Goal: Task Accomplishment & Management: Manage account settings

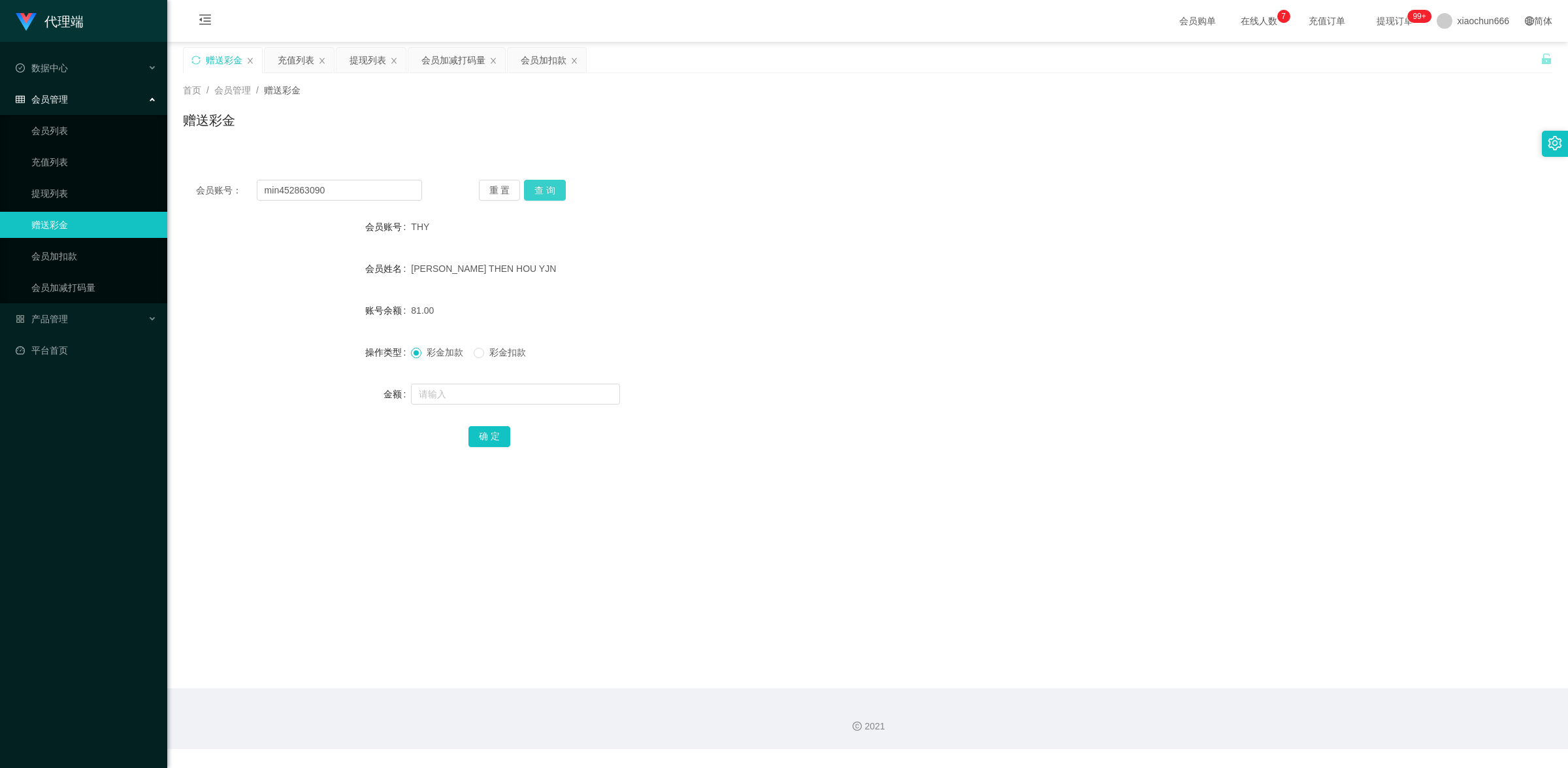
type input "min452863090"
click at [546, 194] on button "查 询" at bounding box center [545, 190] width 42 height 21
click at [532, 386] on input "text" at bounding box center [515, 393] width 209 height 21
type input "15"
click at [506, 432] on button "确 定" at bounding box center [489, 435] width 42 height 21
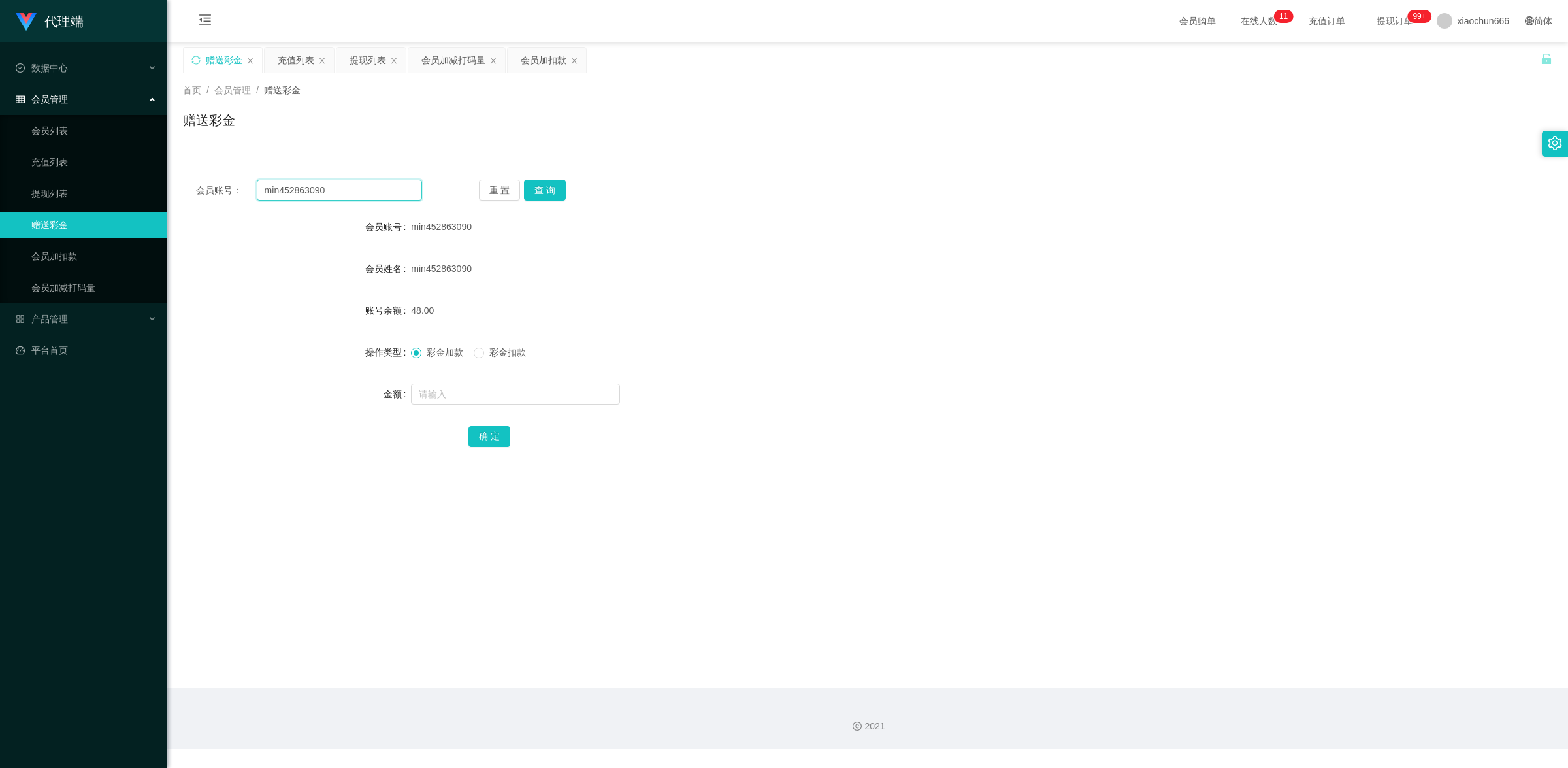
click at [337, 188] on input "min452863090" at bounding box center [338, 190] width 165 height 21
paste input "THY"
type input "THY"
click at [554, 194] on button "查 询" at bounding box center [545, 190] width 42 height 21
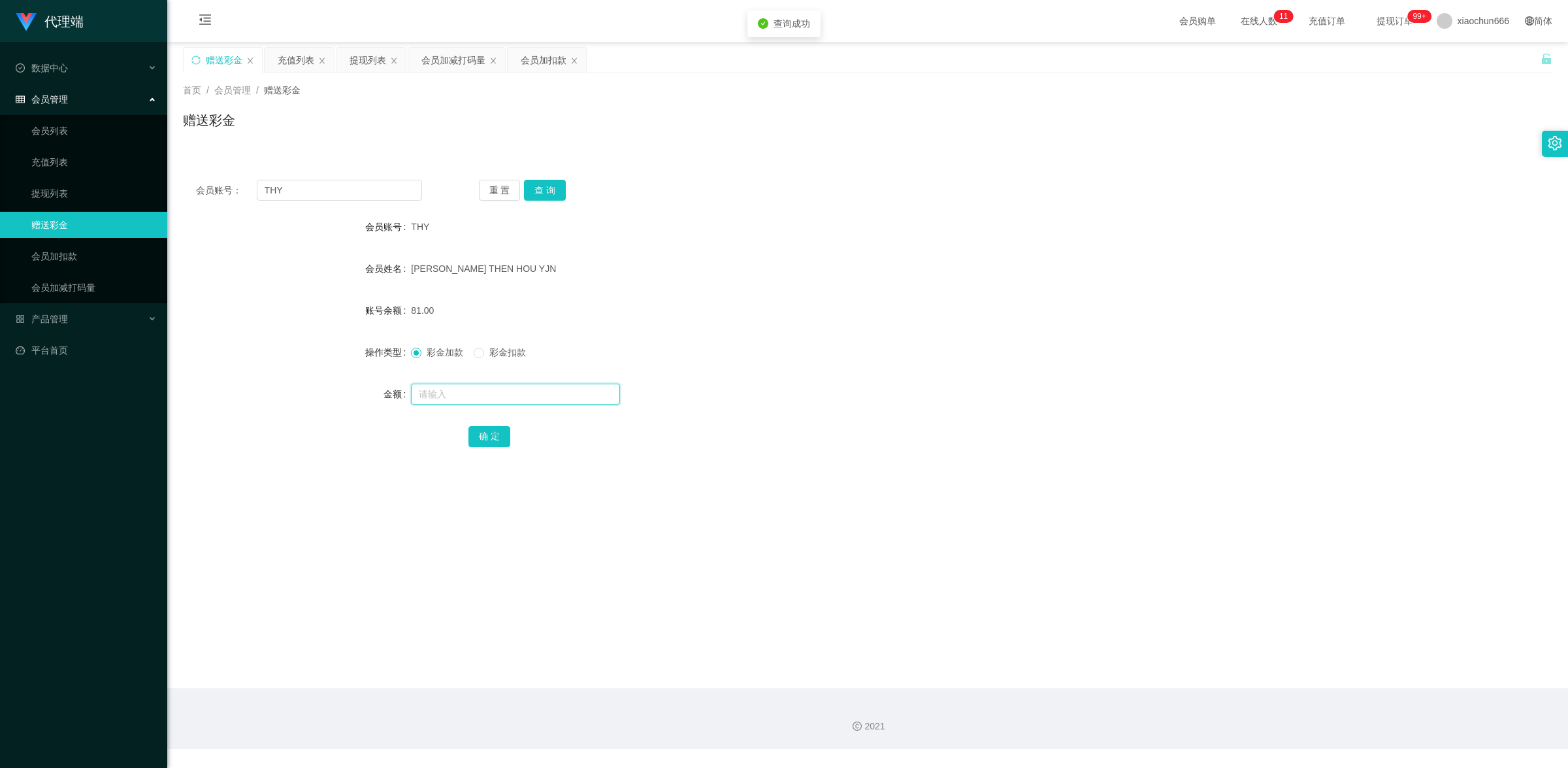
click at [553, 387] on input "text" at bounding box center [515, 393] width 209 height 21
type input "15"
drag, startPoint x: 490, startPoint y: 438, endPoint x: 699, endPoint y: 340, distance: 230.8
click at [490, 438] on button "确 定" at bounding box center [489, 435] width 42 height 21
click at [79, 194] on link "提现列表" at bounding box center [94, 193] width 125 height 26
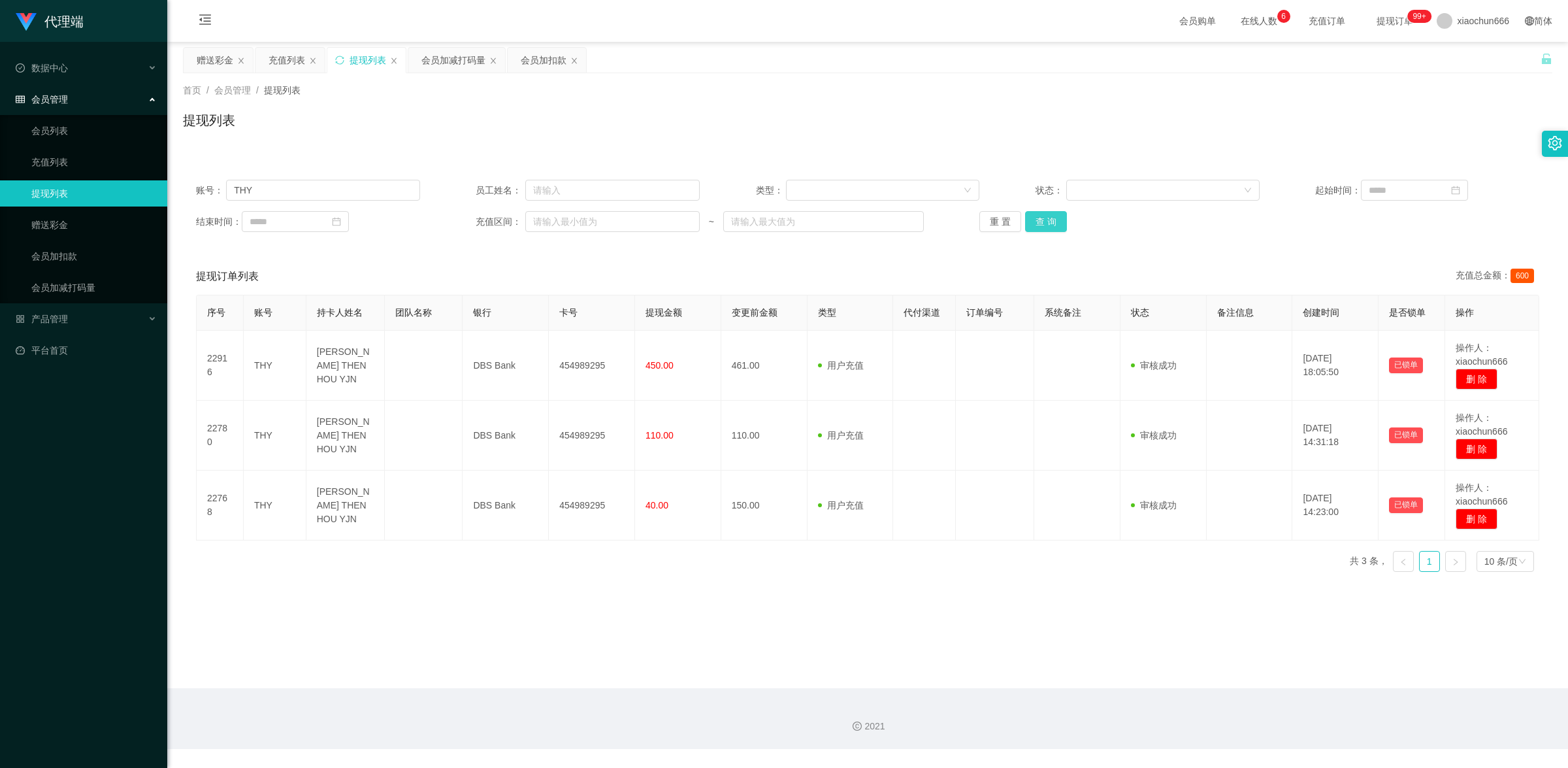
click at [1045, 227] on button "查 询" at bounding box center [1046, 221] width 42 height 21
click at [1050, 229] on button "查 询" at bounding box center [1046, 221] width 42 height 21
click at [73, 227] on link "赠送彩金" at bounding box center [94, 224] width 125 height 26
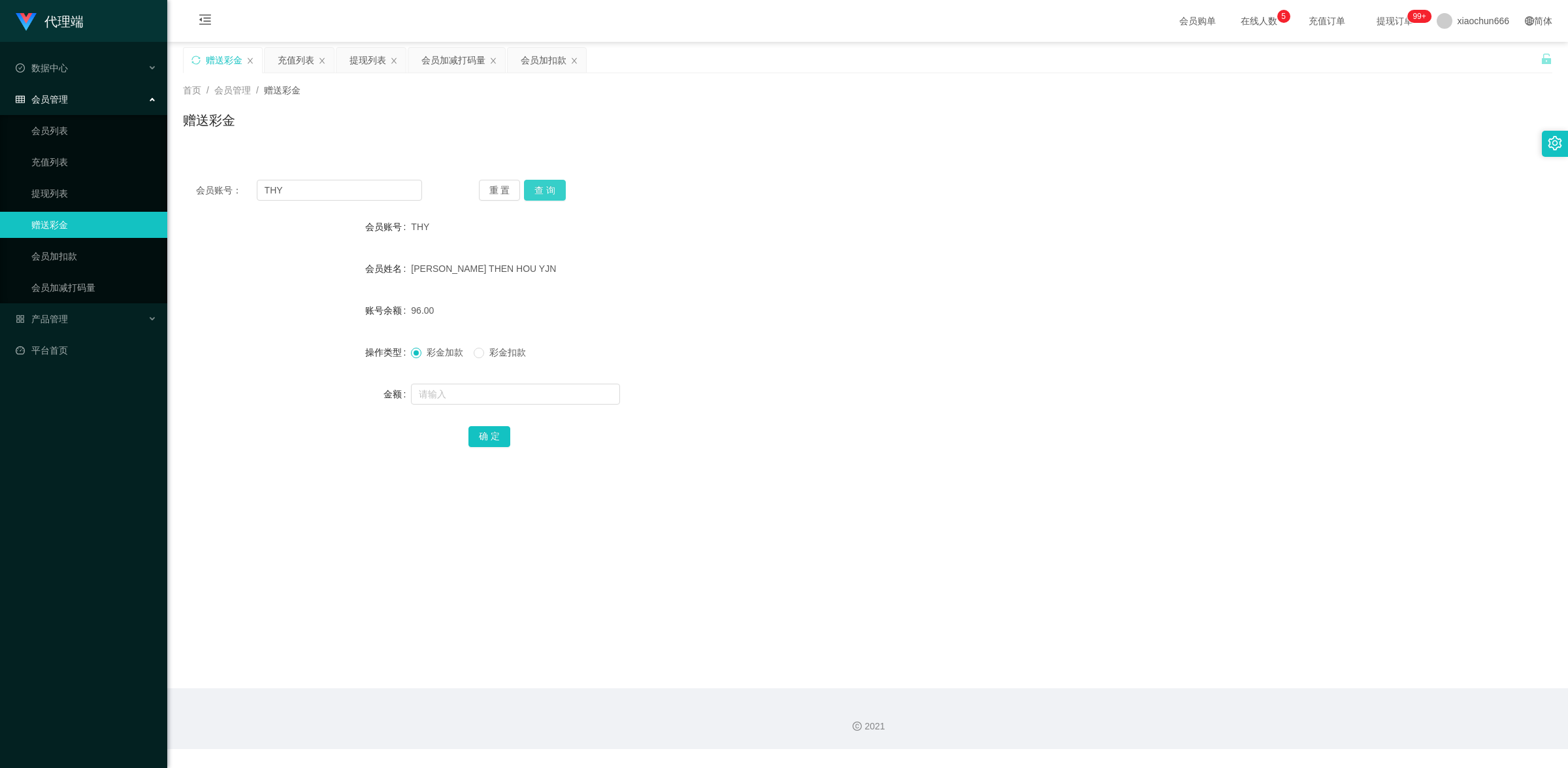
click at [542, 195] on button "查 询" at bounding box center [545, 190] width 42 height 21
click at [37, 198] on link "提现列表" at bounding box center [94, 193] width 125 height 26
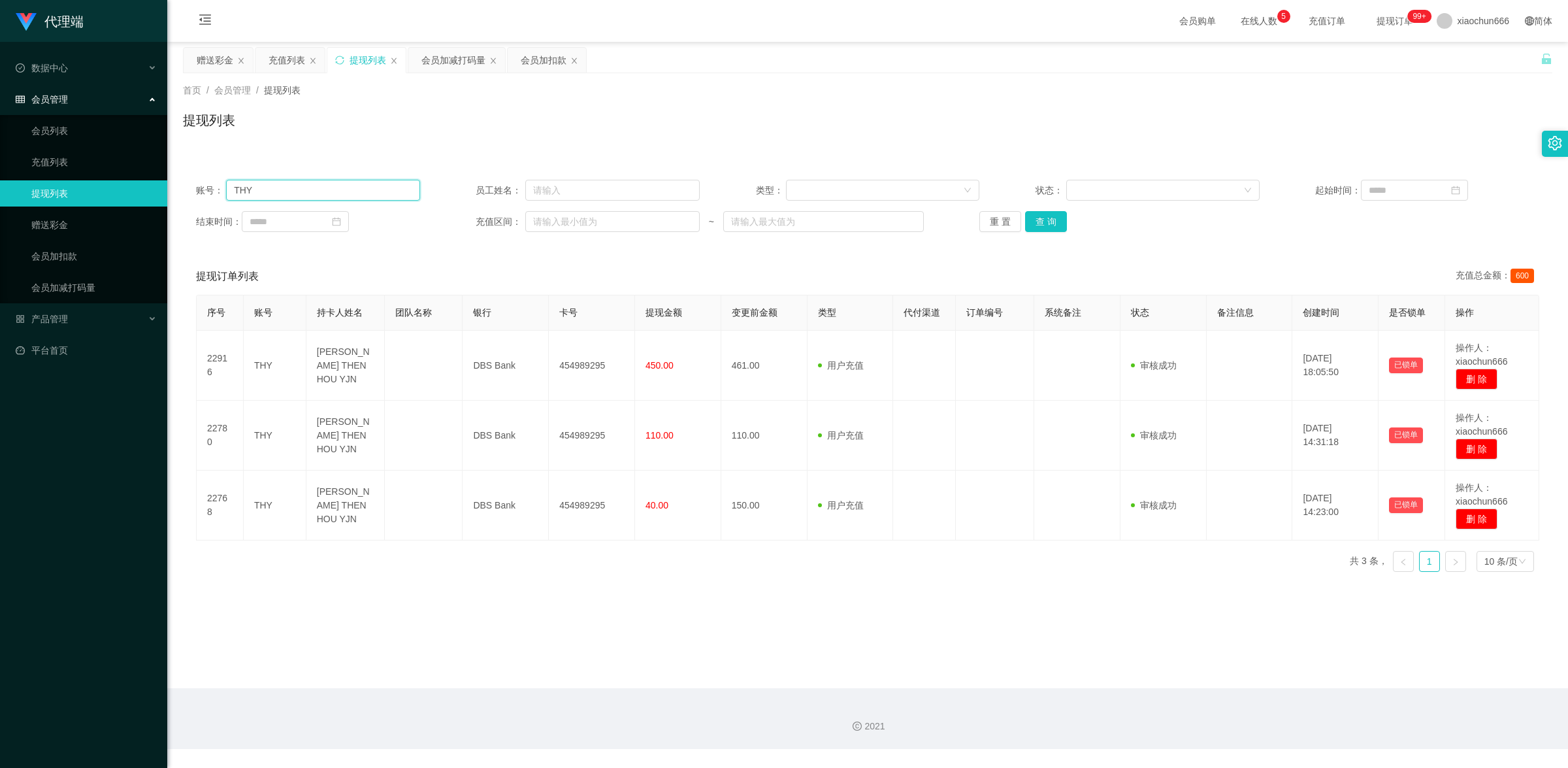
click at [355, 191] on input "THY" at bounding box center [323, 190] width 194 height 21
type input "T"
click at [1055, 217] on button "查 询" at bounding box center [1046, 221] width 42 height 21
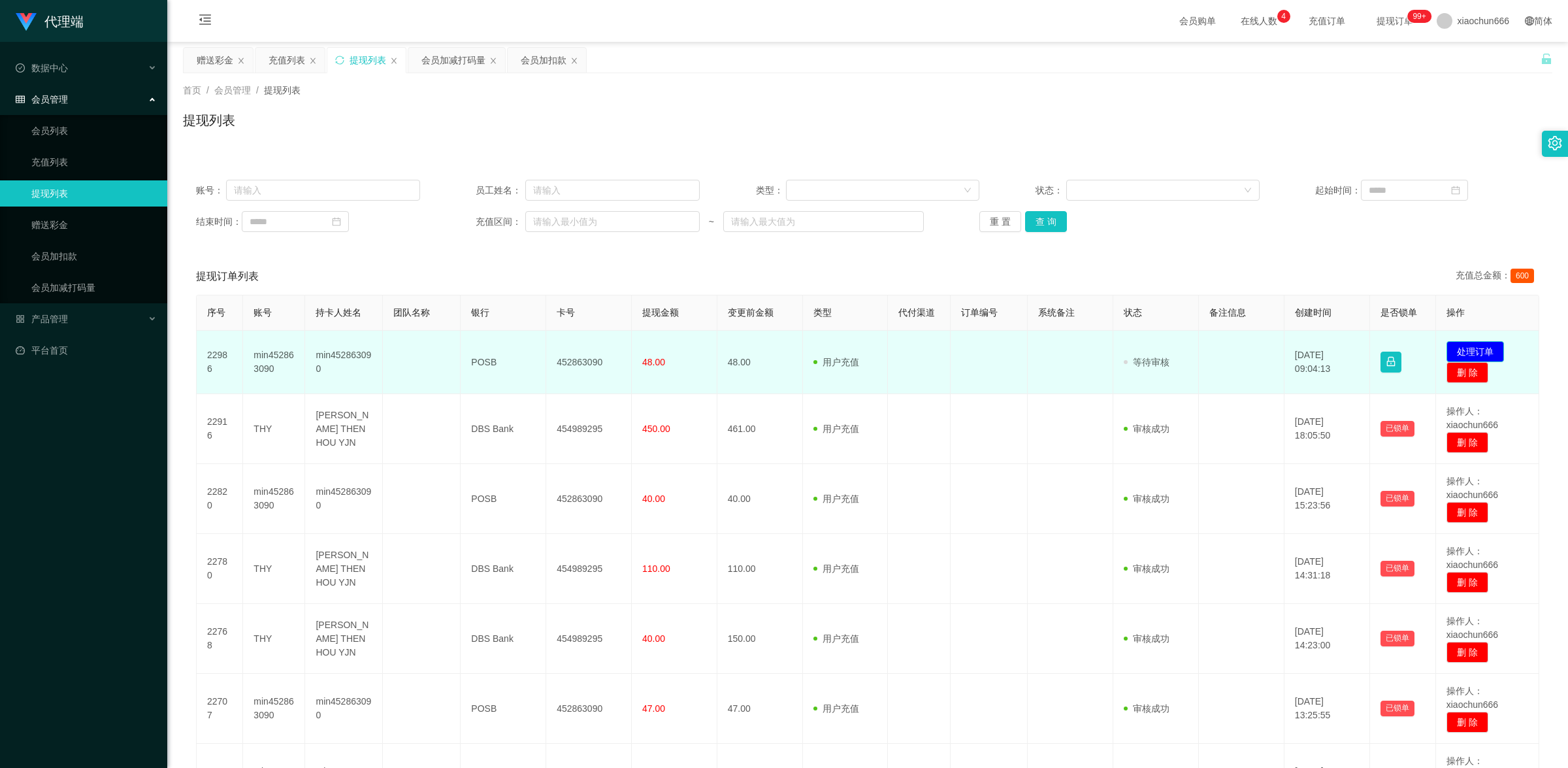
click at [1461, 351] on button "处理订单" at bounding box center [1474, 351] width 58 height 21
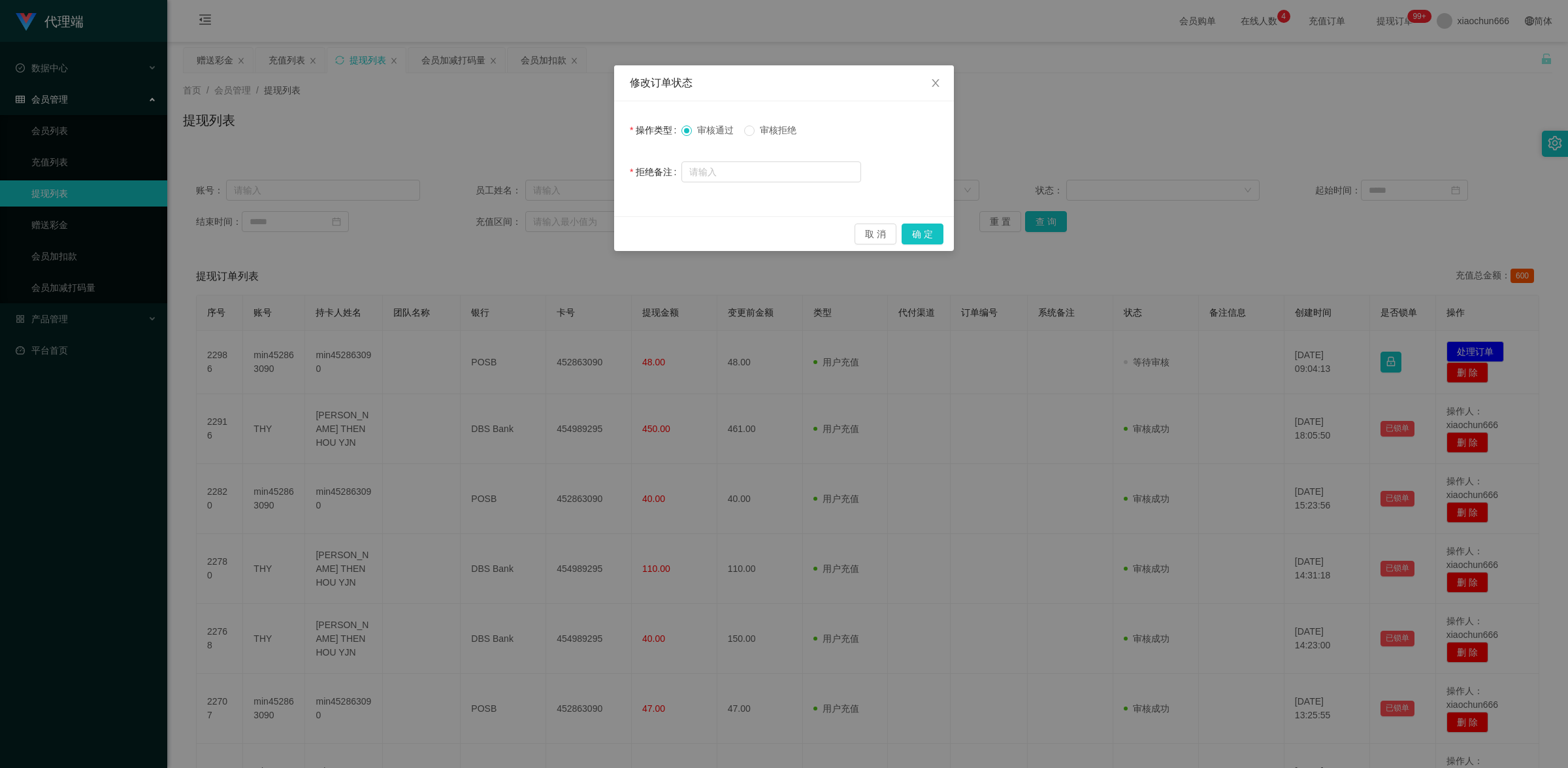
click at [758, 131] on span "审核拒绝" at bounding box center [778, 130] width 47 height 11
click at [752, 172] on input "text" at bounding box center [771, 171] width 180 height 21
type input "未完成商家任务"
click at [933, 236] on button "确 定" at bounding box center [921, 233] width 42 height 21
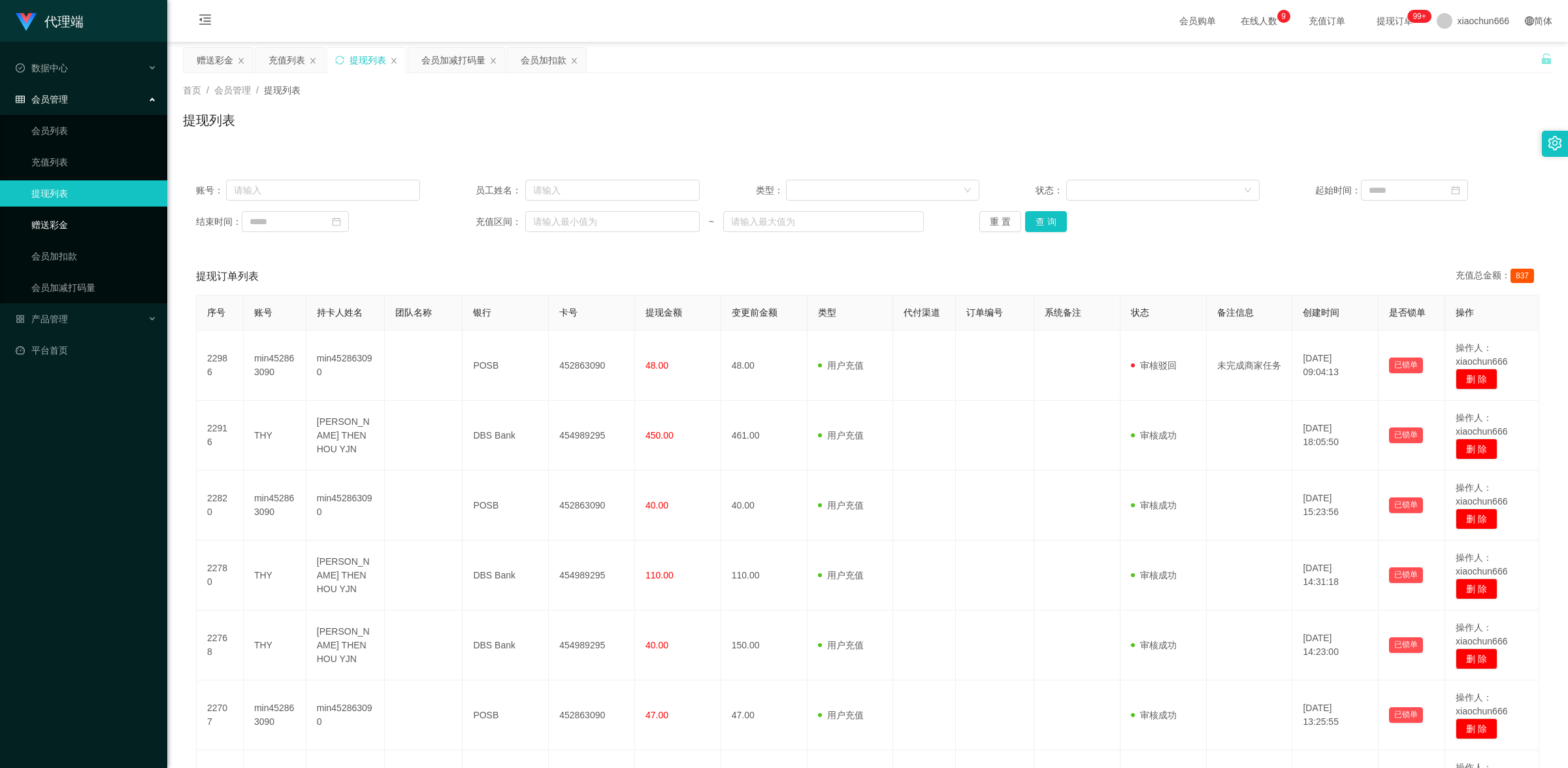
click at [54, 222] on link "赠送彩金" at bounding box center [94, 224] width 125 height 26
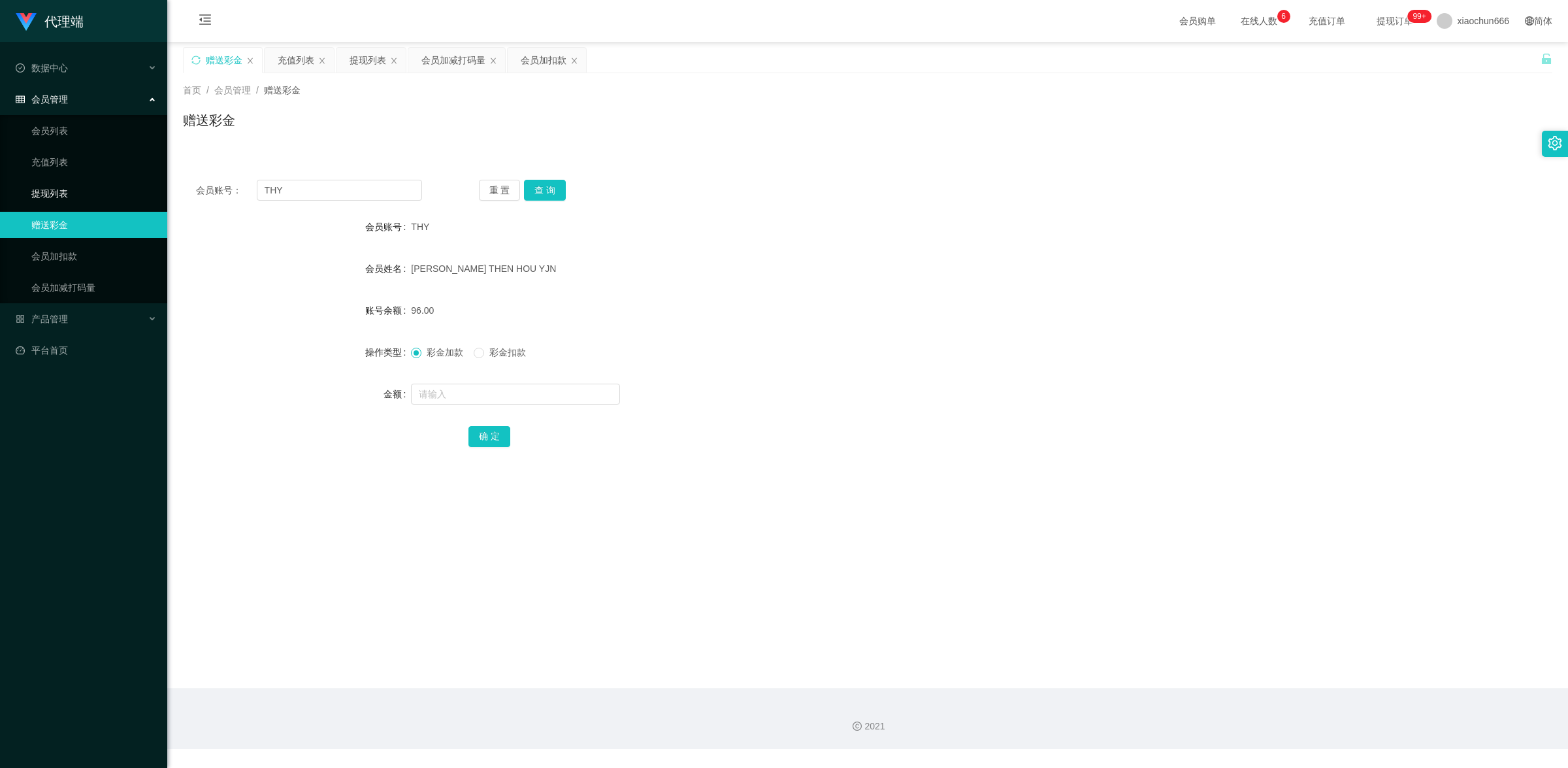
click at [57, 197] on link "提现列表" at bounding box center [94, 193] width 125 height 26
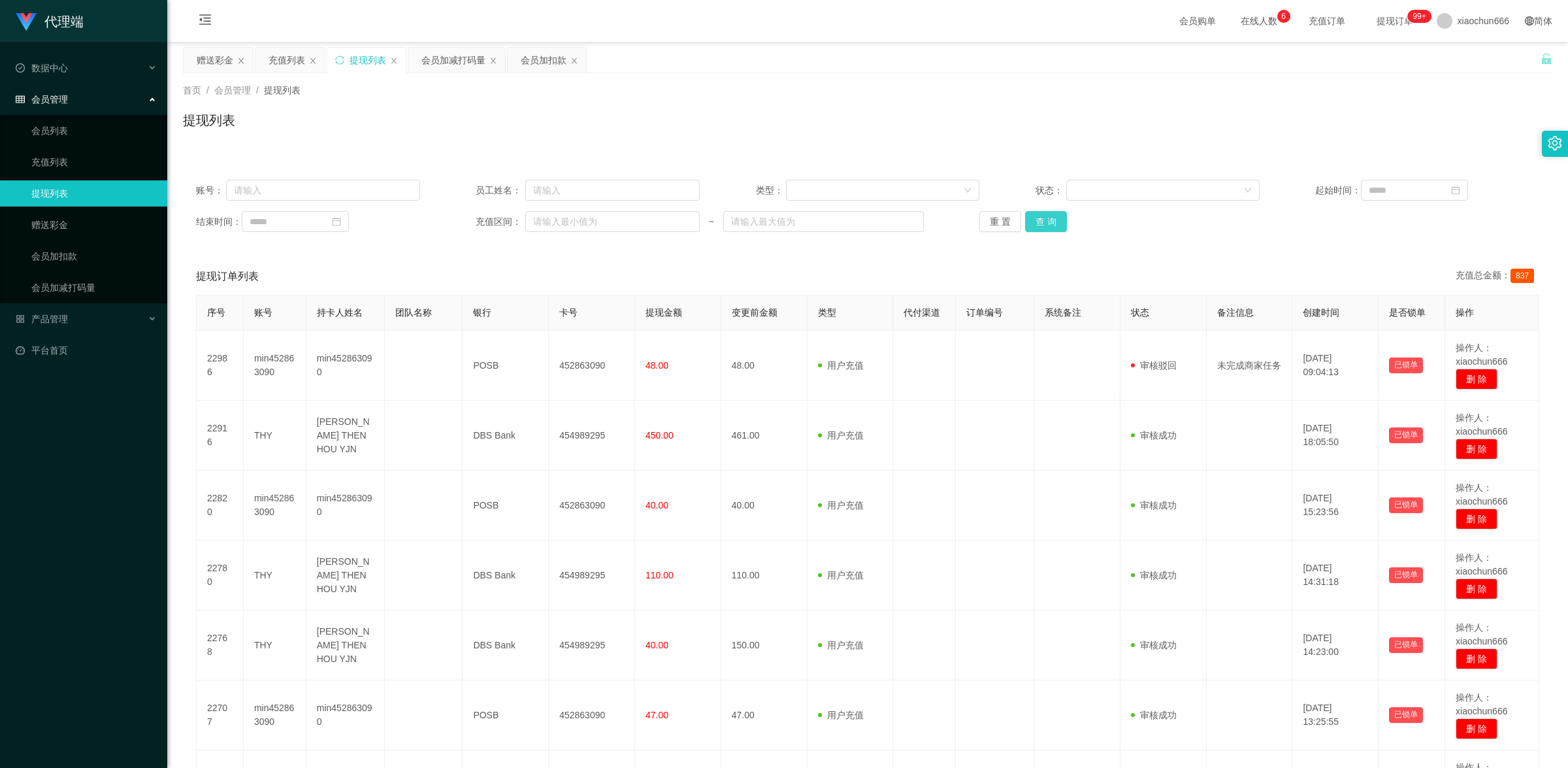
click at [1049, 221] on button "查 询" at bounding box center [1046, 221] width 42 height 21
click at [66, 222] on link "赠送彩金" at bounding box center [94, 224] width 125 height 26
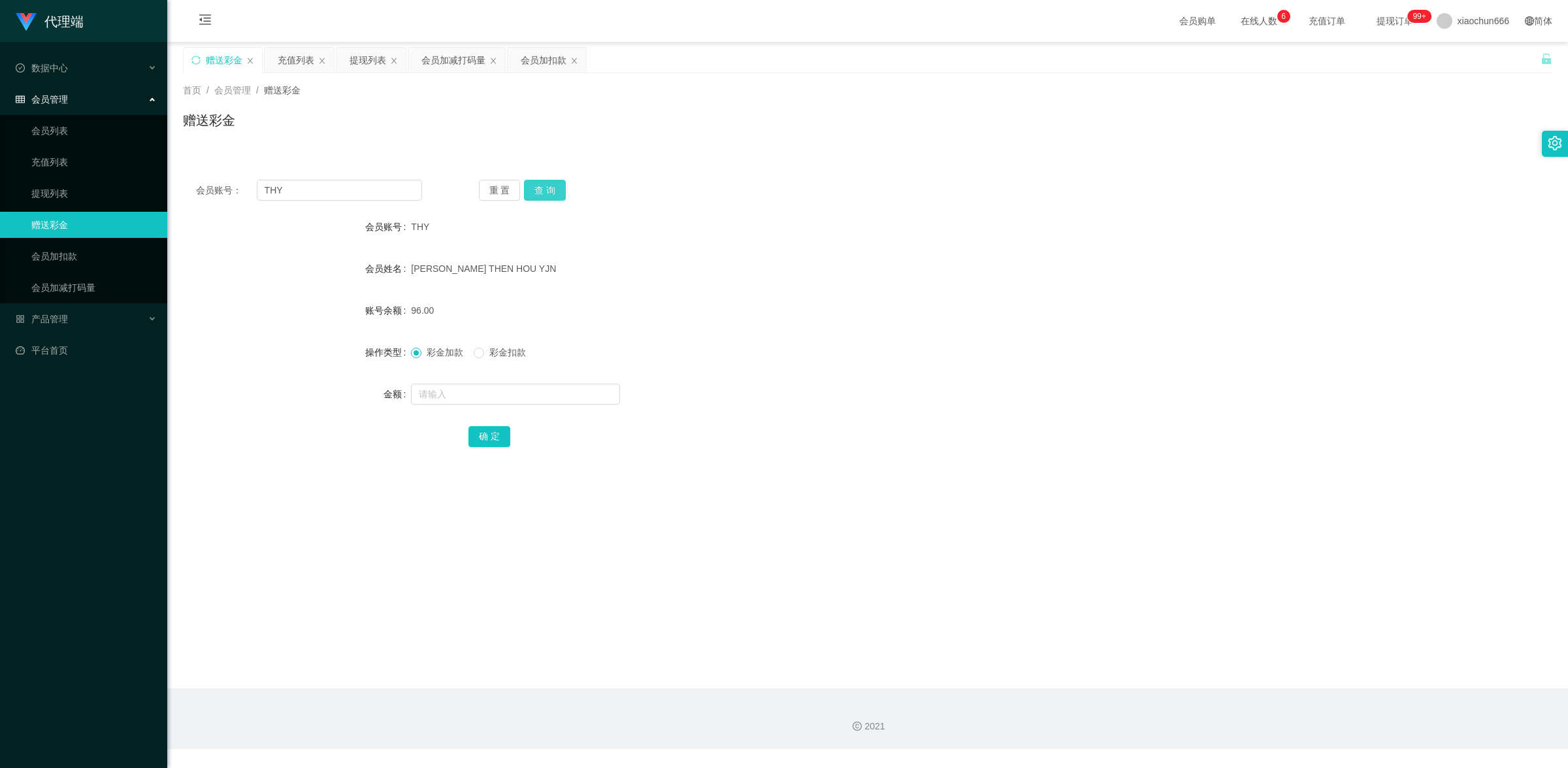
click at [554, 186] on button "查 询" at bounding box center [545, 190] width 42 height 21
click at [66, 193] on link "提现列表" at bounding box center [94, 193] width 125 height 26
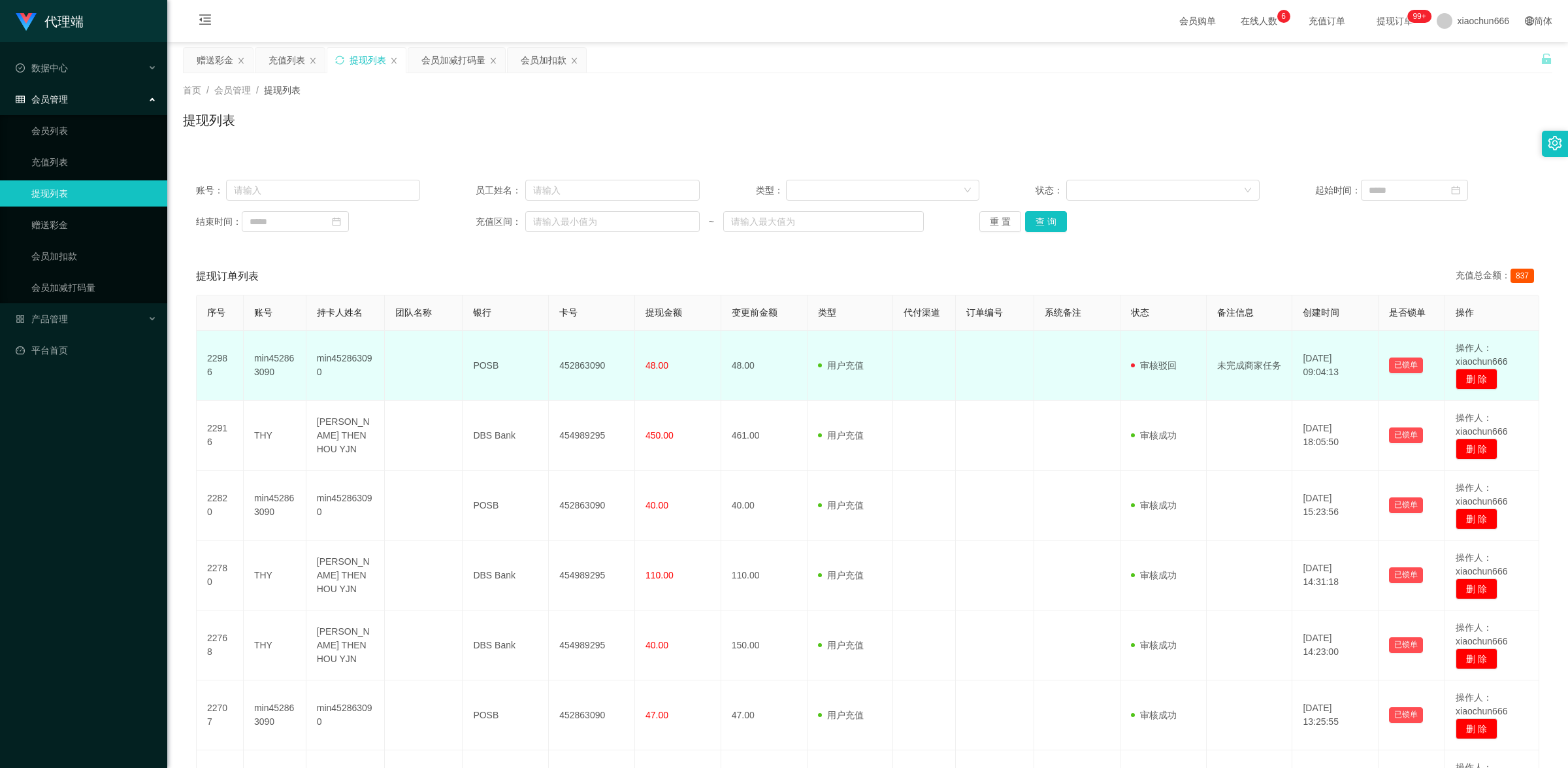
click at [358, 356] on td "min452863090" at bounding box center [345, 365] width 78 height 69
copy td "min452863090"
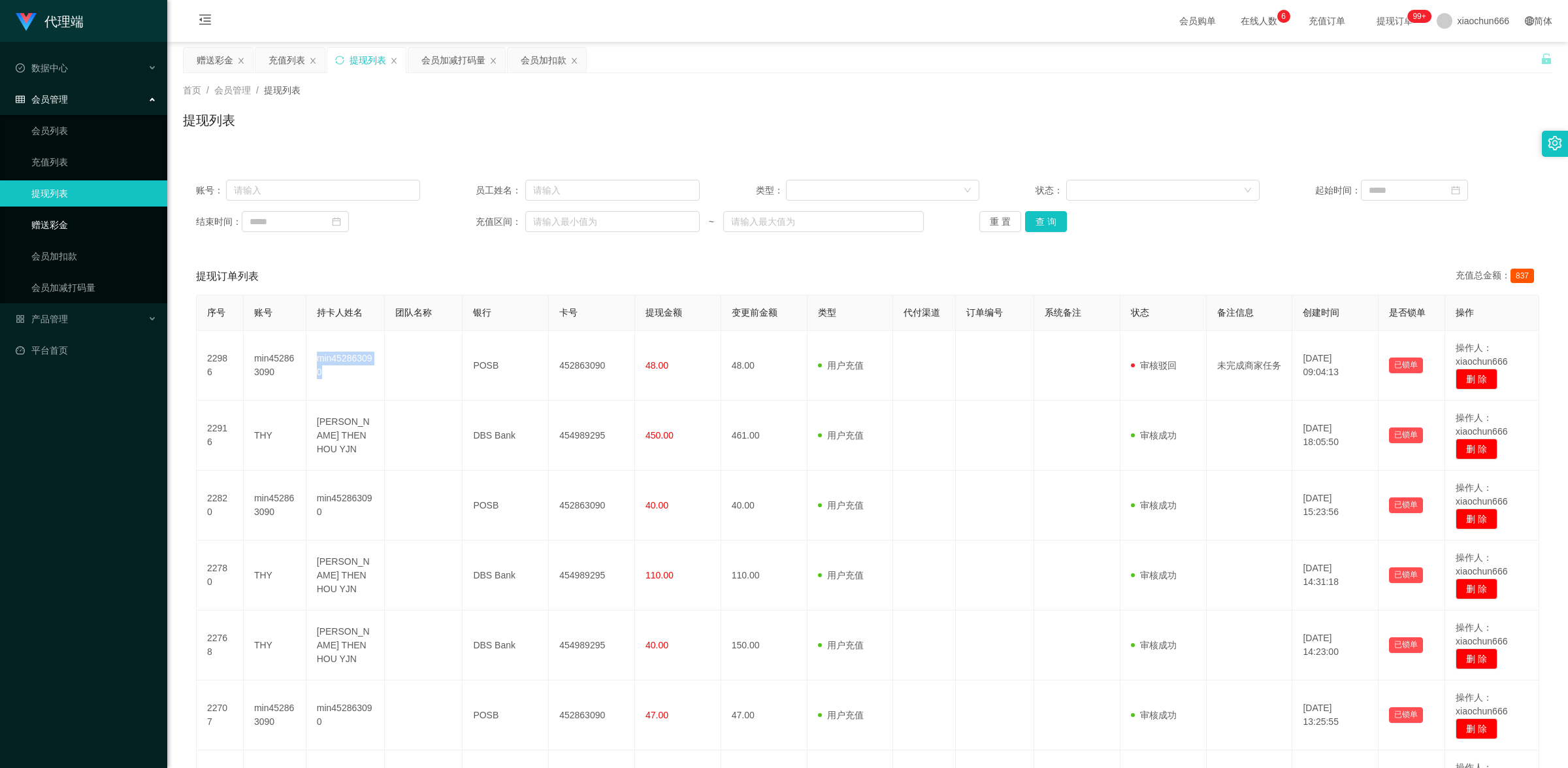
click at [83, 225] on link "赠送彩金" at bounding box center [94, 224] width 125 height 26
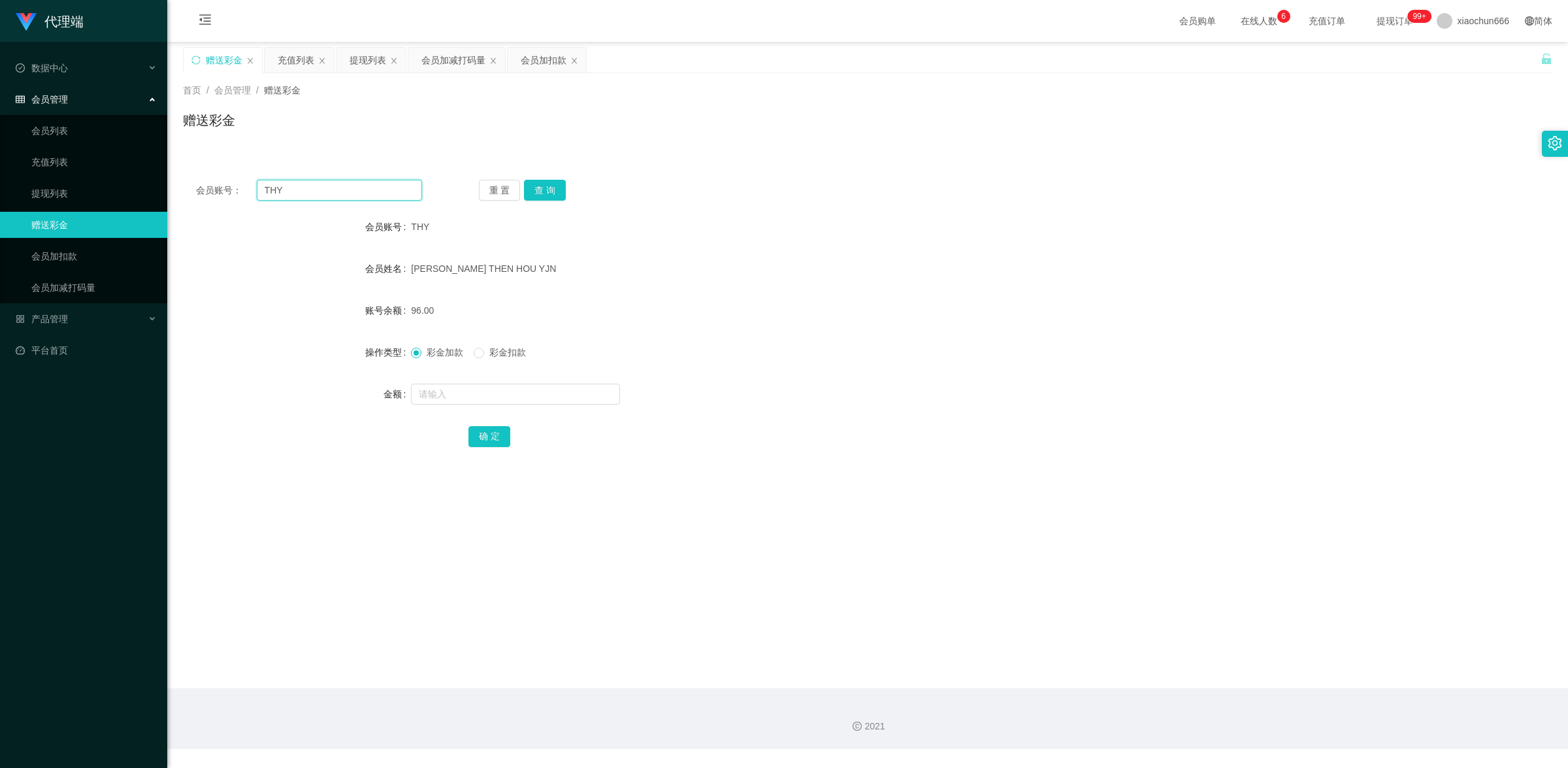
click at [353, 195] on input "THY" at bounding box center [338, 190] width 165 height 21
paste input "min452863090"
type input "min452863090"
click at [543, 185] on button "查 询" at bounding box center [545, 190] width 42 height 21
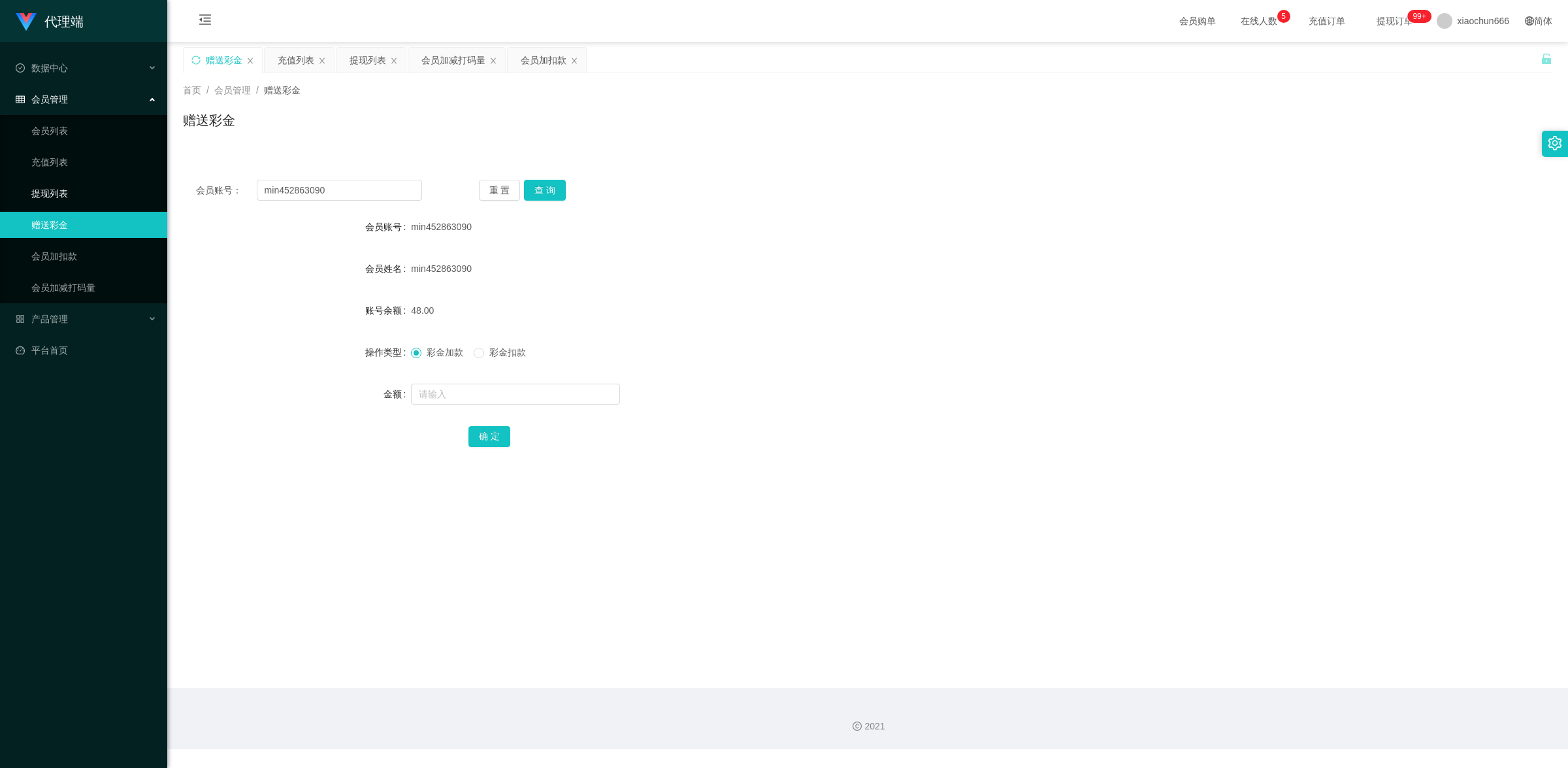
click at [77, 191] on link "提现列表" at bounding box center [94, 193] width 125 height 26
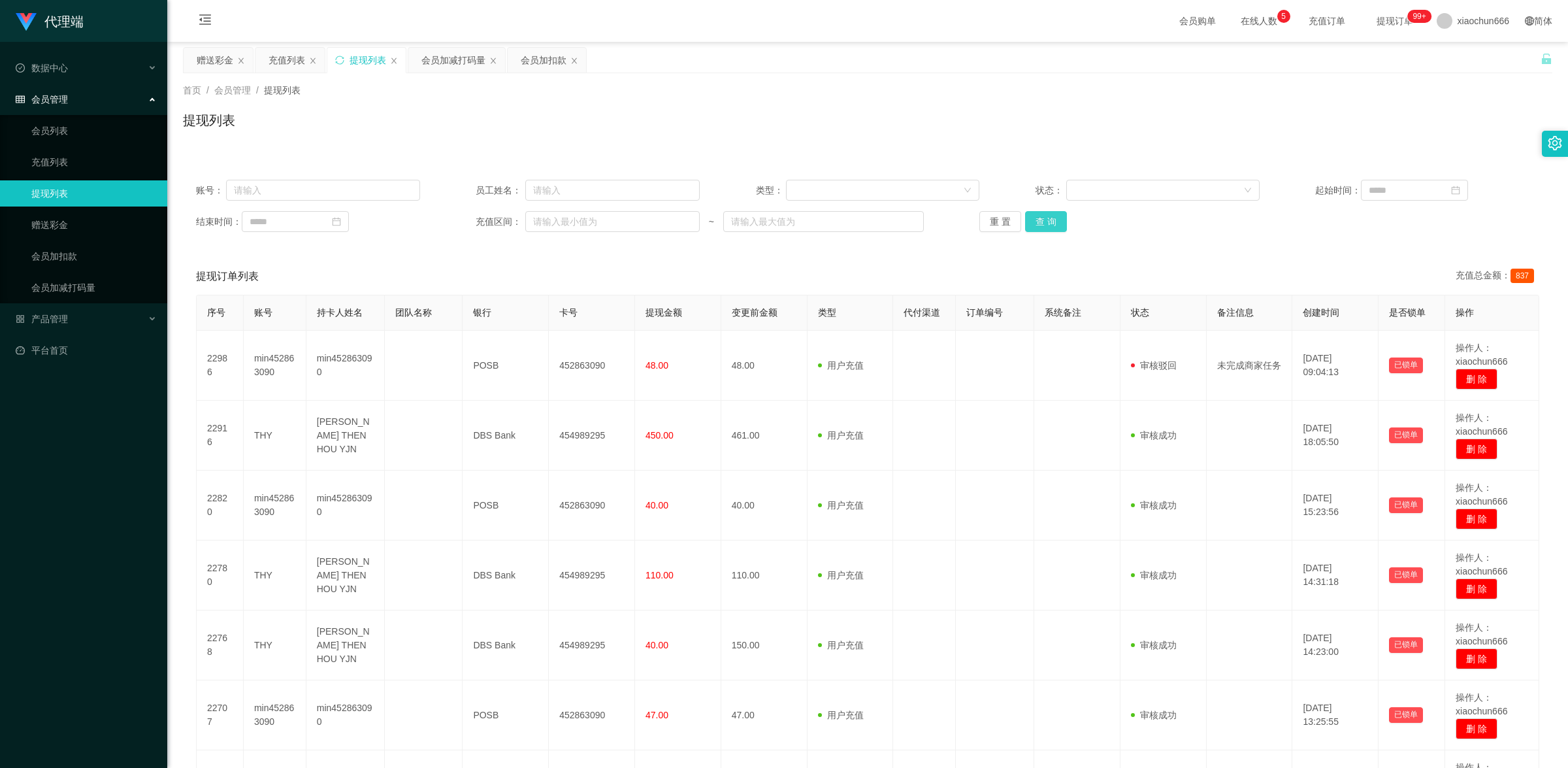
click at [1044, 211] on button "查 询" at bounding box center [1046, 221] width 42 height 21
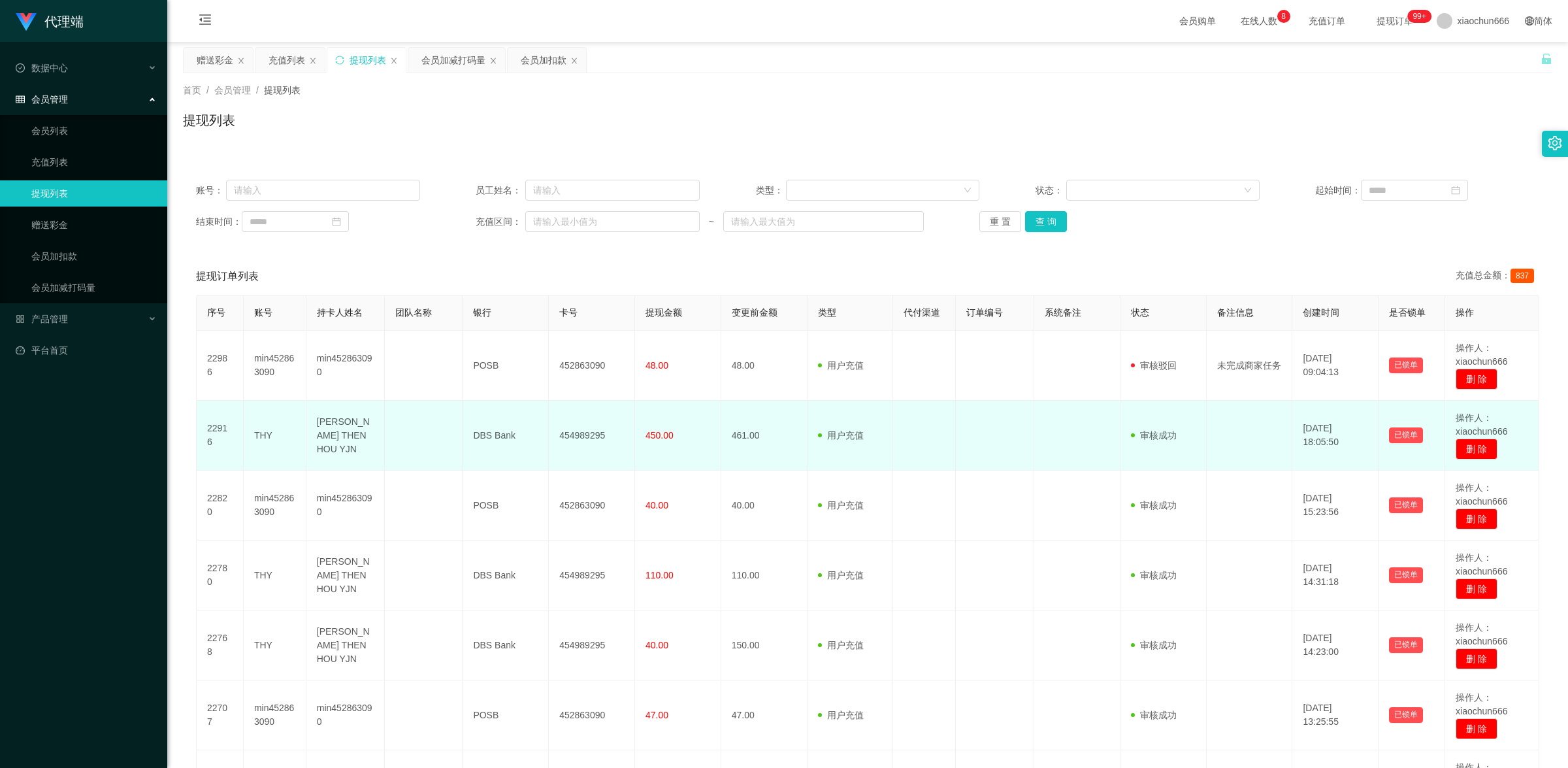
click at [263, 428] on td "THY" at bounding box center [275, 434] width 63 height 69
copy td "THY"
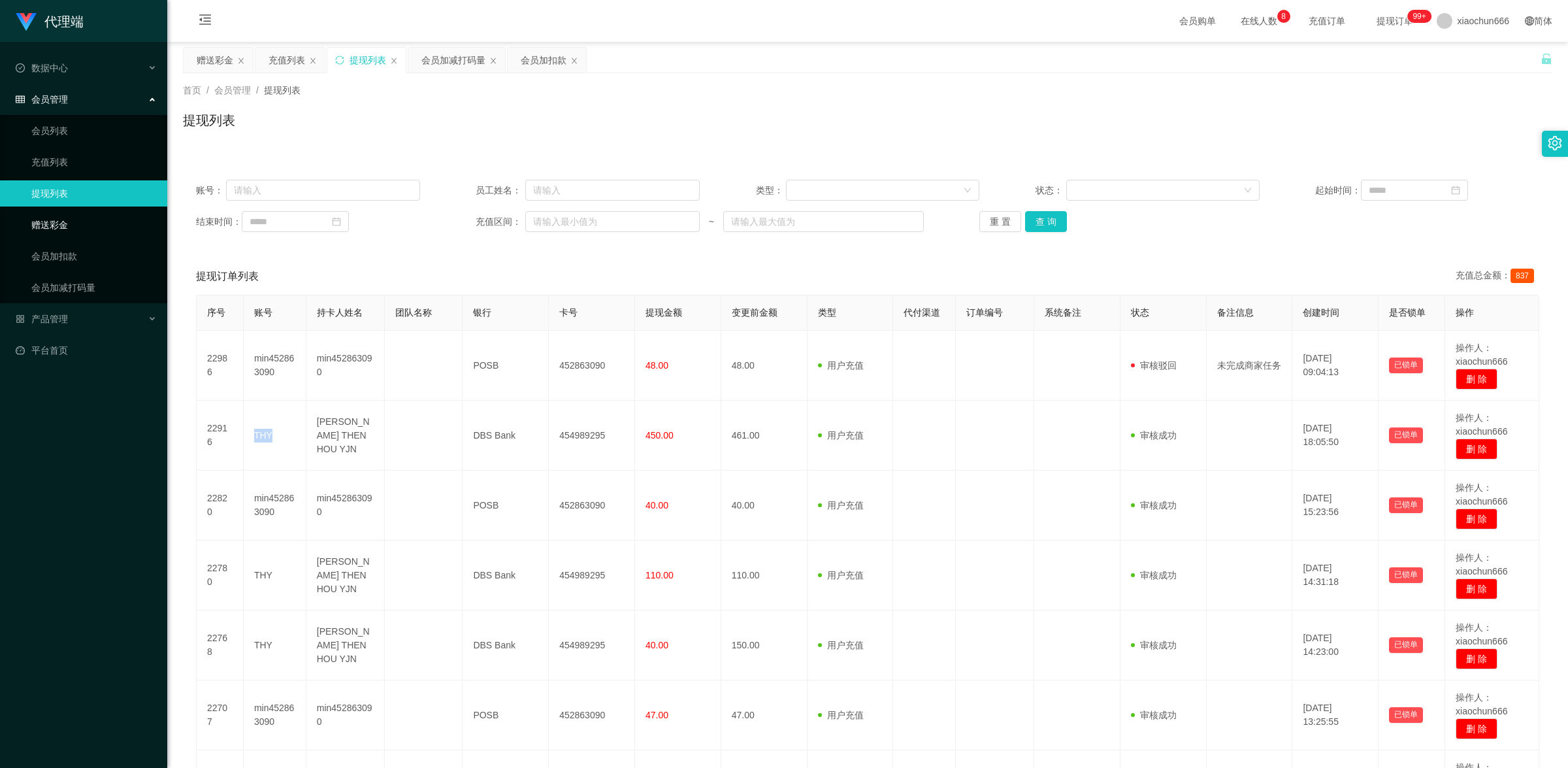
drag, startPoint x: 73, startPoint y: 204, endPoint x: 75, endPoint y: 226, distance: 22.1
click at [73, 205] on link "提现列表" at bounding box center [94, 193] width 125 height 26
drag, startPoint x: 73, startPoint y: 229, endPoint x: 83, endPoint y: 224, distance: 11.2
click at [73, 229] on link "赠送彩金" at bounding box center [94, 224] width 125 height 26
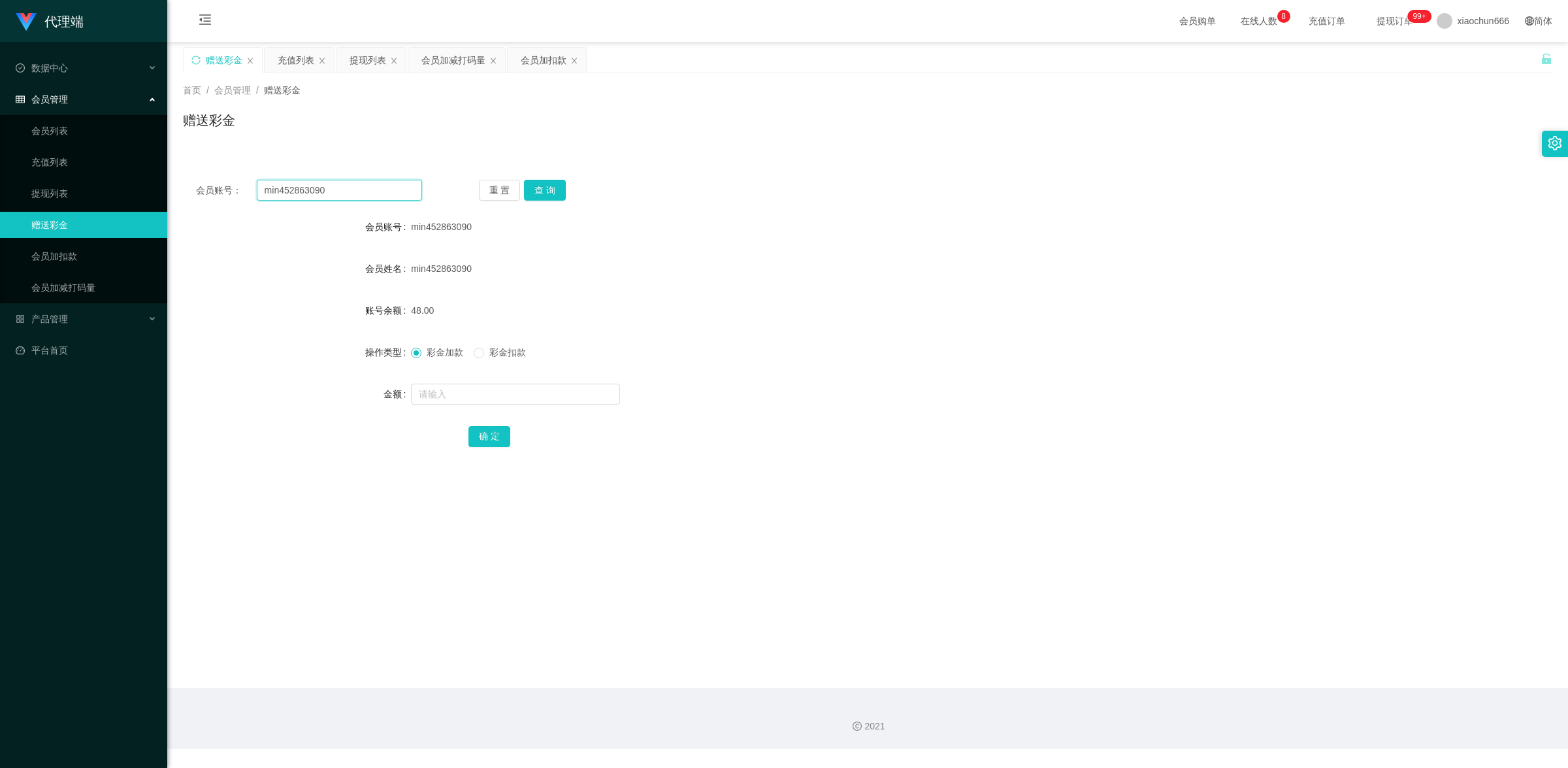
click at [363, 190] on input "min452863090" at bounding box center [338, 190] width 165 height 21
paste input "THY"
type input "THY"
click at [556, 183] on button "查 询" at bounding box center [545, 190] width 42 height 21
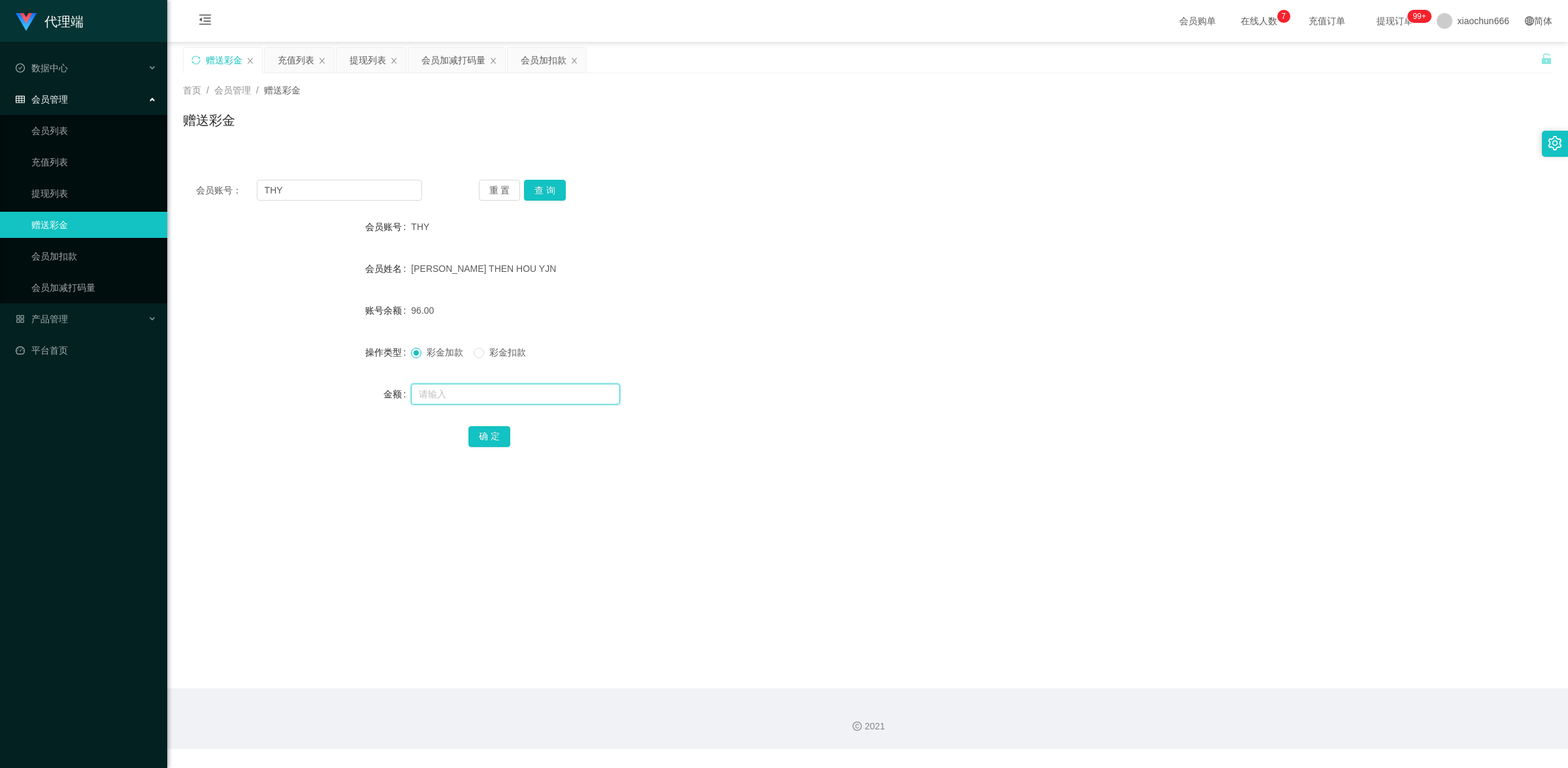
click at [441, 392] on input "text" at bounding box center [515, 393] width 209 height 21
type input "8"
drag, startPoint x: 502, startPoint y: 432, endPoint x: 549, endPoint y: 419, distance: 48.8
click at [502, 432] on button "确 定" at bounding box center [489, 435] width 42 height 21
click at [543, 186] on button "查 询" at bounding box center [545, 190] width 42 height 21
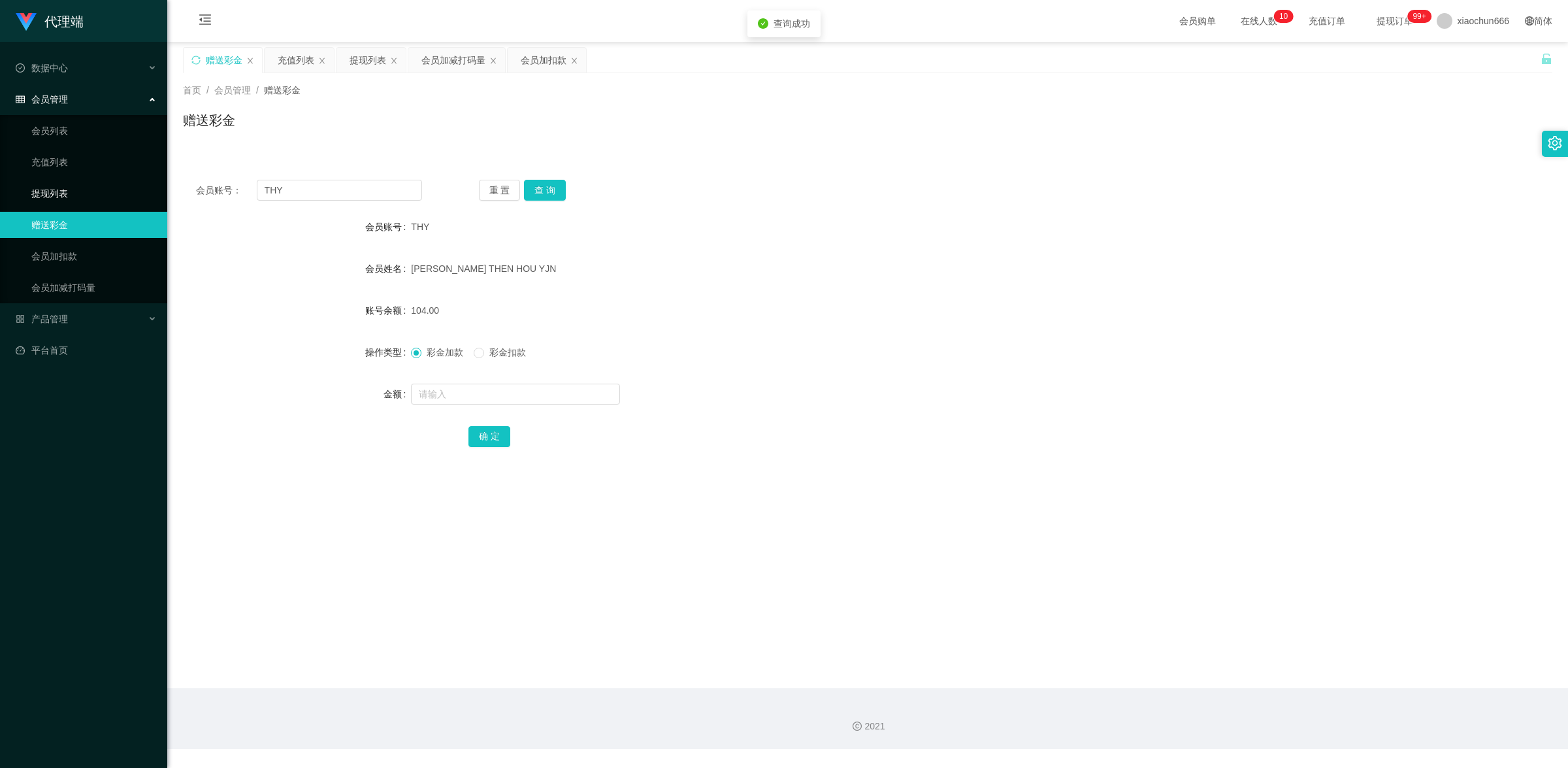
click at [87, 191] on link "提现列表" at bounding box center [94, 193] width 125 height 26
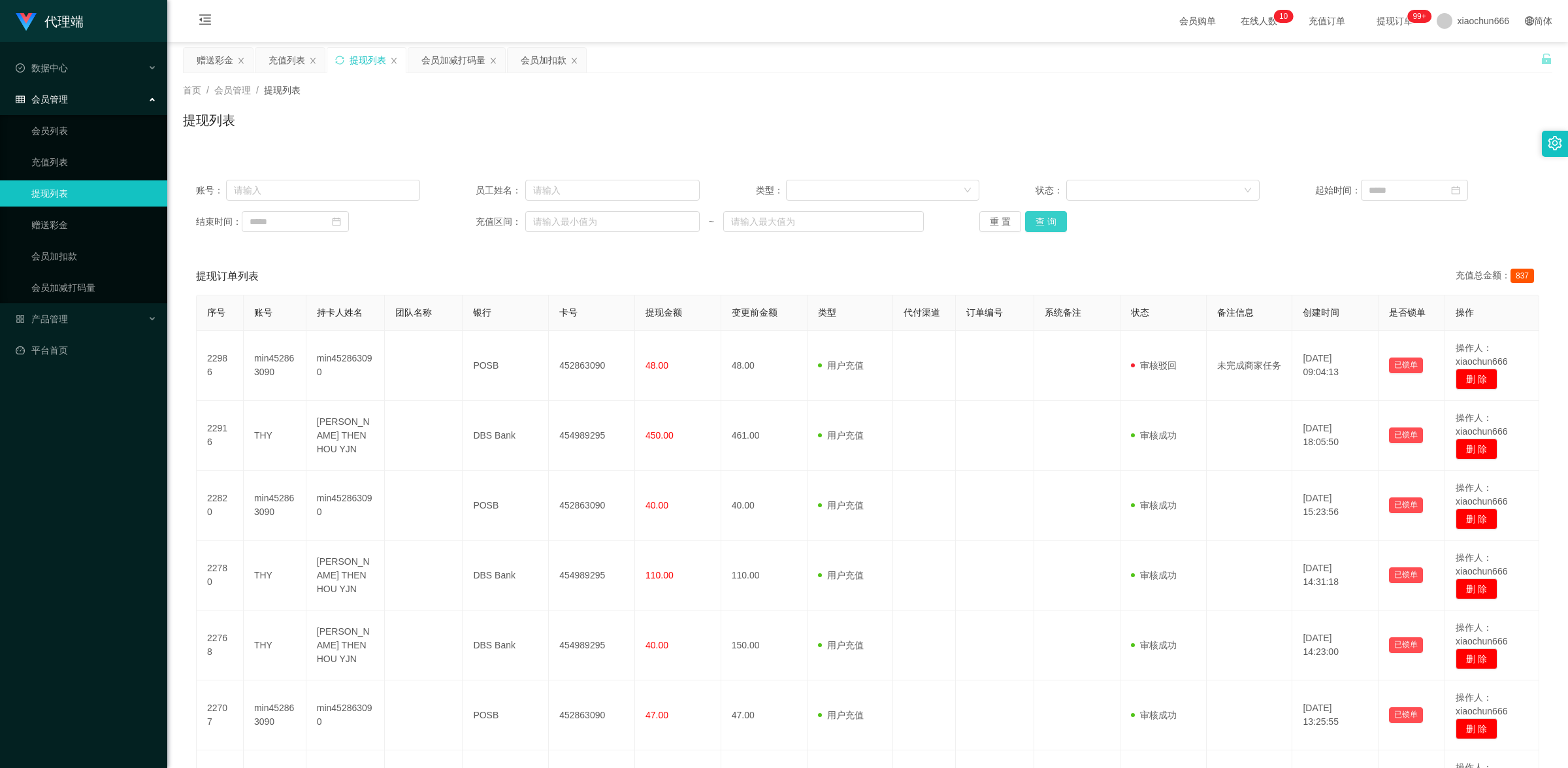
click at [1047, 214] on button "查 询" at bounding box center [1046, 221] width 42 height 21
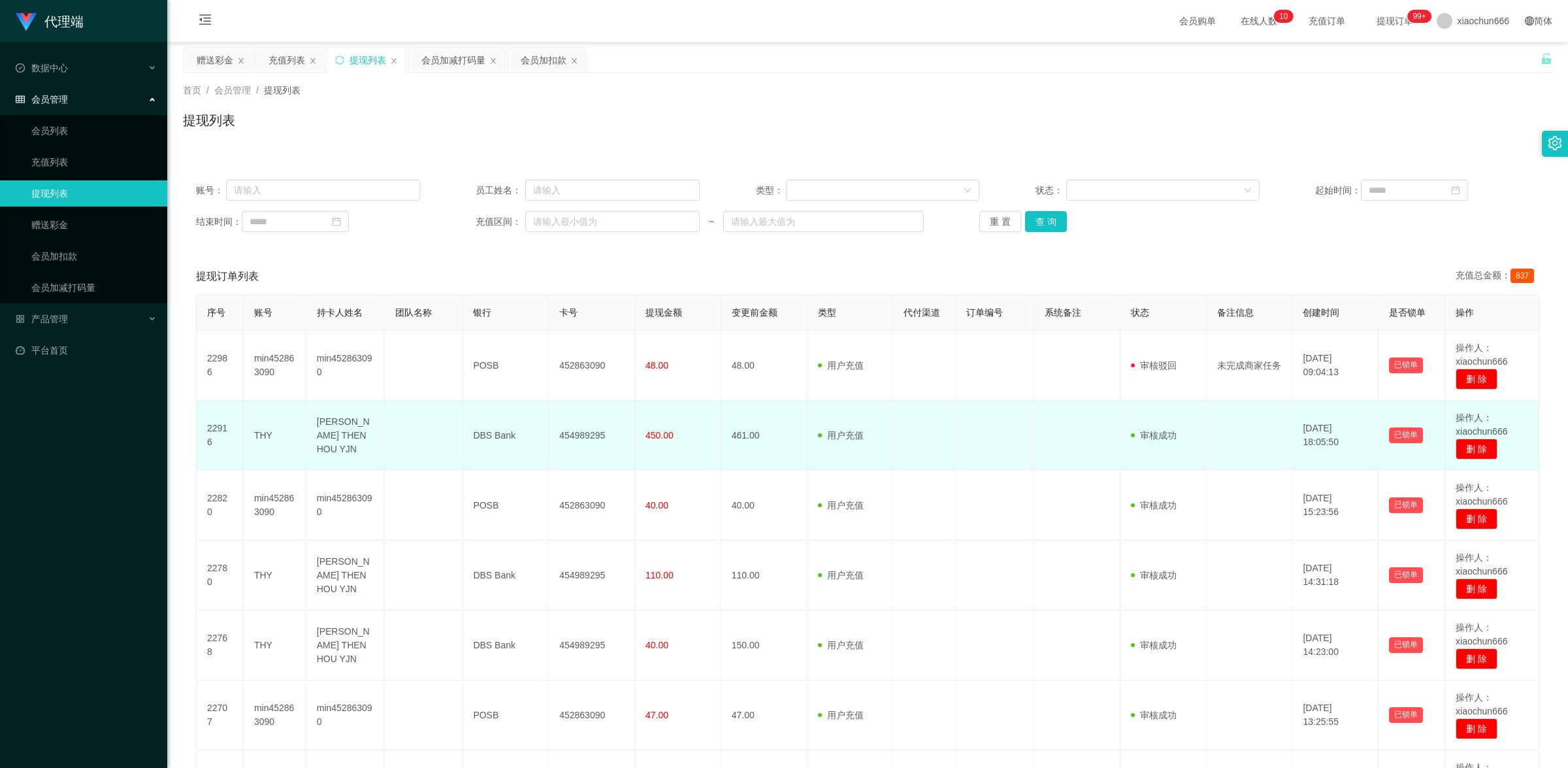
click at [259, 434] on td "THY" at bounding box center [275, 434] width 63 height 69
copy td "THY"
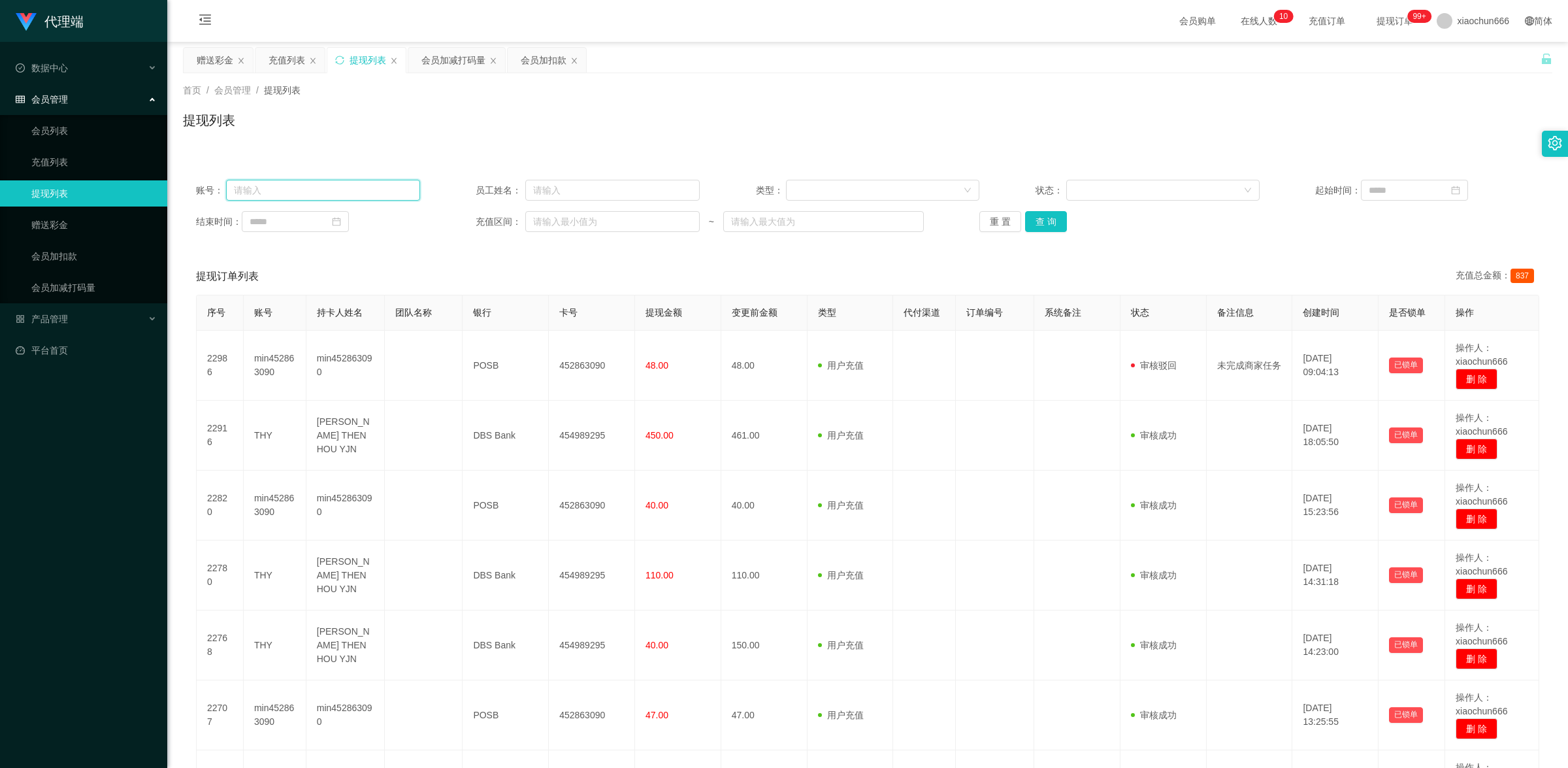
click at [367, 187] on input "text" at bounding box center [323, 190] width 194 height 21
paste input "THY"
type input "THY"
click at [1056, 214] on button "查 询" at bounding box center [1046, 221] width 42 height 21
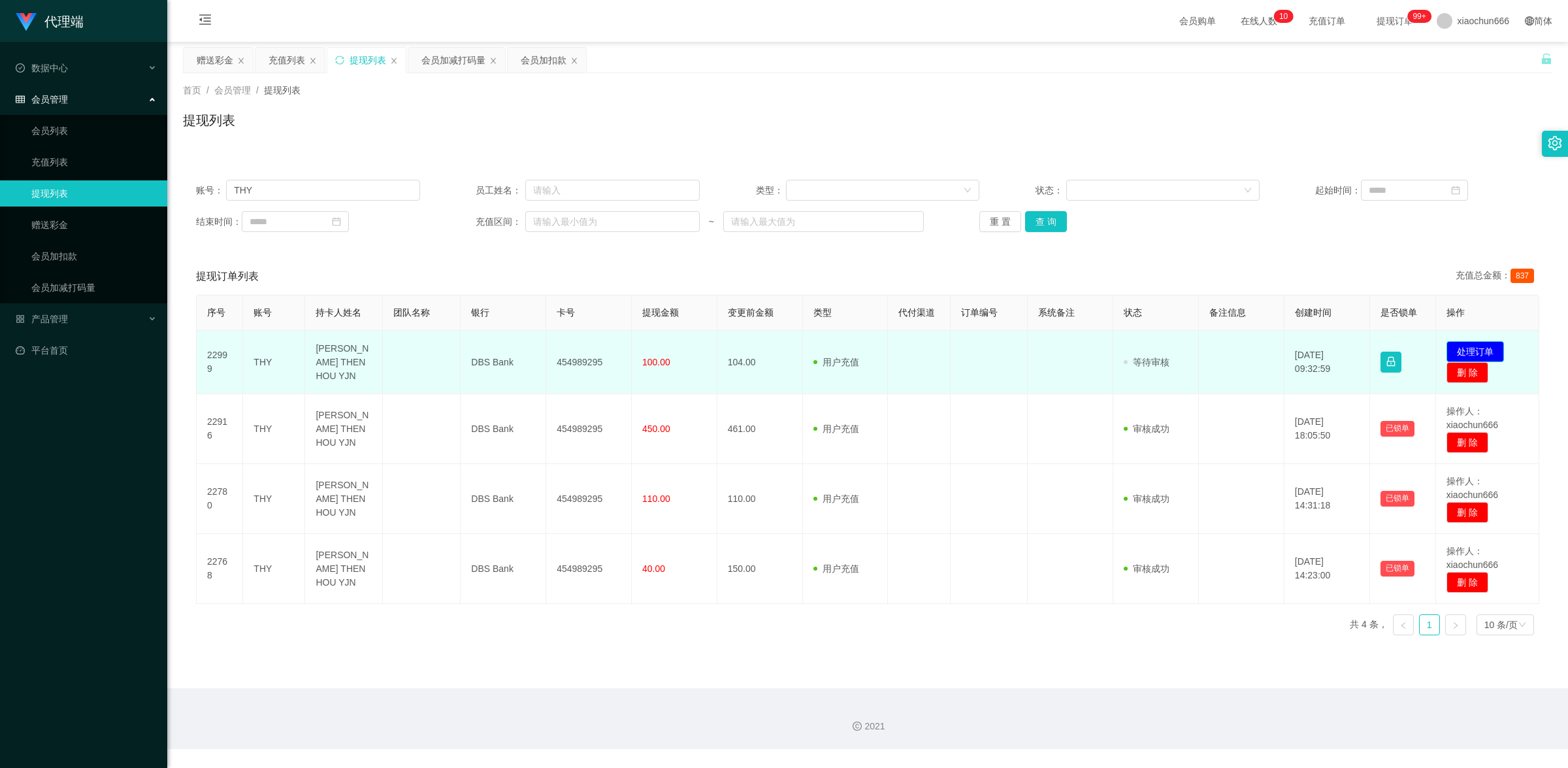
click at [1470, 353] on button "处理订单" at bounding box center [1474, 351] width 58 height 21
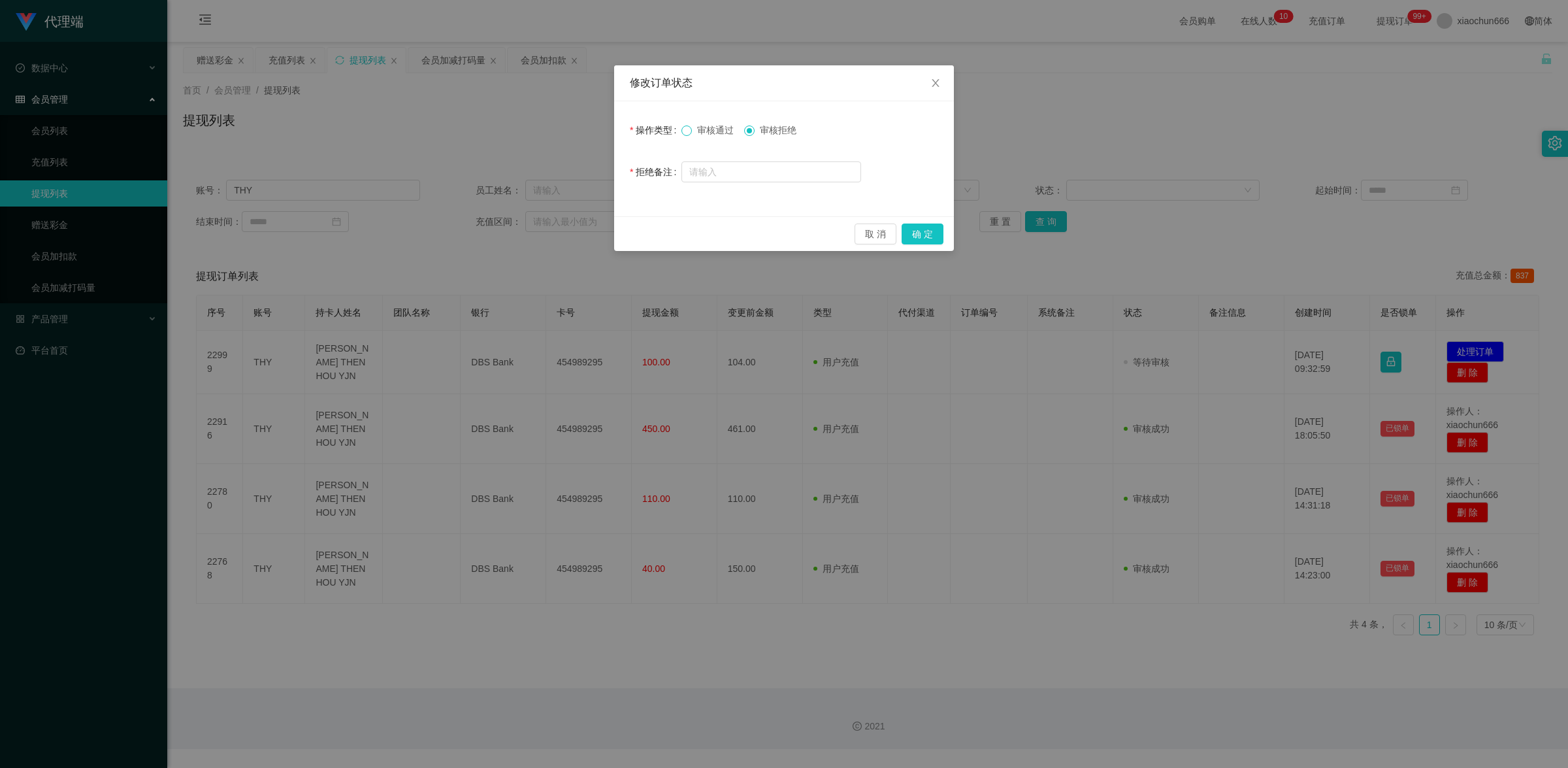
click at [691, 125] on span at bounding box center [686, 130] width 11 height 11
click at [935, 233] on button "确 定" at bounding box center [921, 233] width 42 height 21
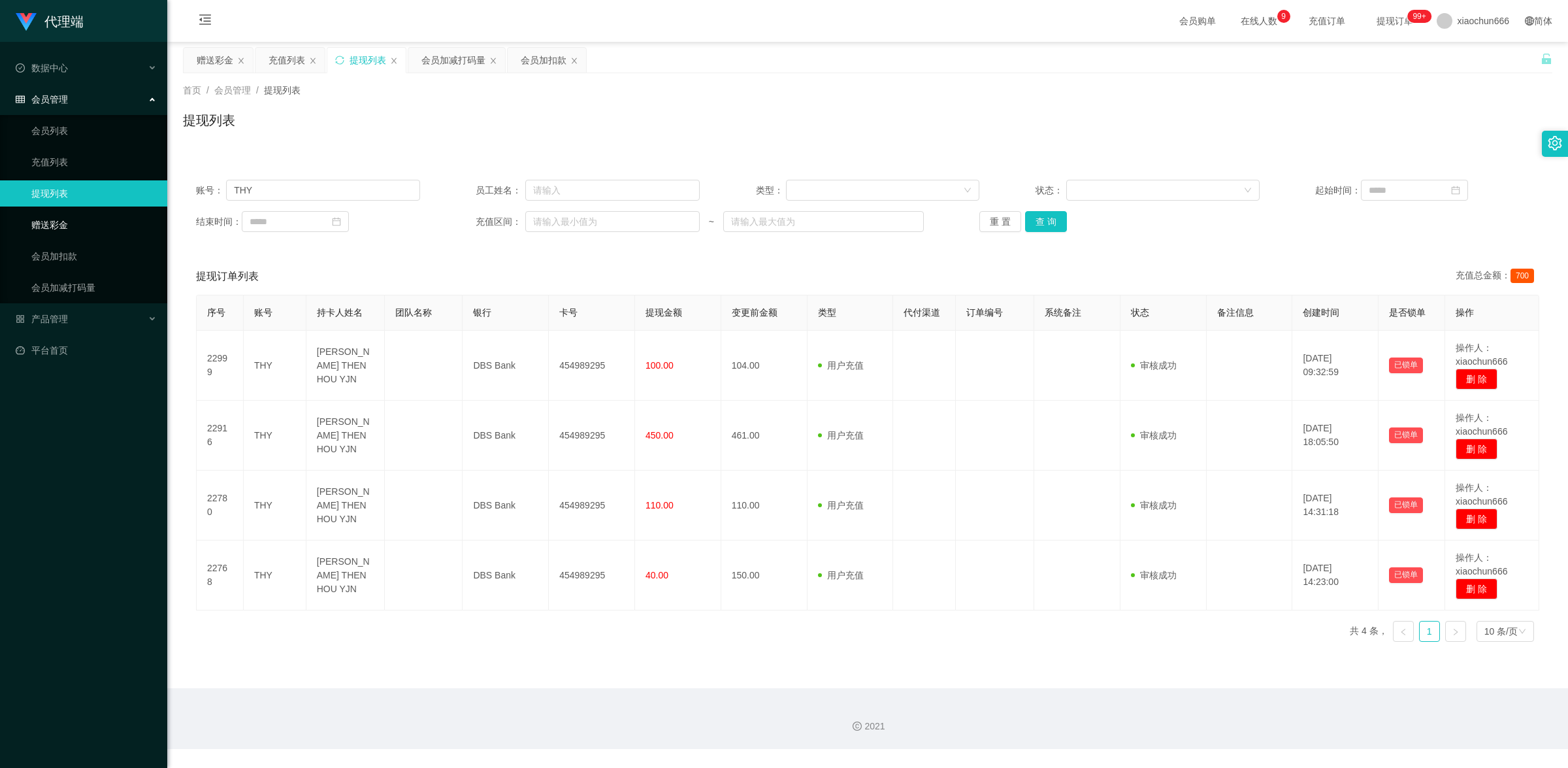
click at [66, 227] on link "赠送彩金" at bounding box center [94, 224] width 125 height 26
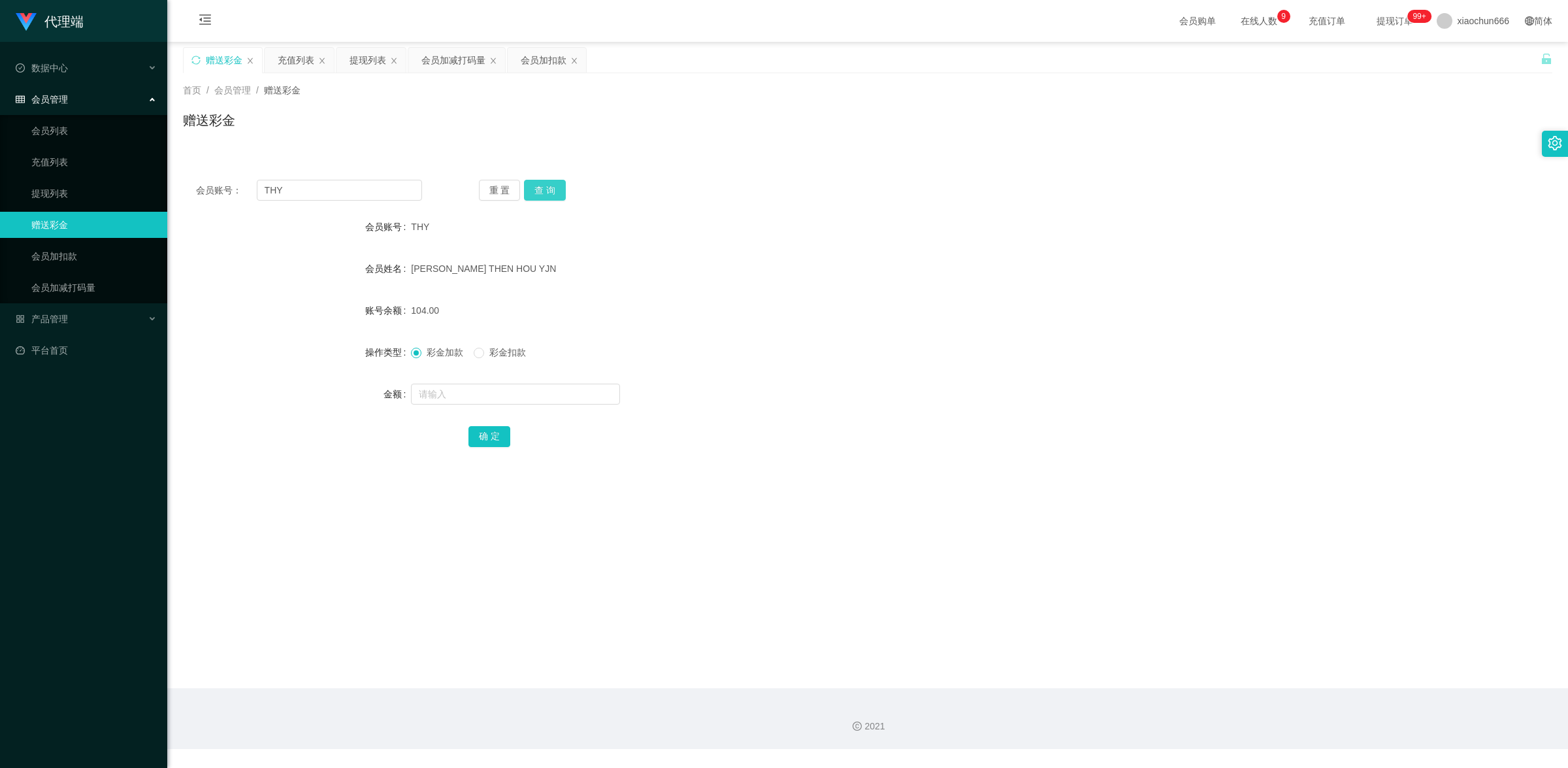
click at [554, 186] on button "查 询" at bounding box center [545, 190] width 42 height 21
click at [310, 193] on input "THY" at bounding box center [338, 190] width 165 height 21
click at [443, 388] on input "text" at bounding box center [515, 393] width 209 height 21
type input "8"
drag, startPoint x: 478, startPoint y: 441, endPoint x: 520, endPoint y: 422, distance: 46.1
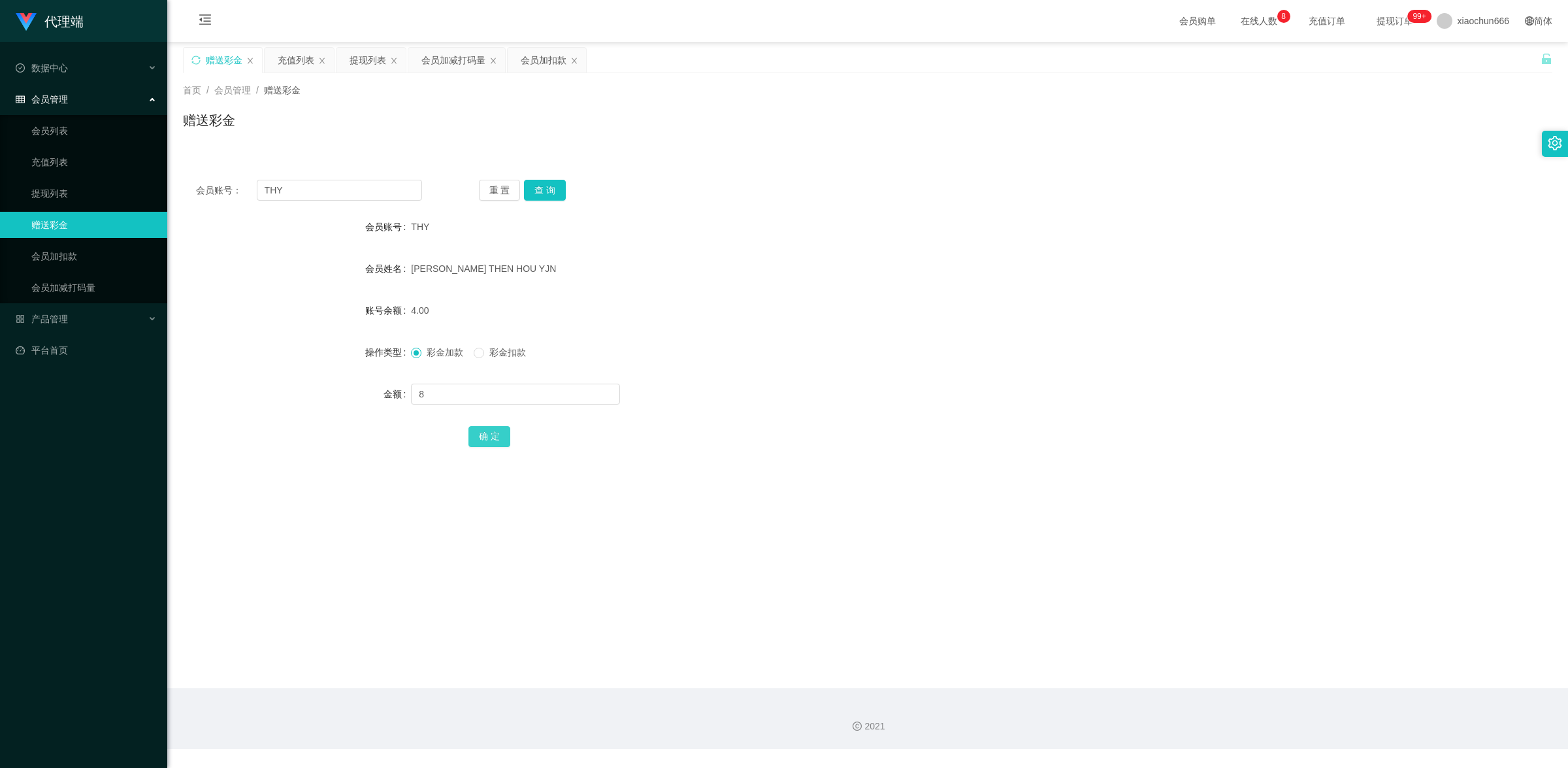
click at [478, 441] on button "确 定" at bounding box center [489, 435] width 42 height 21
click at [69, 190] on link "提现列表" at bounding box center [94, 193] width 125 height 26
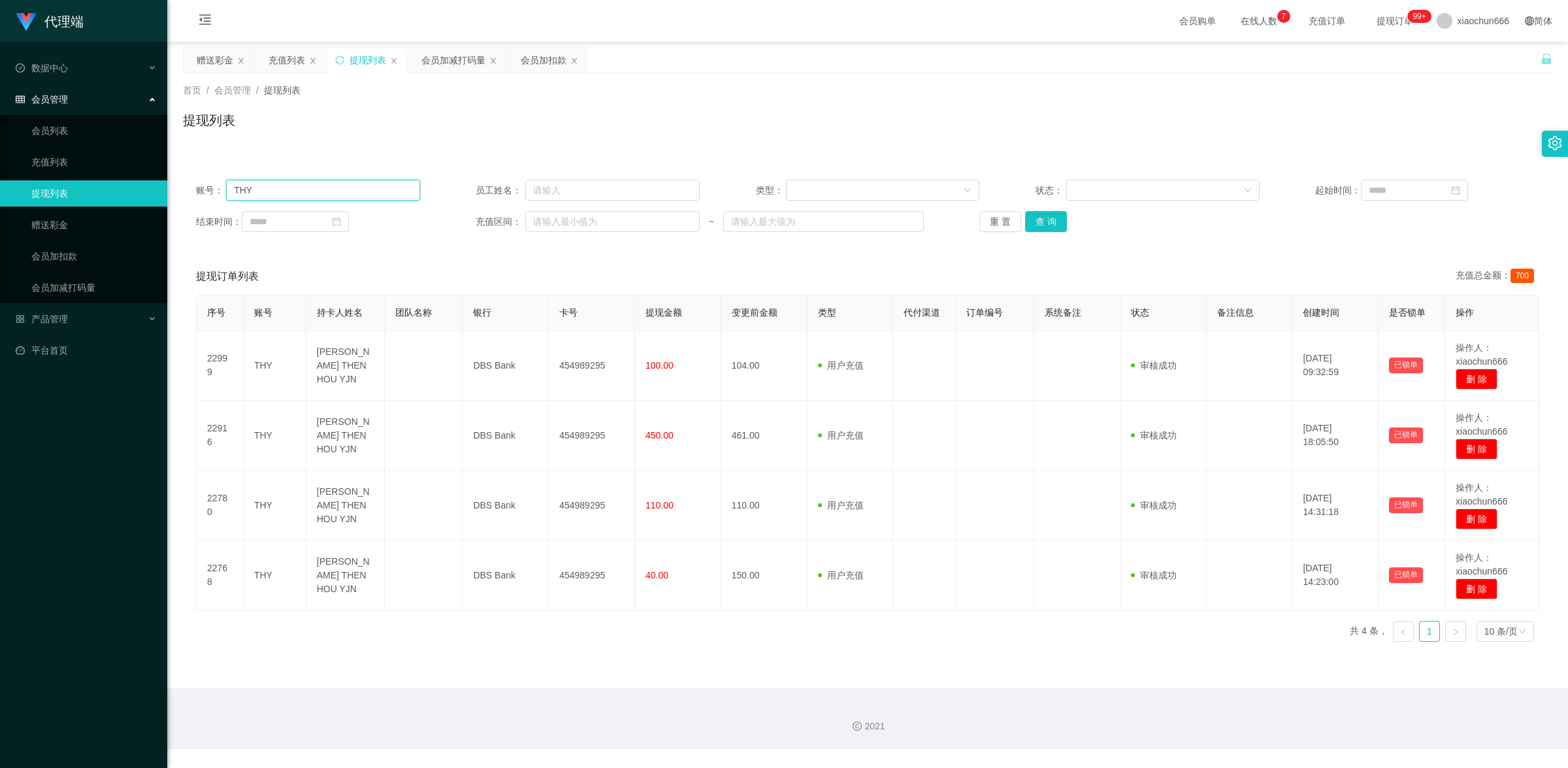
drag, startPoint x: 212, startPoint y: 170, endPoint x: 264, endPoint y: 171, distance: 52.0
click at [122, 161] on section "代理端 数据中心 会员管理 会员列表 充值列表 提现列表 赠送彩金 会员加扣款 会员加减打码量 产品管理 平台首页 保存配置 重置配置 整体风格设置 主题色 …" at bounding box center [784, 374] width 1568 height 748
drag, startPoint x: 1041, startPoint y: 215, endPoint x: 1016, endPoint y: 223, distance: 26.2
click at [1041, 215] on button "查 询" at bounding box center [1046, 221] width 42 height 21
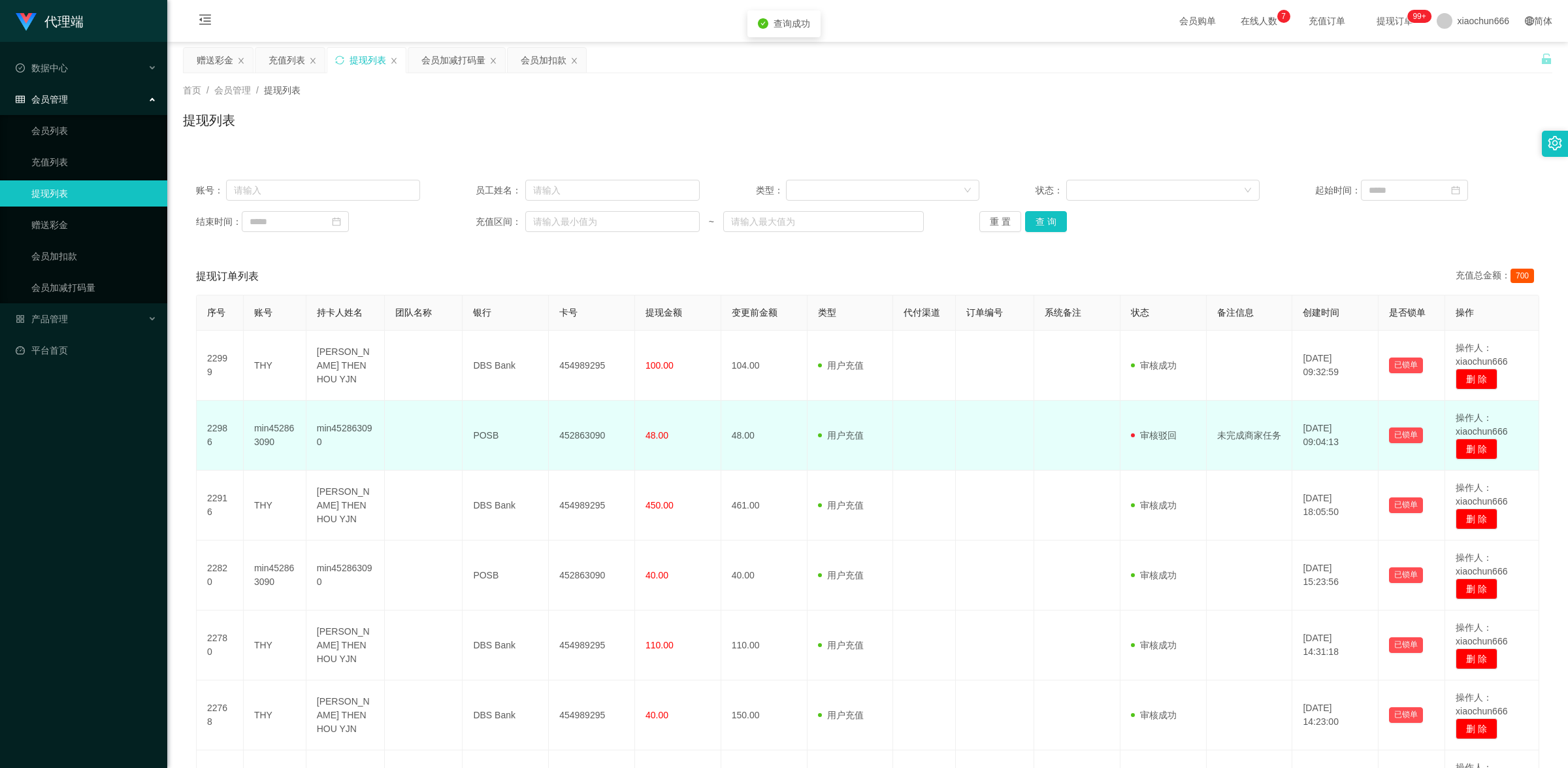
click at [266, 433] on td "min452863090" at bounding box center [275, 434] width 63 height 69
copy td "min452863090"
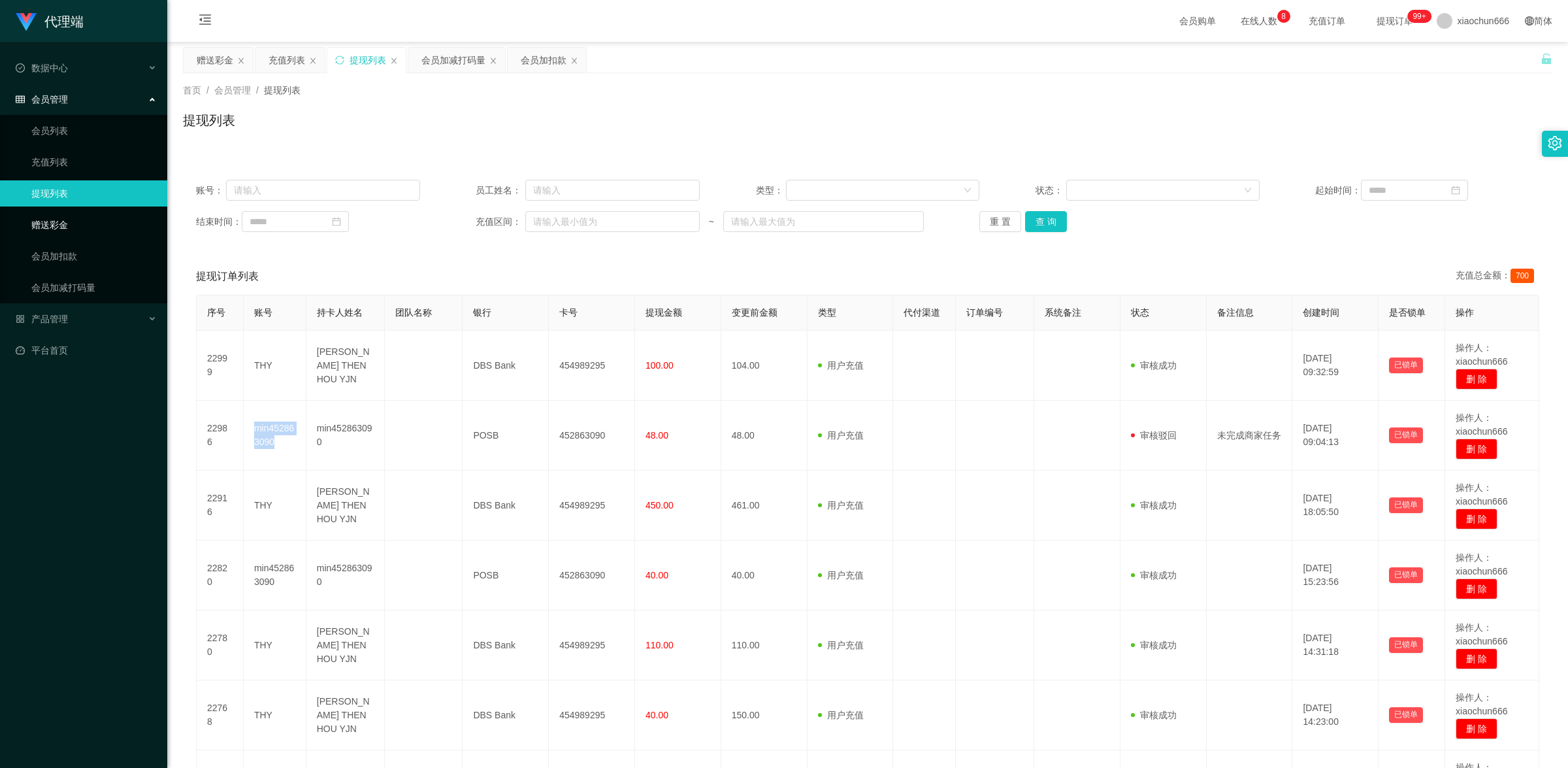
click at [71, 225] on link "赠送彩金" at bounding box center [94, 224] width 125 height 26
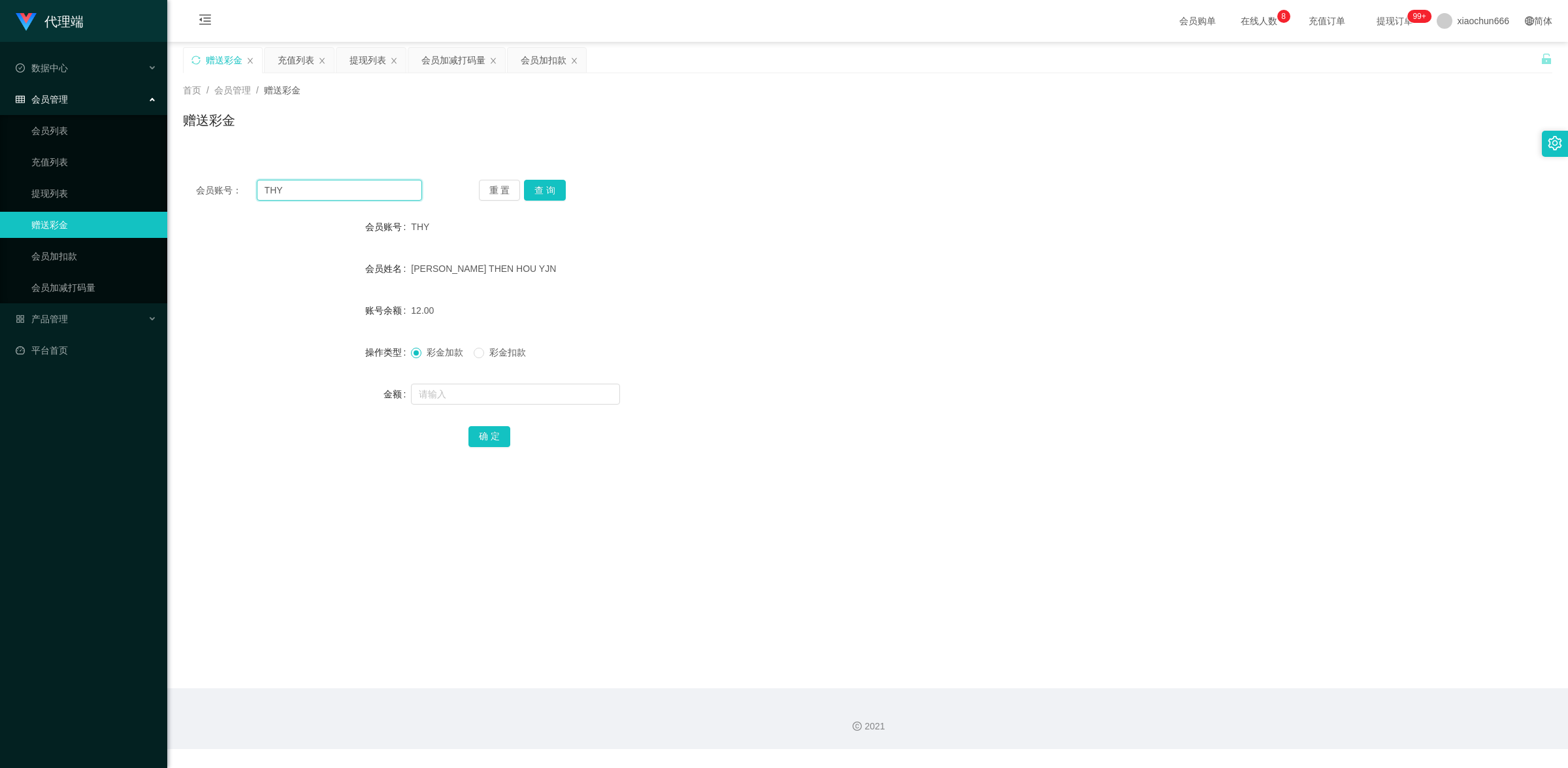
click at [309, 192] on input "THY" at bounding box center [338, 190] width 165 height 21
paste input "min452863090"
type input "min452863090"
click at [557, 195] on button "查 询" at bounding box center [545, 190] width 42 height 21
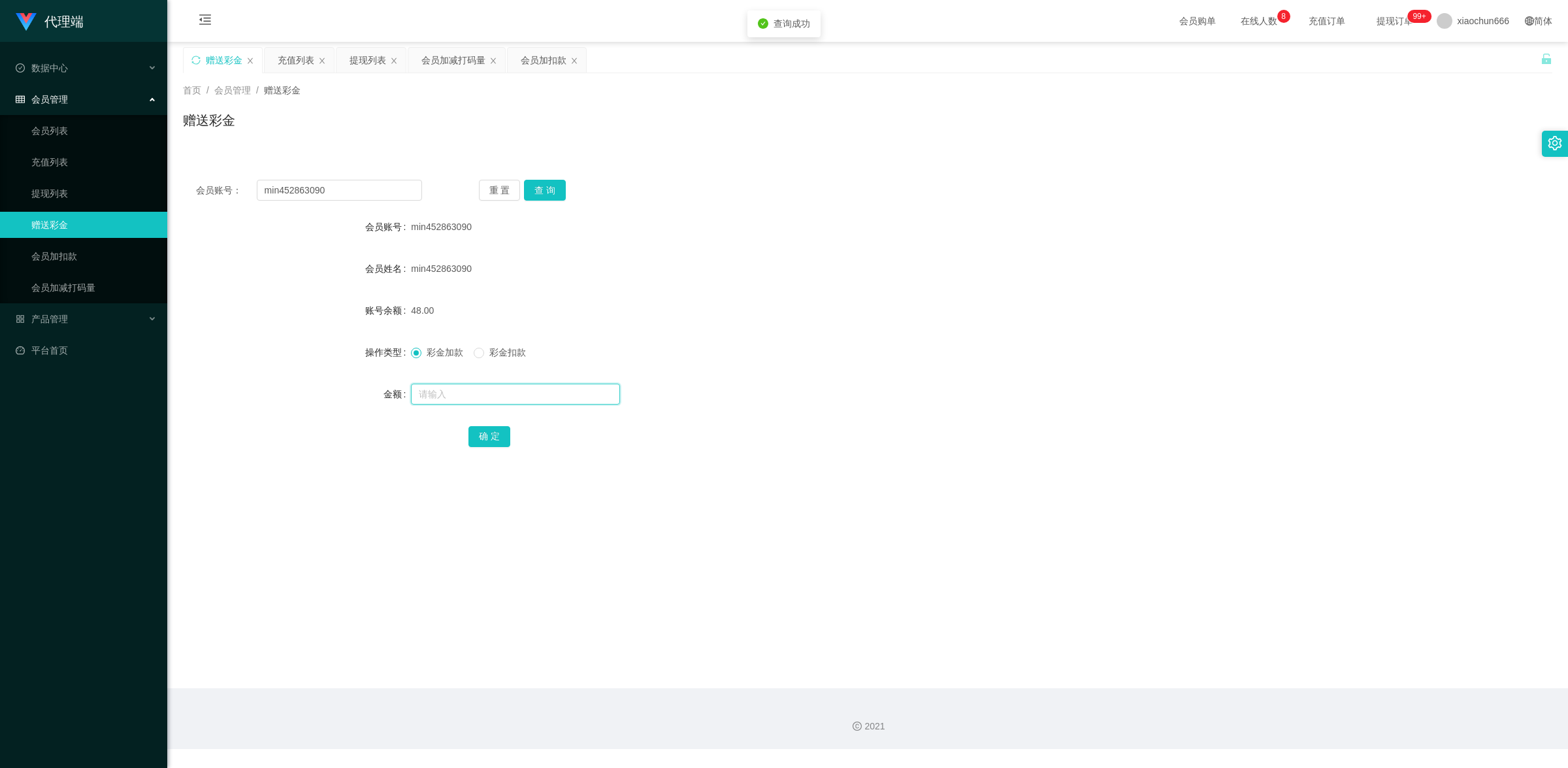
click at [472, 396] on input "text" at bounding box center [515, 393] width 209 height 21
type input "2"
click at [498, 431] on button "确 定" at bounding box center [489, 435] width 42 height 21
drag, startPoint x: 341, startPoint y: 193, endPoint x: 168, endPoint y: 160, distance: 176.1
click at [170, 160] on main "关闭左侧 关闭右侧 关闭其它 刷新页面 赠送彩金 充值列表 提现列表 会员加减打码量 会员加扣款 首页 / 会员管理 / 赠送彩金 / 赠送彩金 会员账号： …" at bounding box center [868, 365] width 1401 height 646
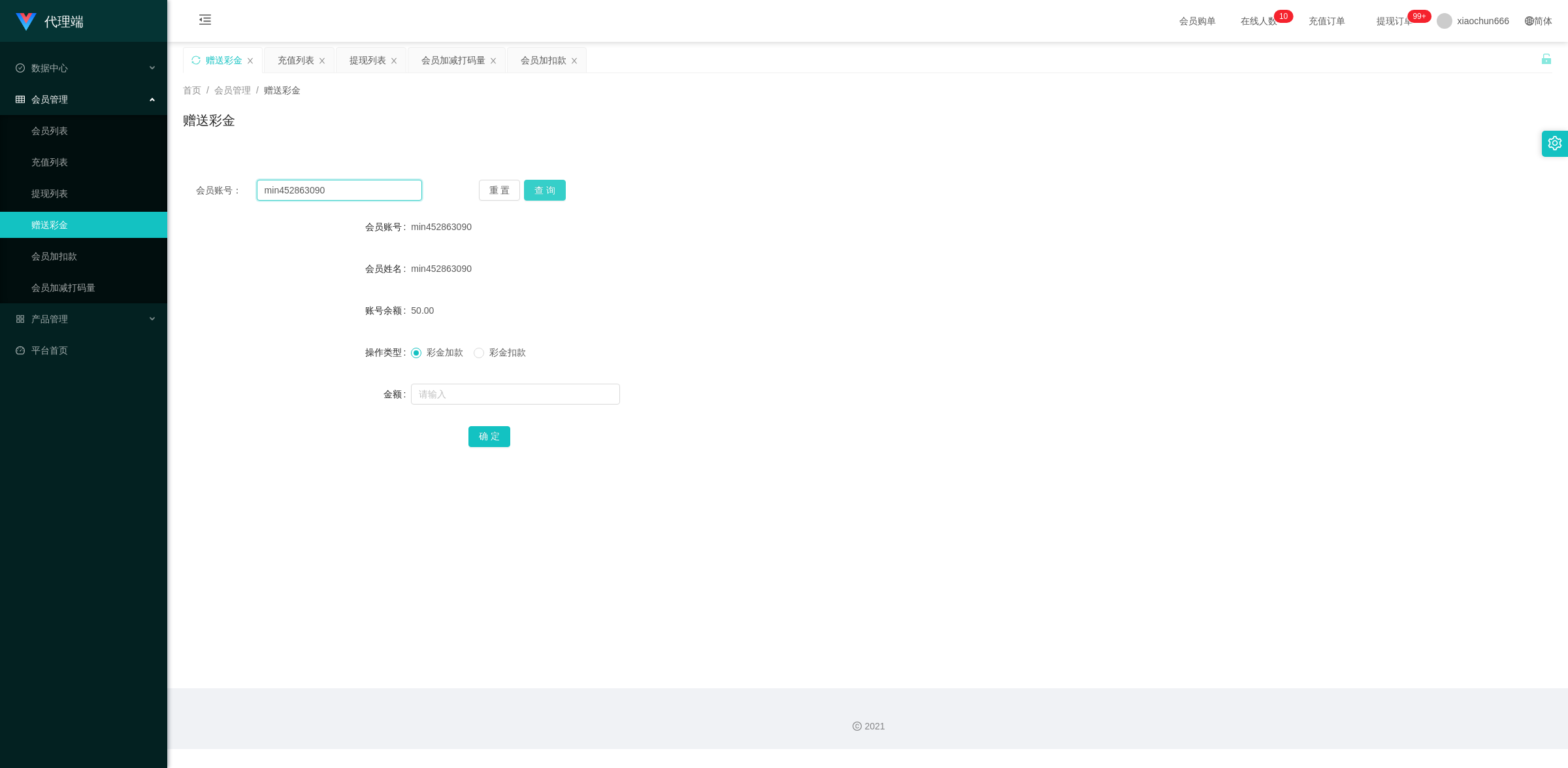
paste input "THY"
type input "THY"
click at [550, 184] on button "查 询" at bounding box center [545, 190] width 42 height 21
click at [482, 387] on input "text" at bounding box center [515, 393] width 209 height 21
type input "1000"
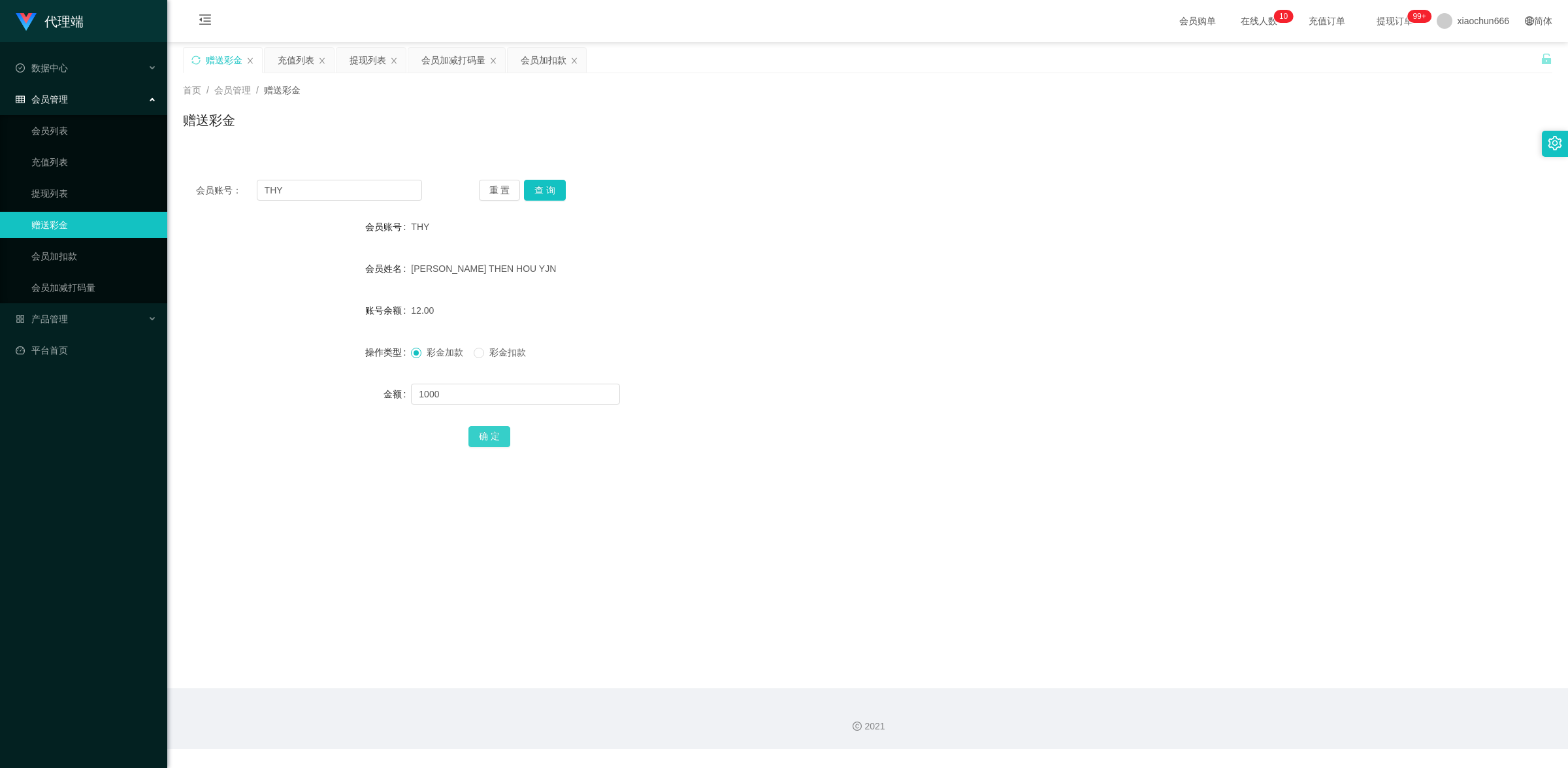
drag, startPoint x: 496, startPoint y: 431, endPoint x: 628, endPoint y: 377, distance: 142.6
click at [496, 431] on button "确 定" at bounding box center [489, 435] width 42 height 21
click at [562, 194] on button "查 询" at bounding box center [545, 190] width 42 height 21
click at [60, 181] on link "提现列表" at bounding box center [94, 193] width 125 height 26
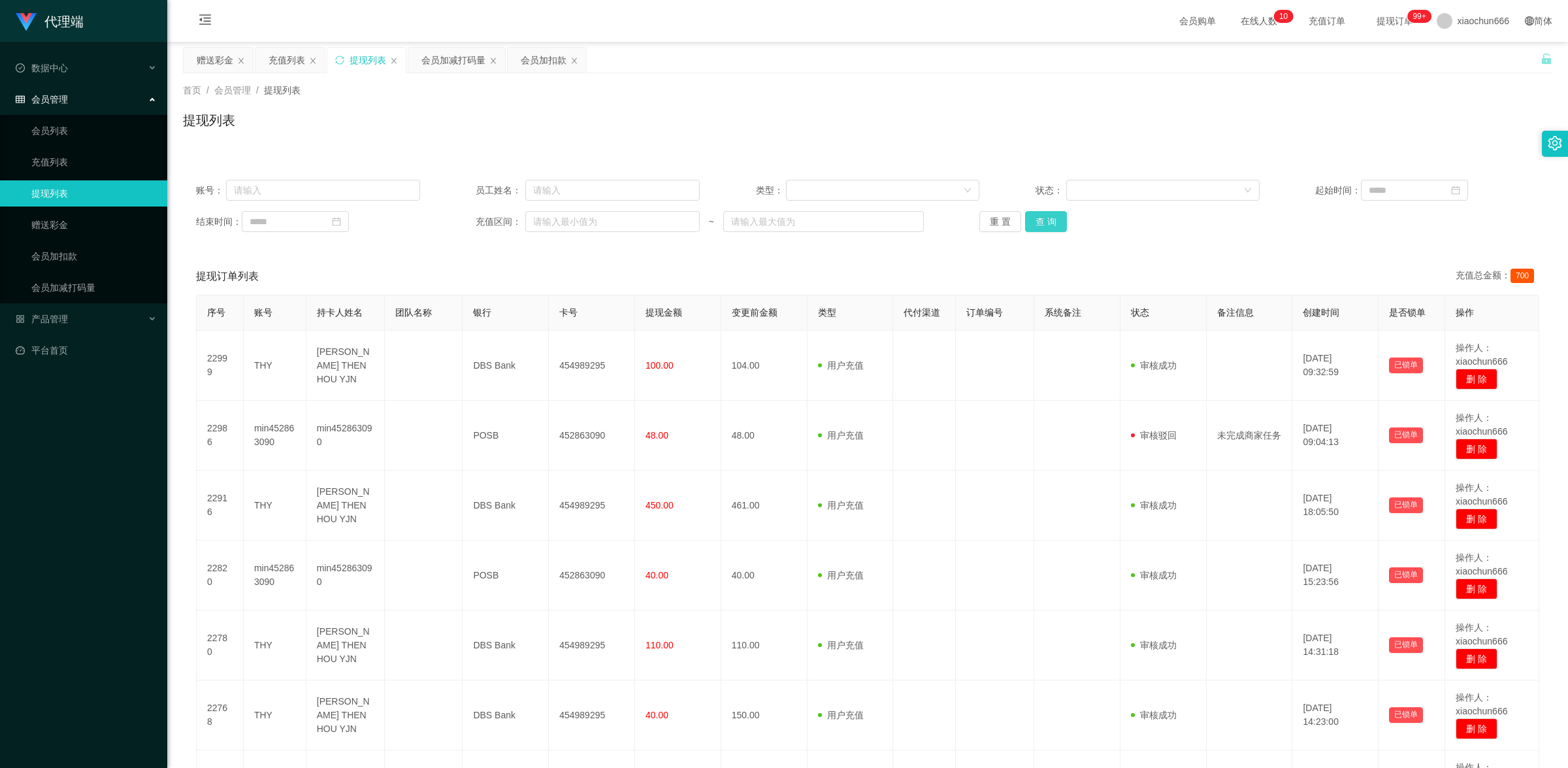
click at [1047, 222] on button "查 询" at bounding box center [1046, 221] width 42 height 21
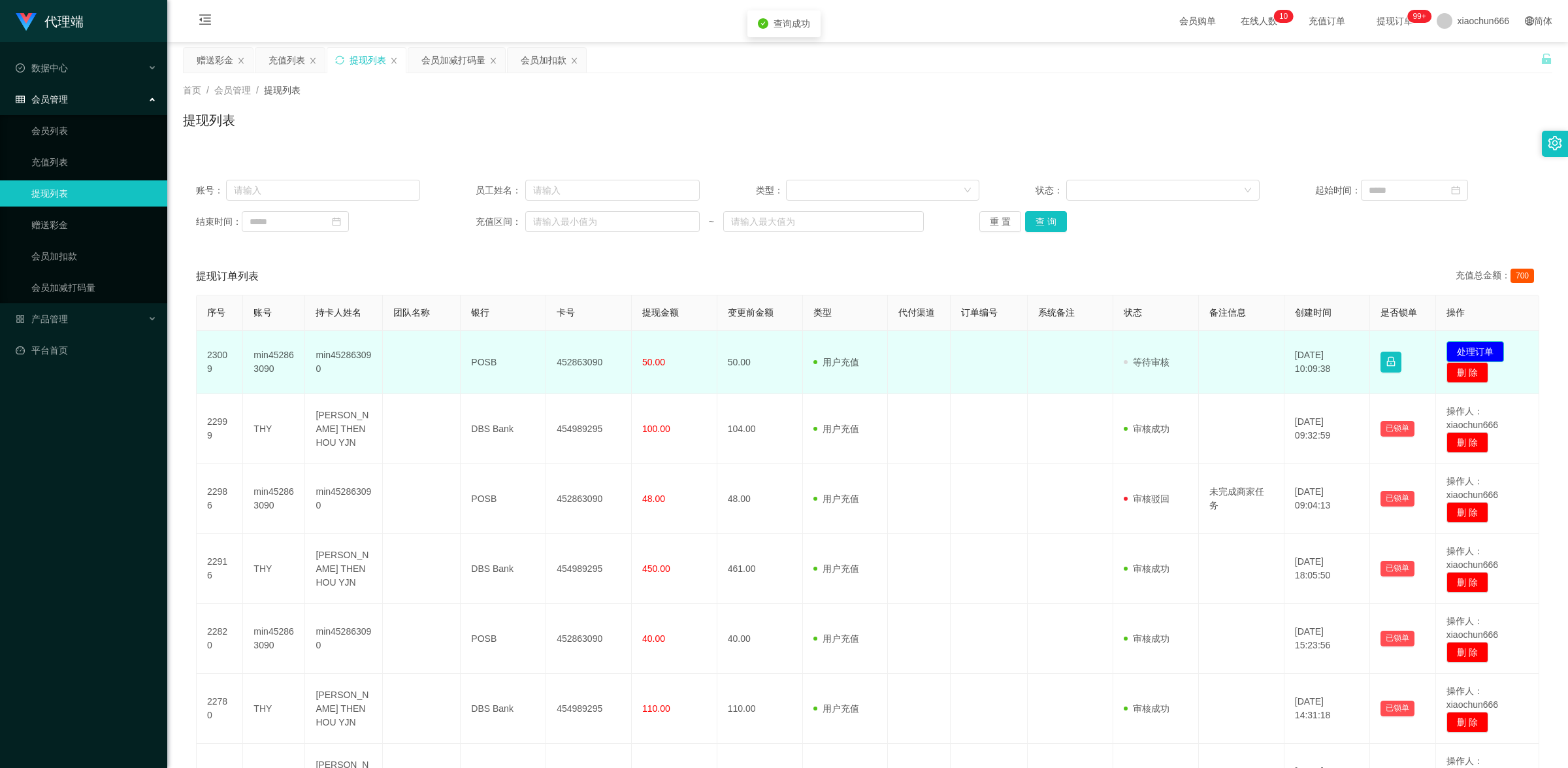
click at [1477, 348] on button "处理订单" at bounding box center [1474, 351] width 58 height 21
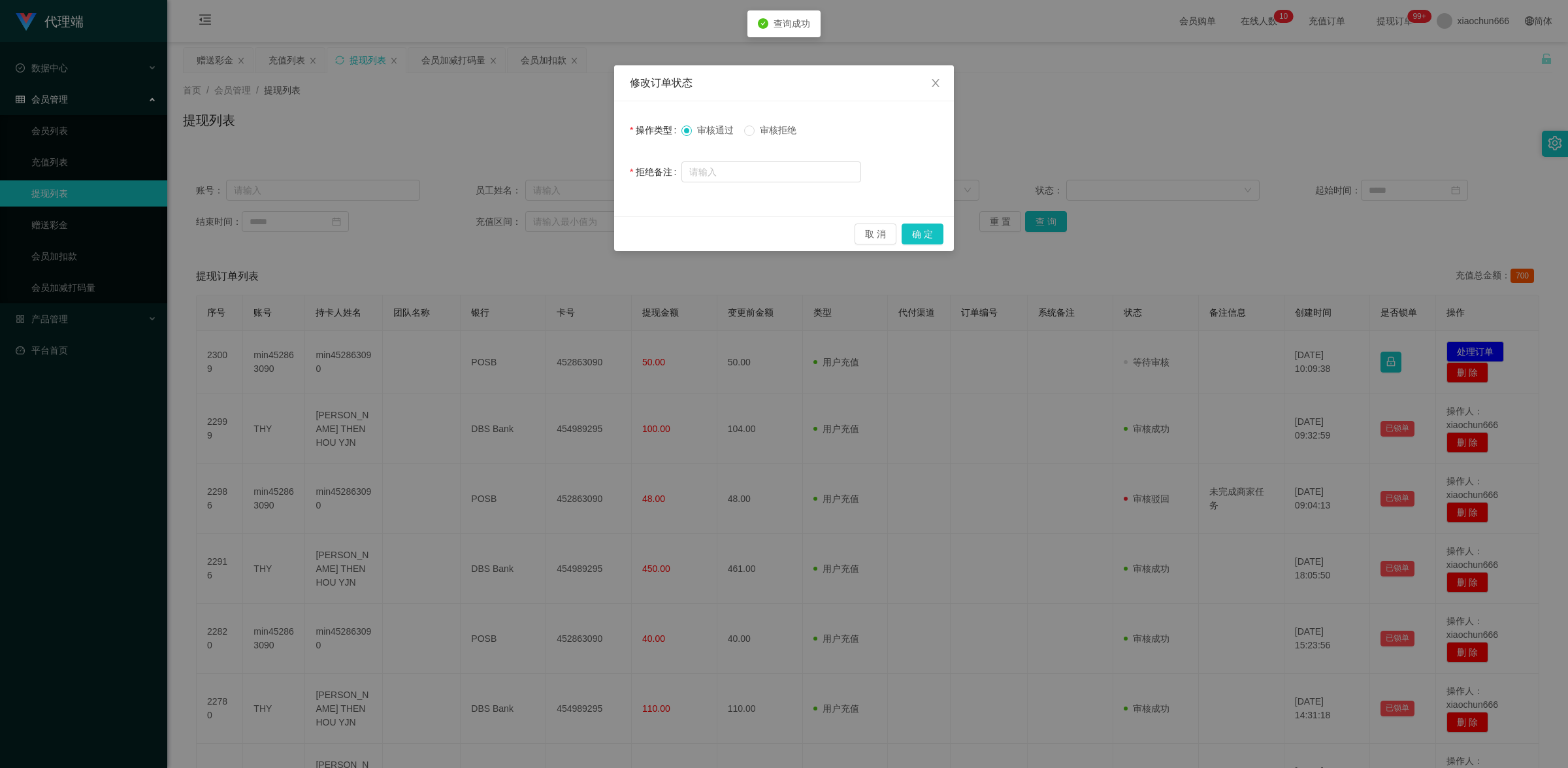
click at [782, 131] on span "审核拒绝" at bounding box center [778, 130] width 47 height 11
click at [750, 170] on input "text" at bounding box center [771, 171] width 180 height 21
type input "未参与爱心公益单"
drag, startPoint x: 928, startPoint y: 237, endPoint x: 946, endPoint y: 233, distance: 18.4
click at [928, 237] on button "确 定" at bounding box center [921, 233] width 42 height 21
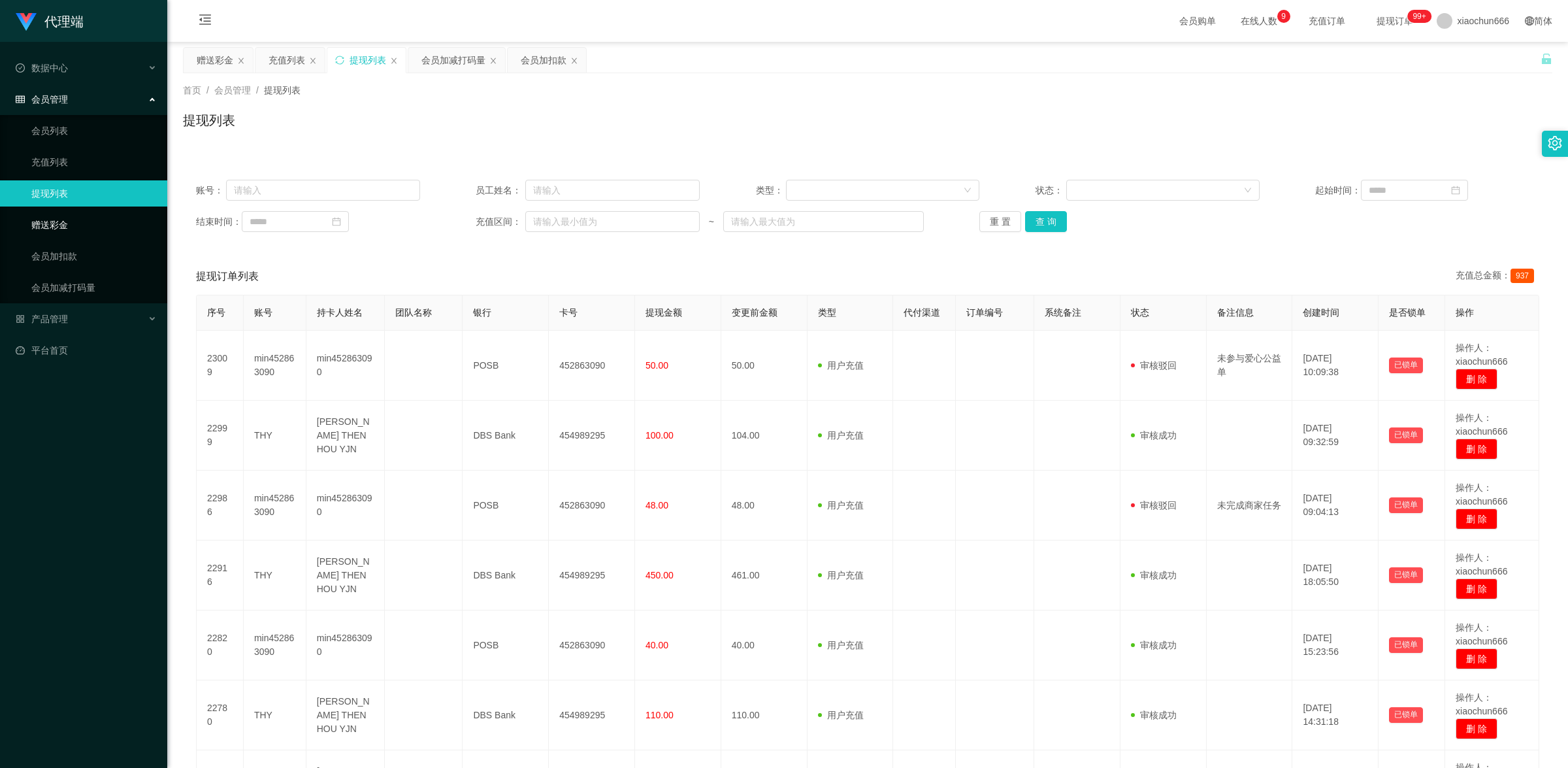
click at [83, 224] on link "赠送彩金" at bounding box center [94, 224] width 125 height 26
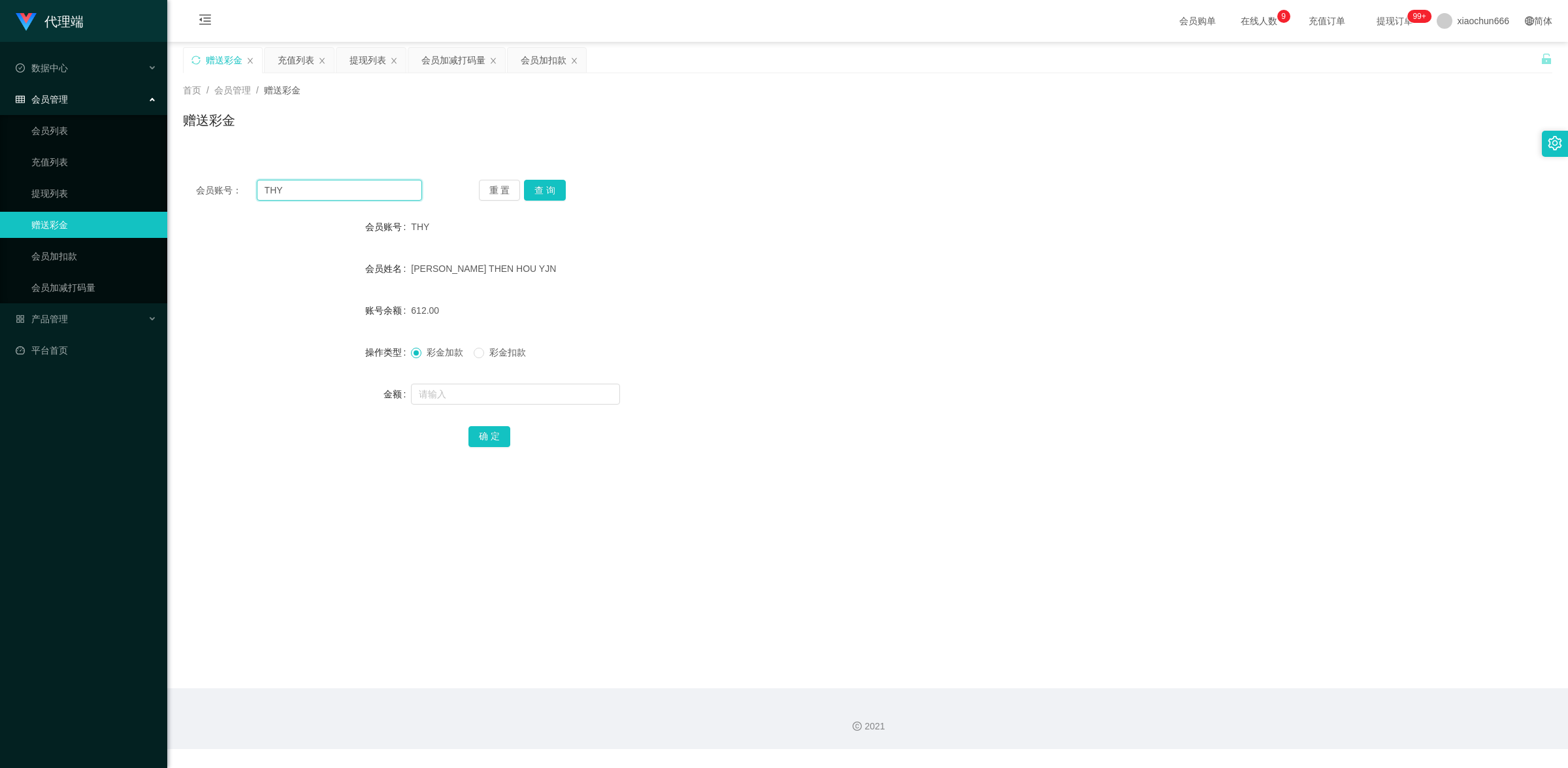
click at [363, 184] on input "THY" at bounding box center [338, 190] width 165 height 21
paste input "min452863090"
type input "min452863090"
click at [536, 195] on button "查 询" at bounding box center [545, 190] width 42 height 21
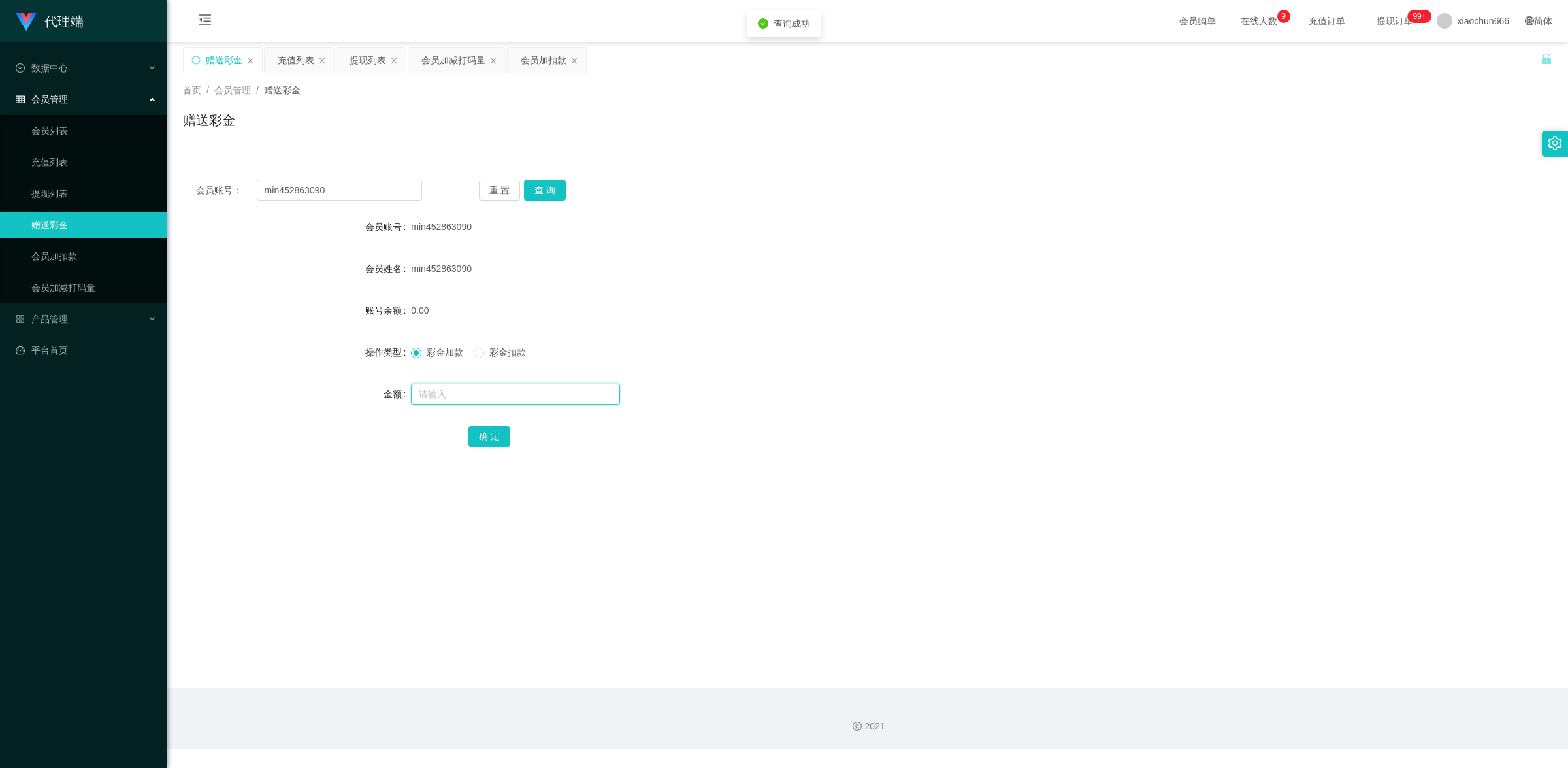
click at [516, 384] on input "text" at bounding box center [515, 393] width 209 height 21
type input "1"
click at [501, 439] on button "确 定" at bounding box center [489, 435] width 42 height 21
click at [69, 200] on link "提现列表" at bounding box center [94, 193] width 125 height 26
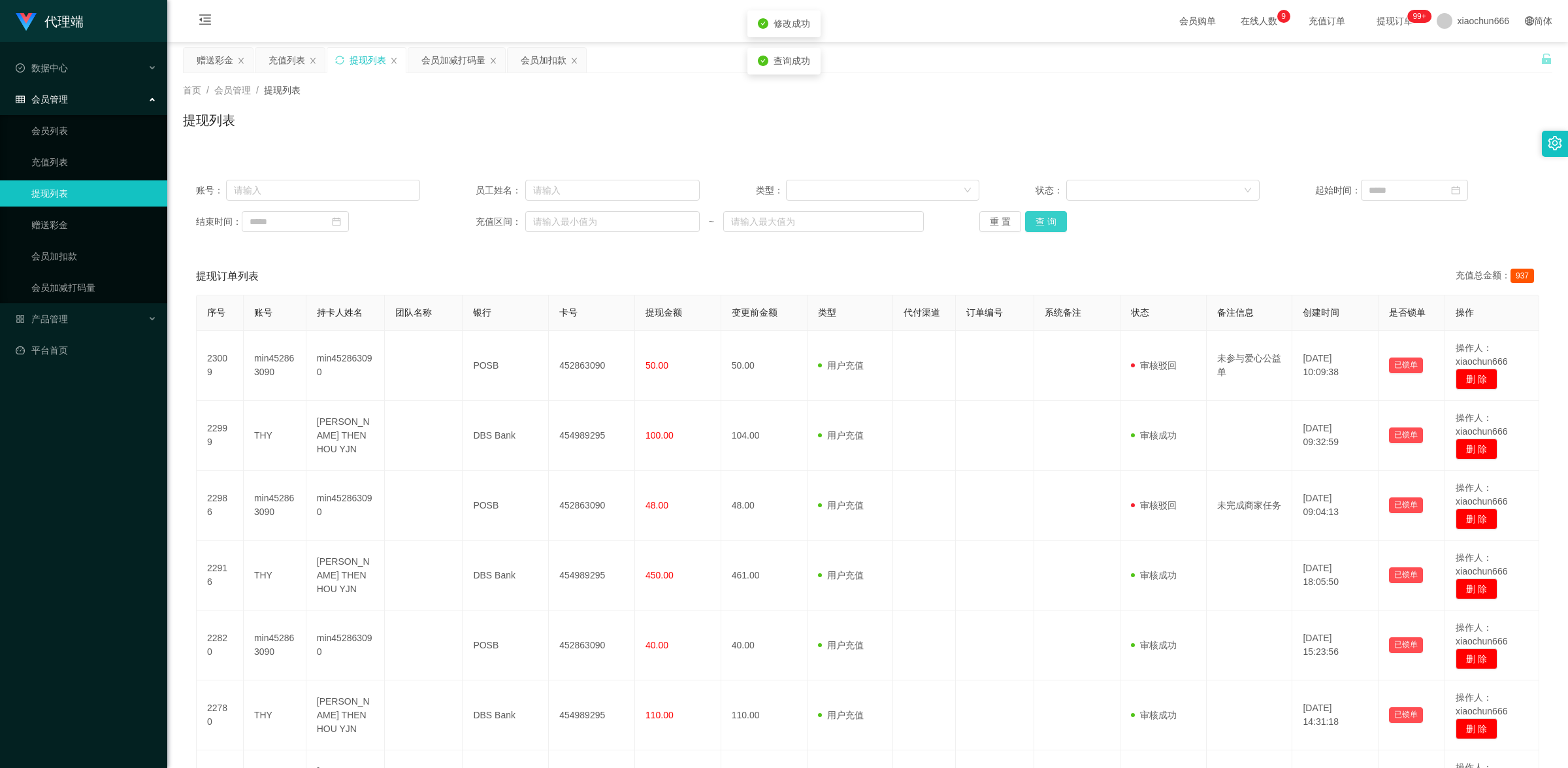
click at [1053, 223] on button "查 询" at bounding box center [1046, 221] width 42 height 21
click at [69, 217] on link "赠送彩金" at bounding box center [94, 224] width 125 height 26
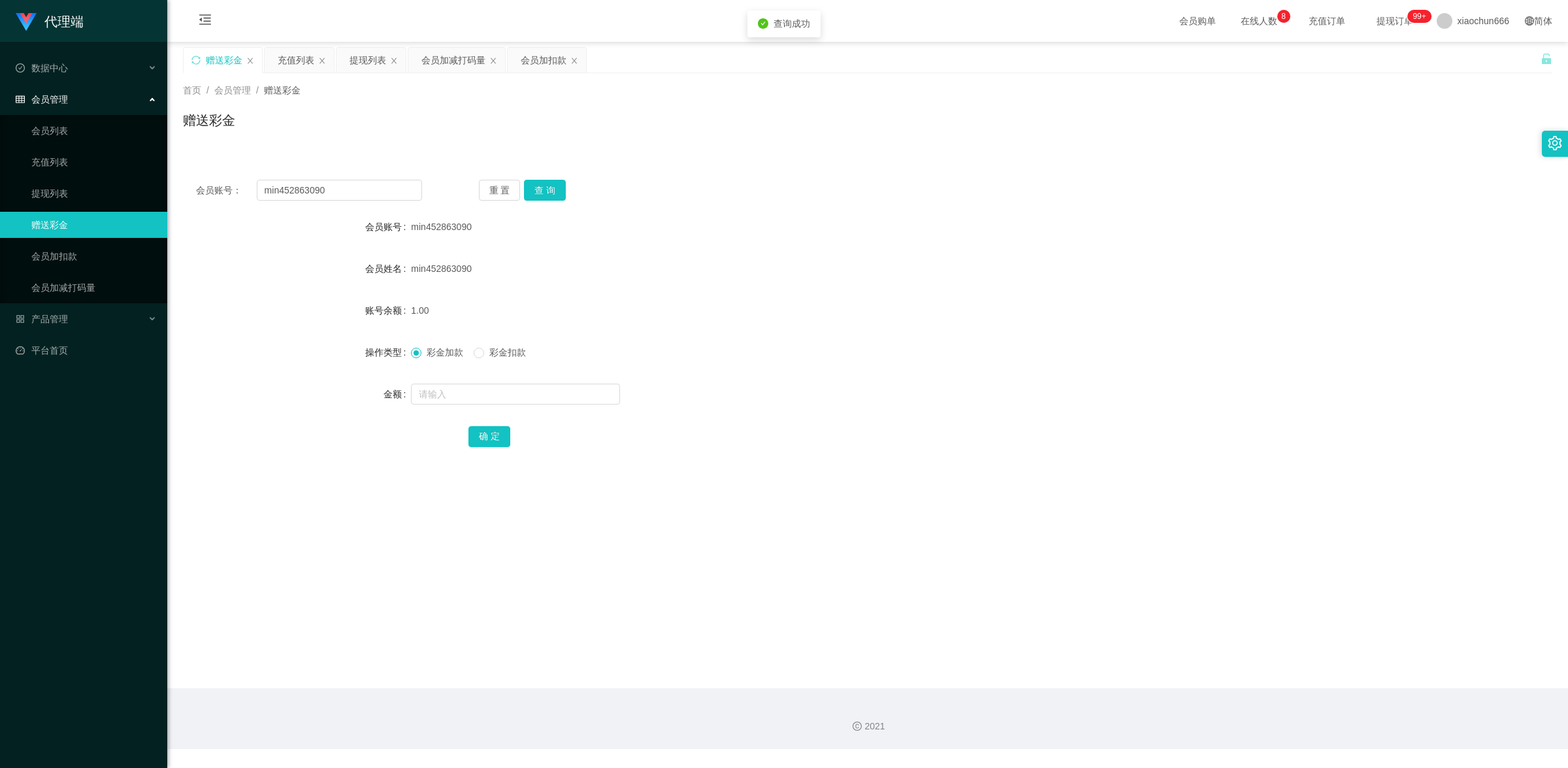
click at [550, 178] on div "会员账号： min452863090 重 置 查 询 会员账号 min452863090 会员姓名 min452863090 账号余额 1.00 操作类型 彩…" at bounding box center [868, 322] width 1369 height 311
click at [558, 190] on button "查 询" at bounding box center [545, 190] width 42 height 21
click at [556, 184] on button "查 询" at bounding box center [545, 190] width 42 height 21
click at [556, 184] on div "重 置 查 询" at bounding box center [591, 190] width 226 height 21
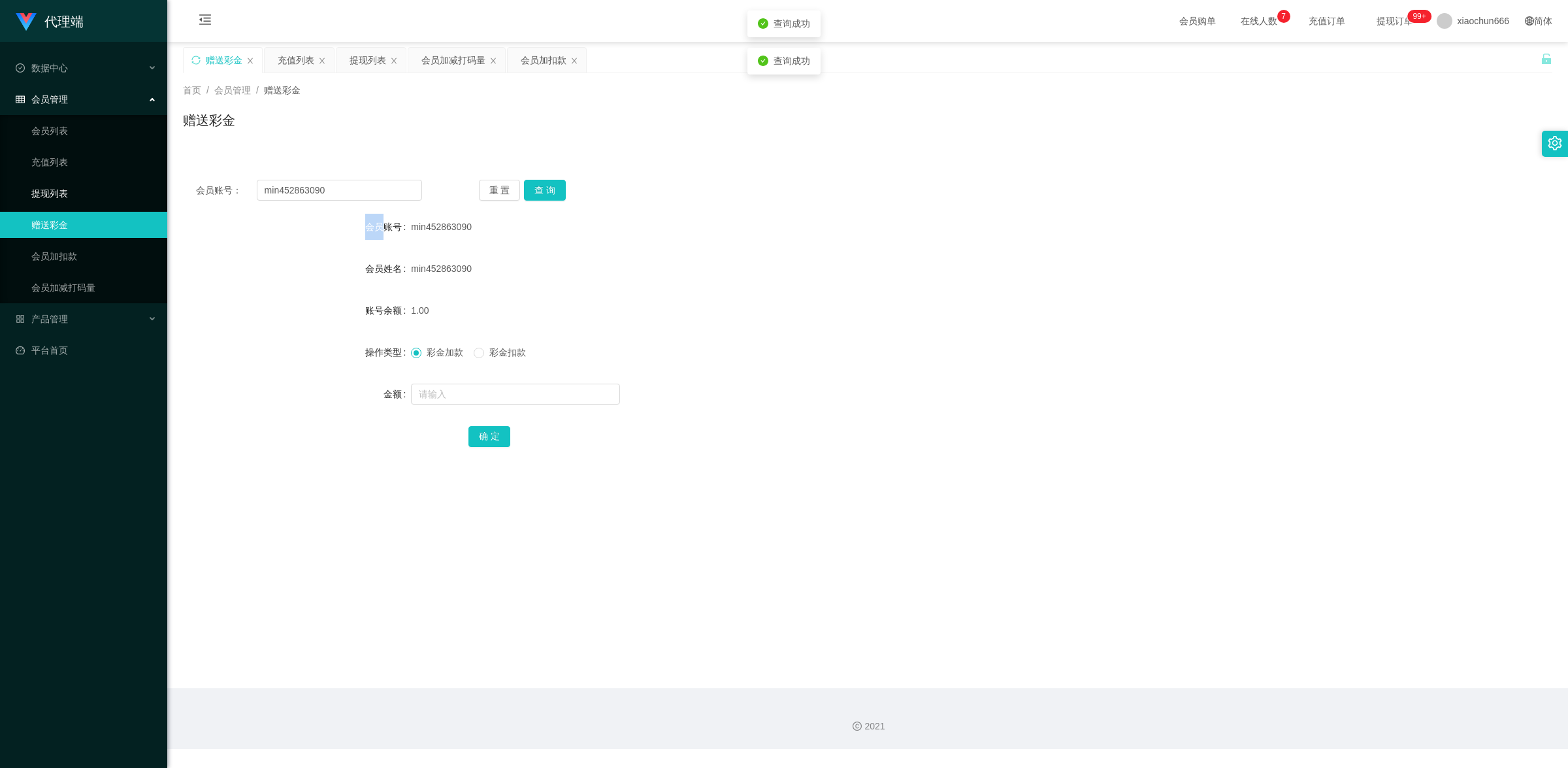
click at [54, 196] on link "提现列表" at bounding box center [94, 193] width 125 height 26
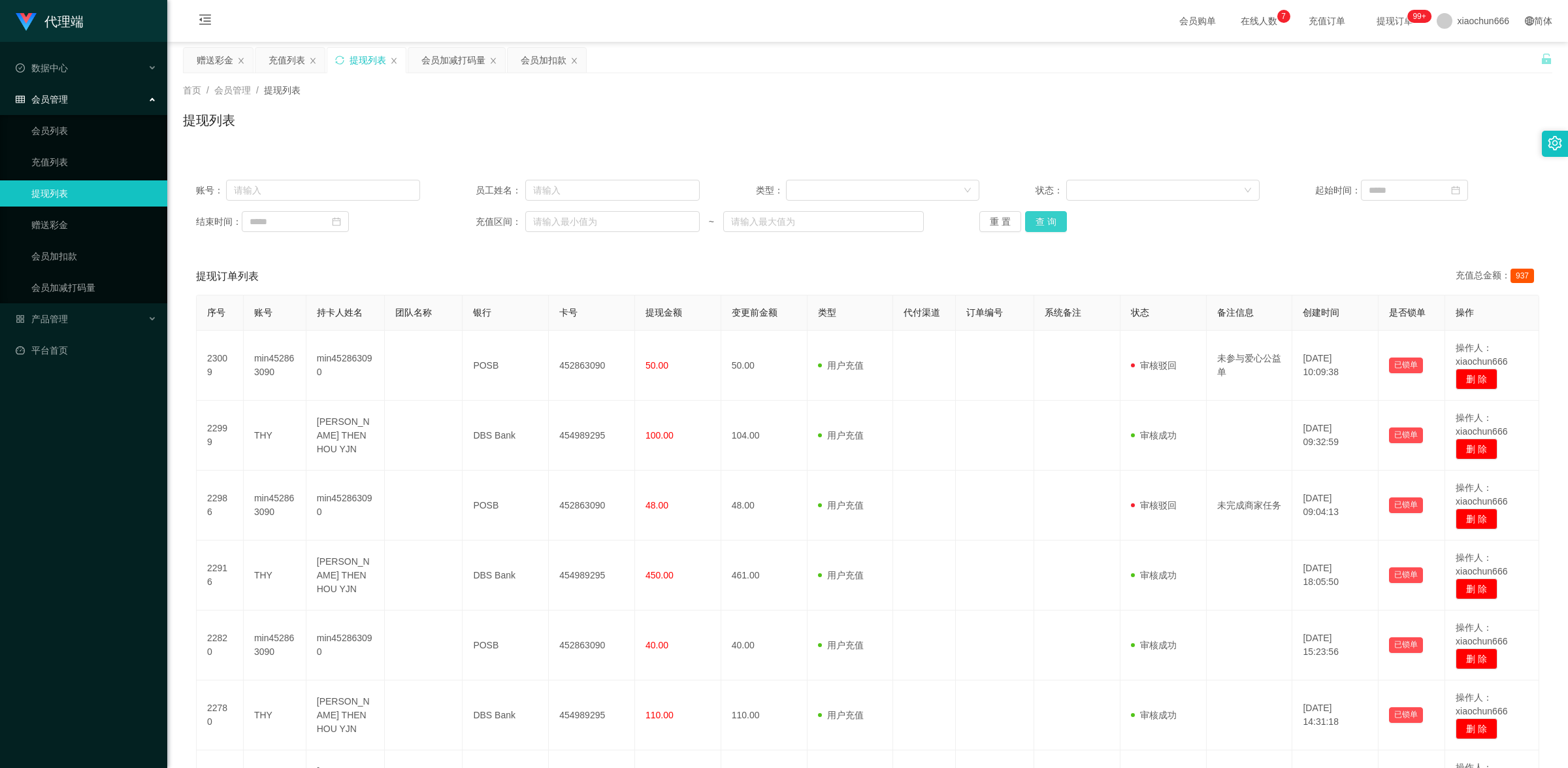
click at [1053, 223] on button "查 询" at bounding box center [1046, 221] width 42 height 21
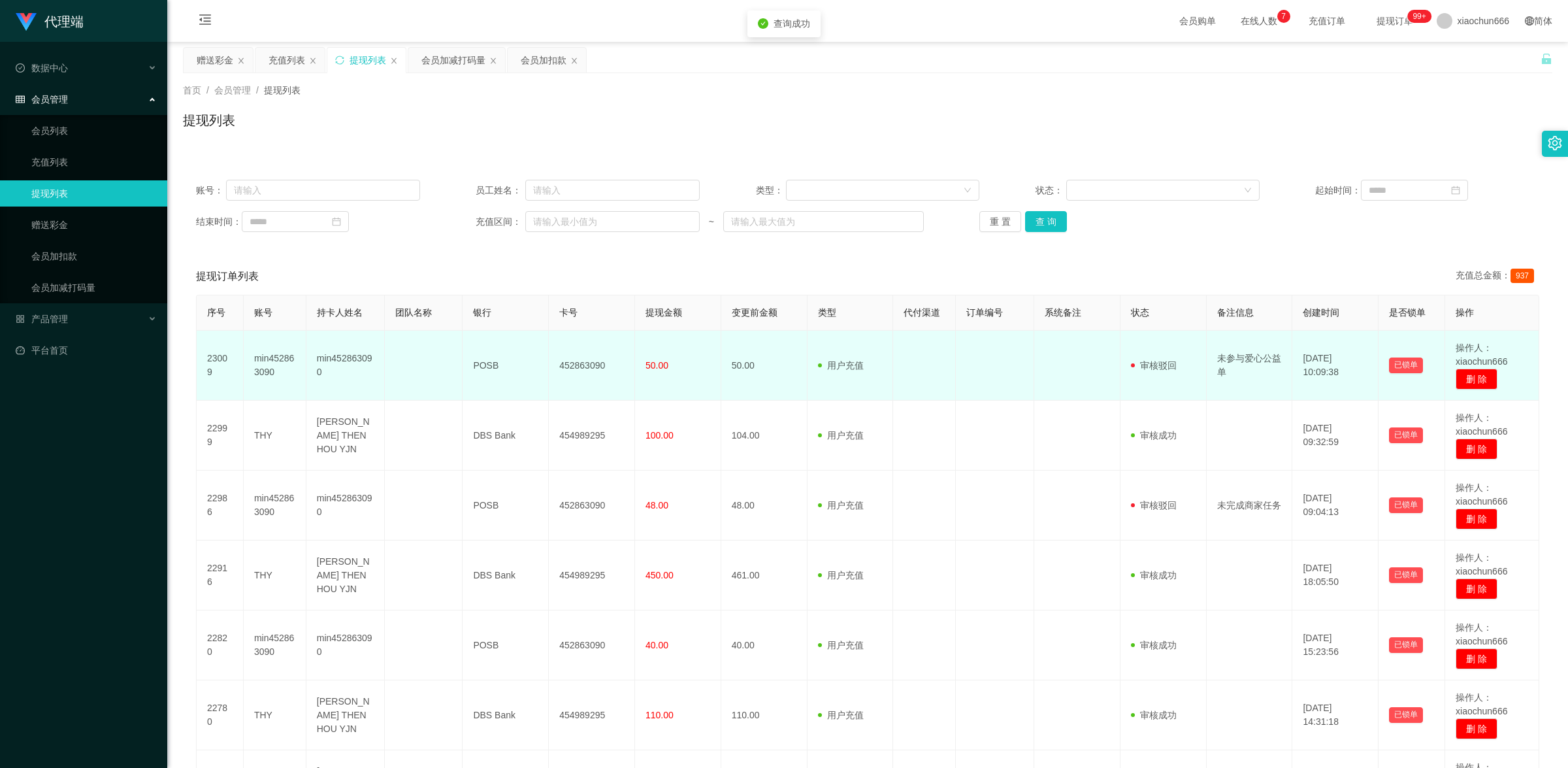
click at [1466, 354] on span "操作人：xiaochun666" at bounding box center [1481, 354] width 52 height 24
click at [1409, 361] on button "已锁单" at bounding box center [1406, 365] width 34 height 16
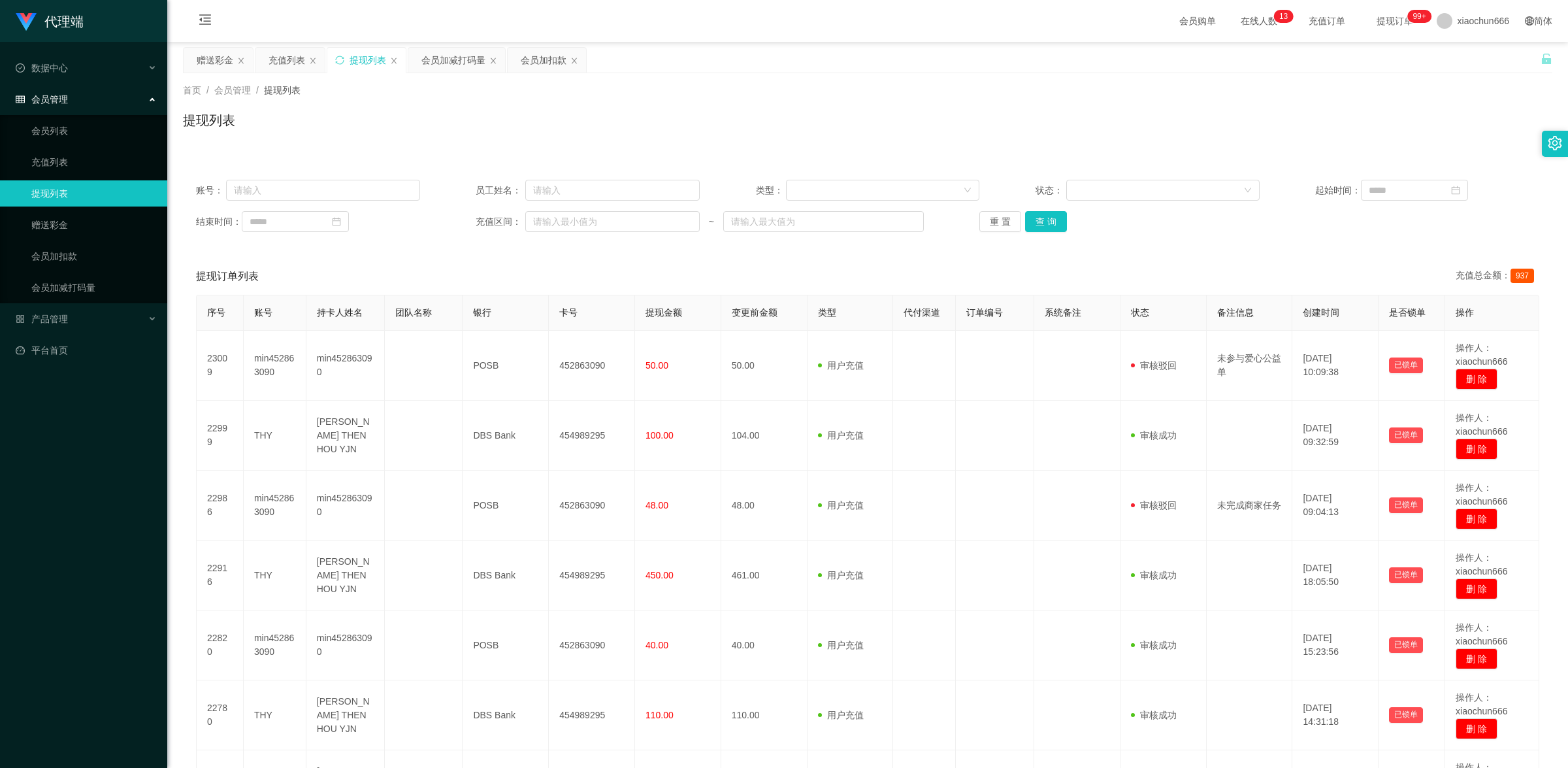
click at [1378, 24] on span "提现订单 99+" at bounding box center [1394, 21] width 50 height 9
drag, startPoint x: 1054, startPoint y: 223, endPoint x: 1093, endPoint y: 226, distance: 39.1
click at [1053, 223] on button "查 询" at bounding box center [1046, 221] width 42 height 21
click at [79, 217] on link "赠送彩金" at bounding box center [94, 224] width 125 height 26
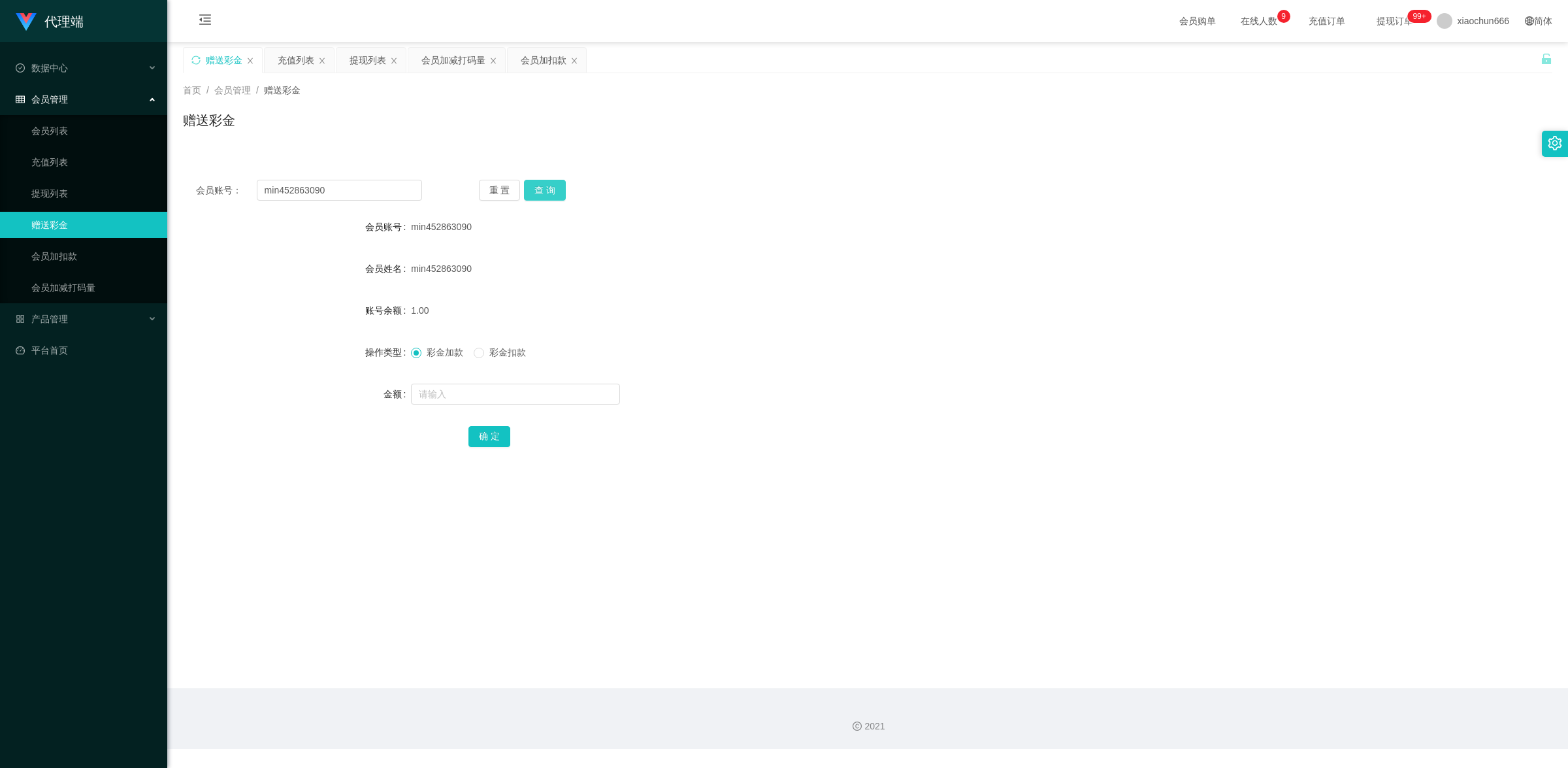
click at [540, 185] on button "查 询" at bounding box center [545, 190] width 42 height 21
click at [62, 184] on link "提现列表" at bounding box center [94, 193] width 125 height 26
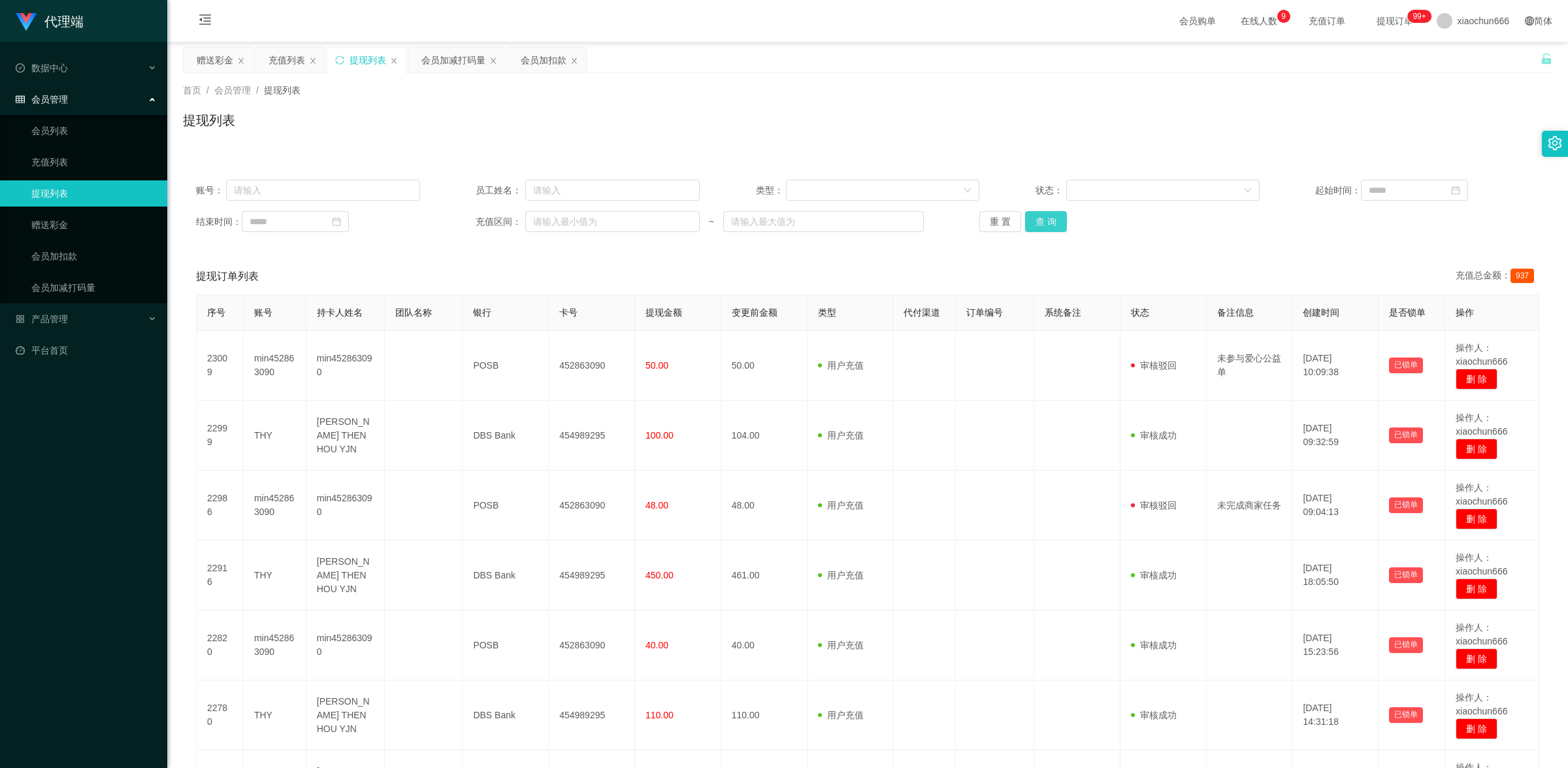
click at [1053, 226] on button "查 询" at bounding box center [1046, 221] width 42 height 21
click at [1262, 268] on div "提现订单列表 充值总金额： 937" at bounding box center [867, 276] width 1343 height 36
click at [70, 224] on link "赠送彩金" at bounding box center [94, 224] width 125 height 26
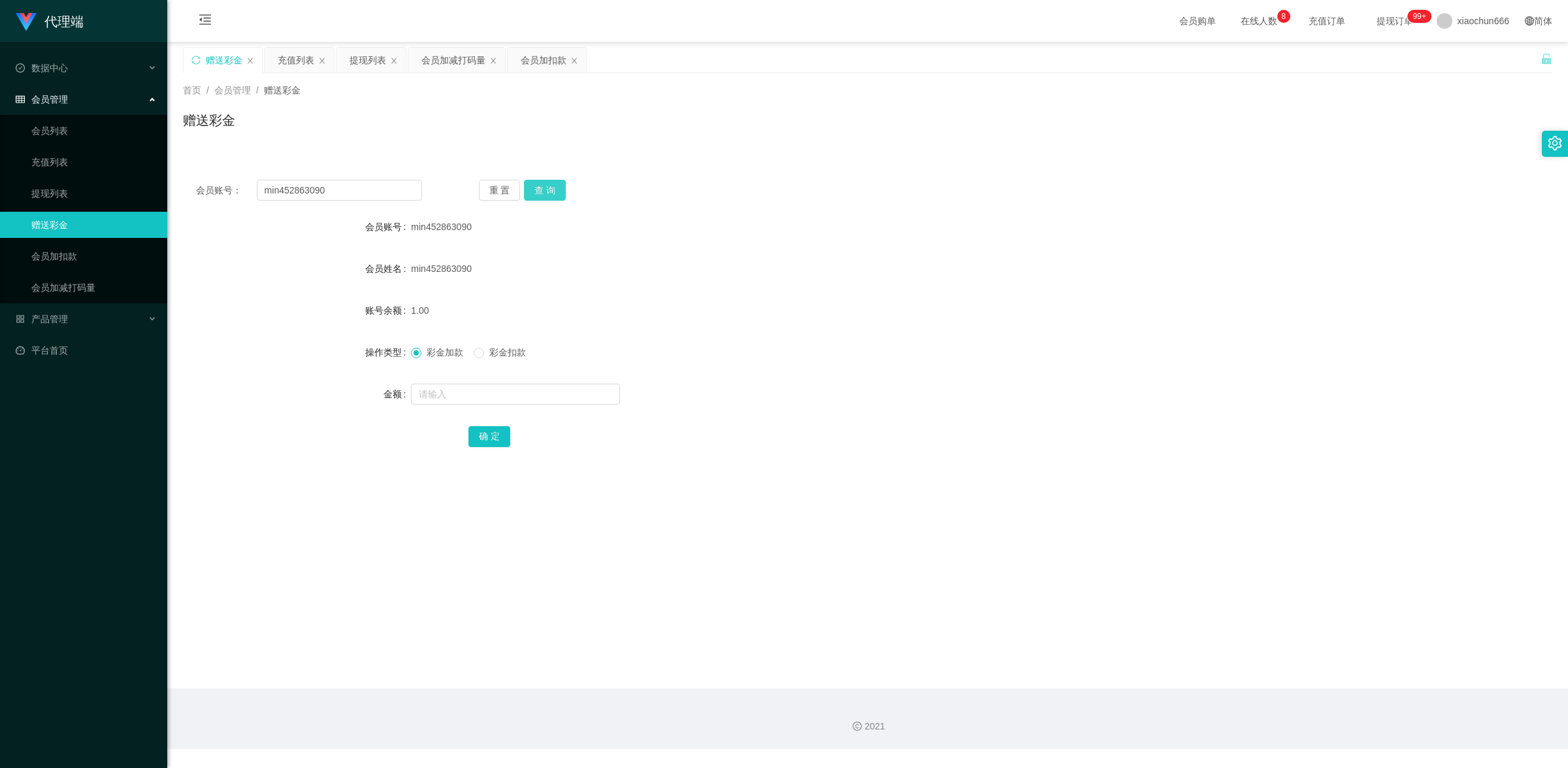
click at [556, 188] on button "查 询" at bounding box center [545, 190] width 42 height 21
click at [516, 388] on input "text" at bounding box center [515, 393] width 209 height 21
type input "50"
click at [504, 435] on button "确 定" at bounding box center [489, 435] width 42 height 21
click at [536, 195] on button "查 询" at bounding box center [545, 190] width 42 height 21
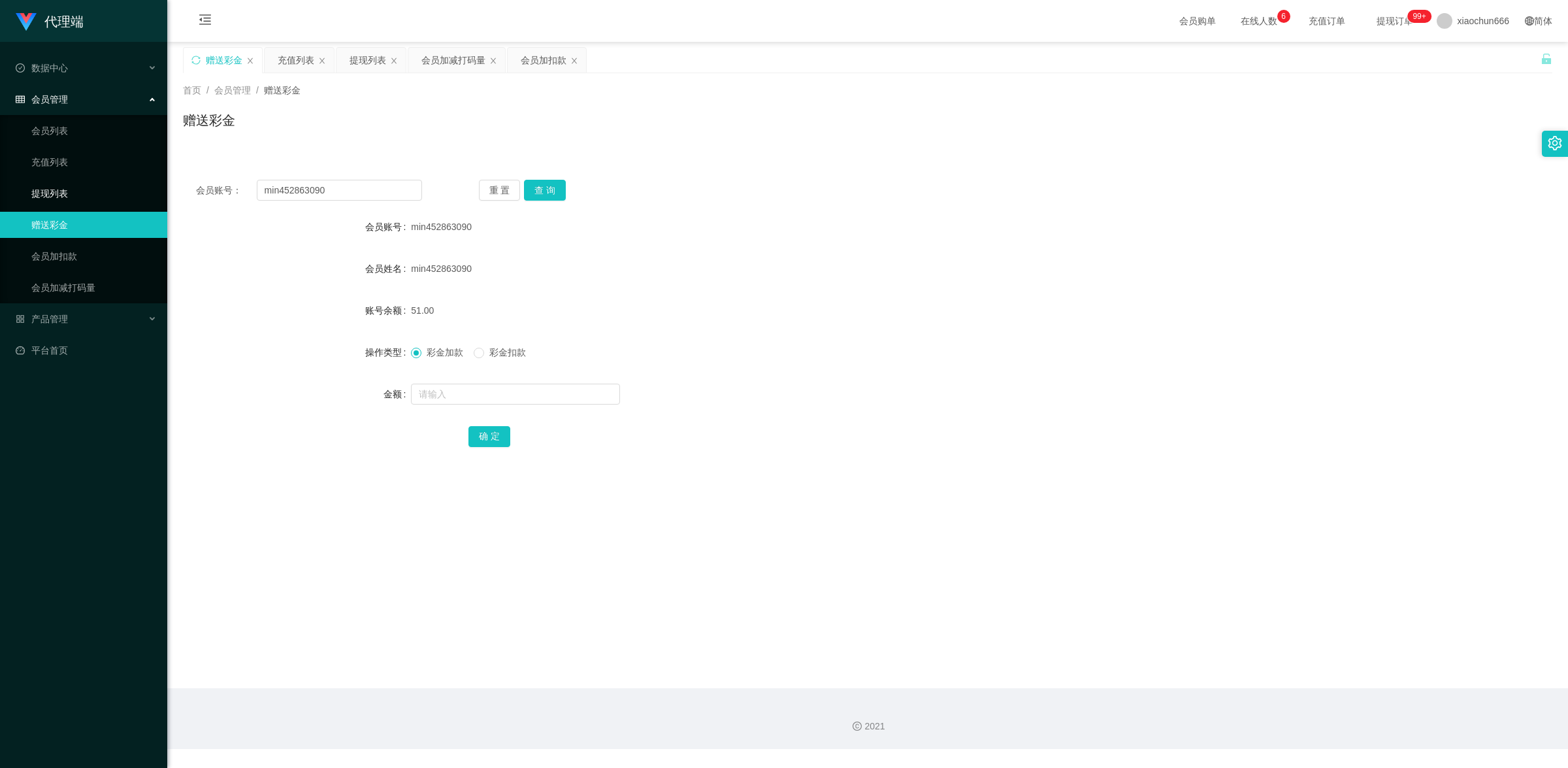
click at [68, 186] on link "提现列表" at bounding box center [94, 193] width 125 height 26
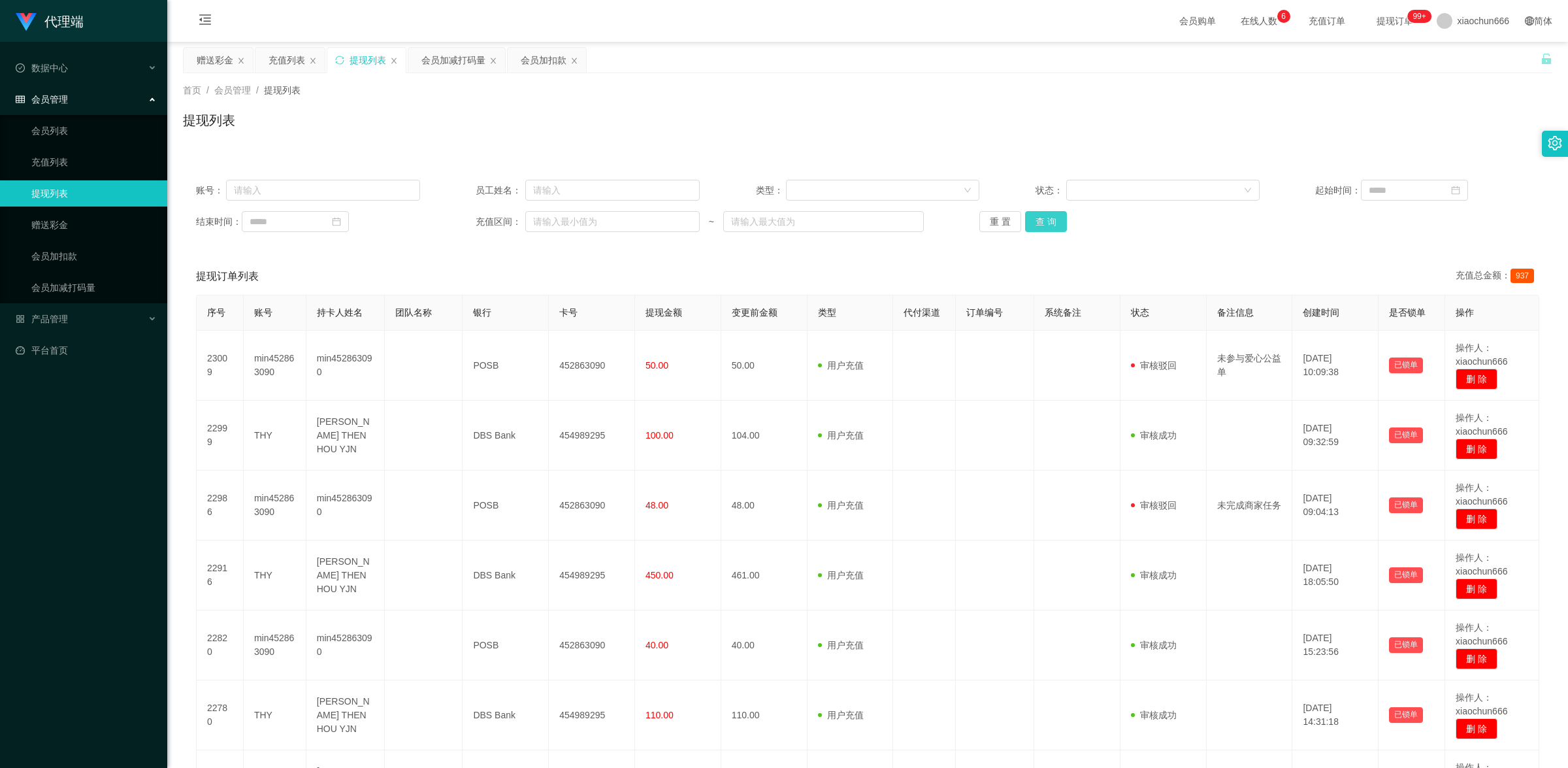
click at [1049, 222] on button "查 询" at bounding box center [1046, 221] width 42 height 21
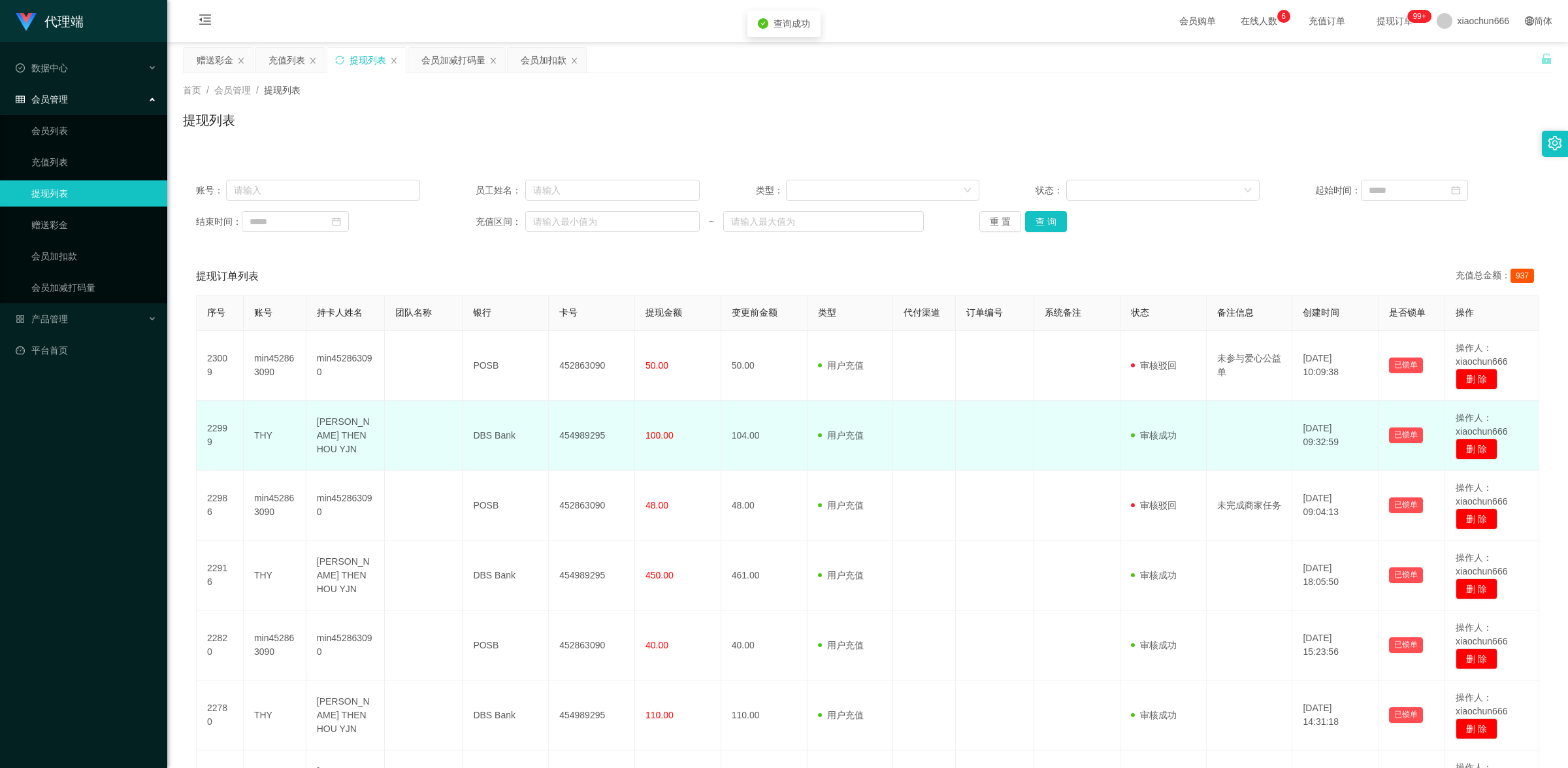
click at [265, 431] on td "THY" at bounding box center [275, 434] width 63 height 69
copy td "THY"
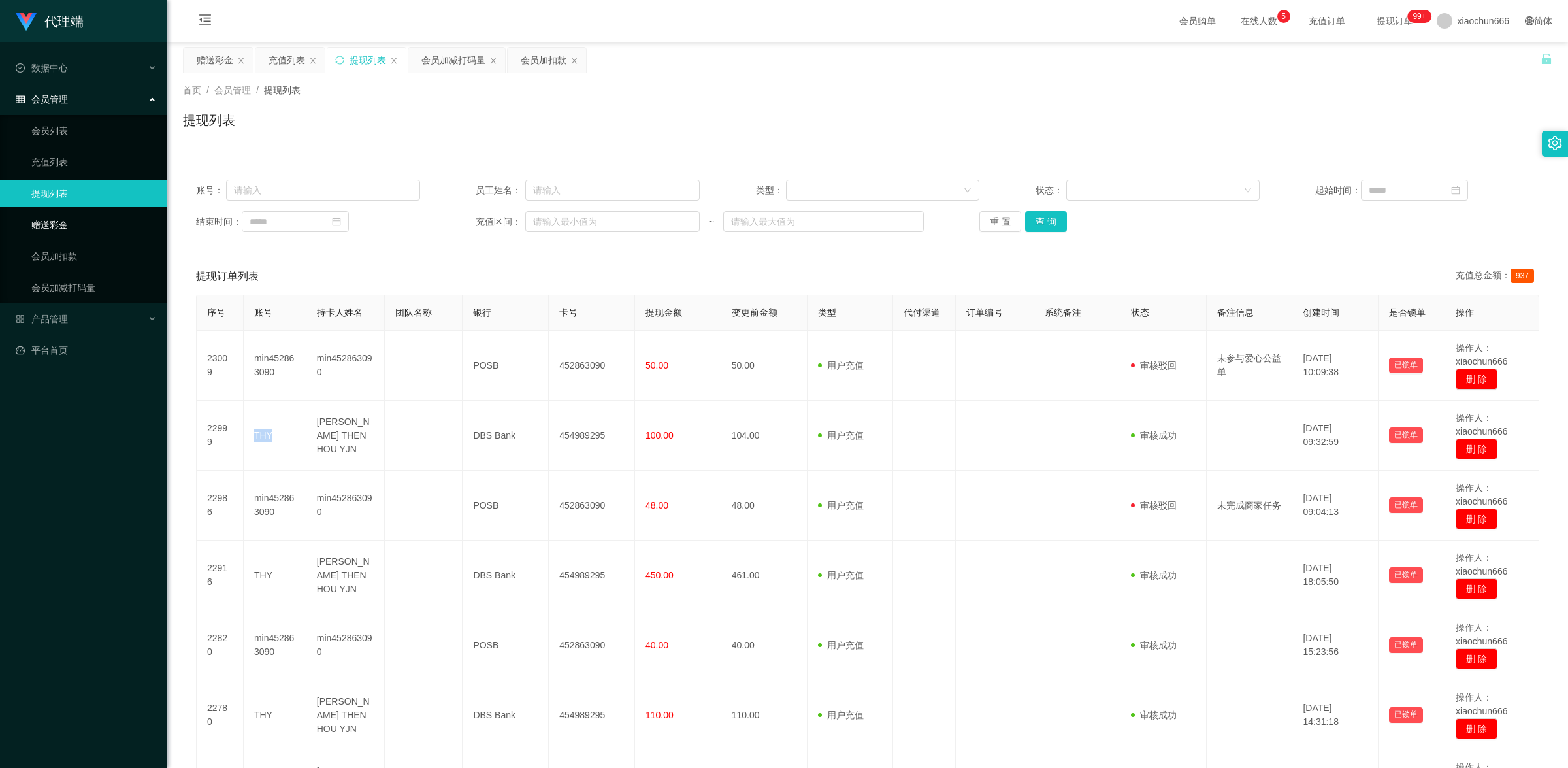
drag, startPoint x: 39, startPoint y: 214, endPoint x: 69, endPoint y: 229, distance: 33.5
click at [41, 214] on link "赠送彩金" at bounding box center [94, 224] width 125 height 26
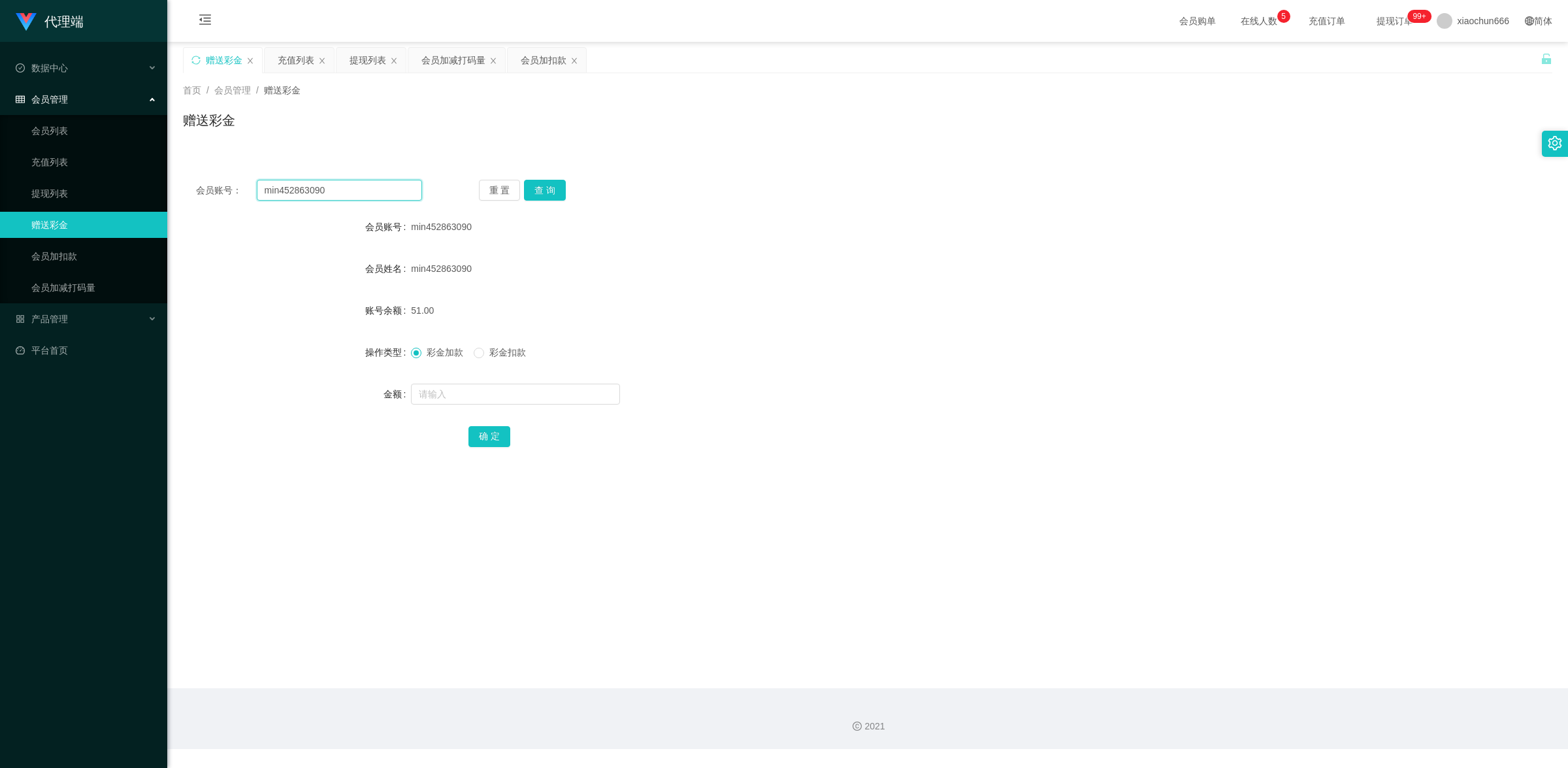
click at [298, 190] on input "min452863090" at bounding box center [338, 190] width 165 height 21
paste input "THY"
type input "THY"
click at [536, 184] on button "查 询" at bounding box center [545, 190] width 42 height 21
